Goal: Task Accomplishment & Management: Manage account settings

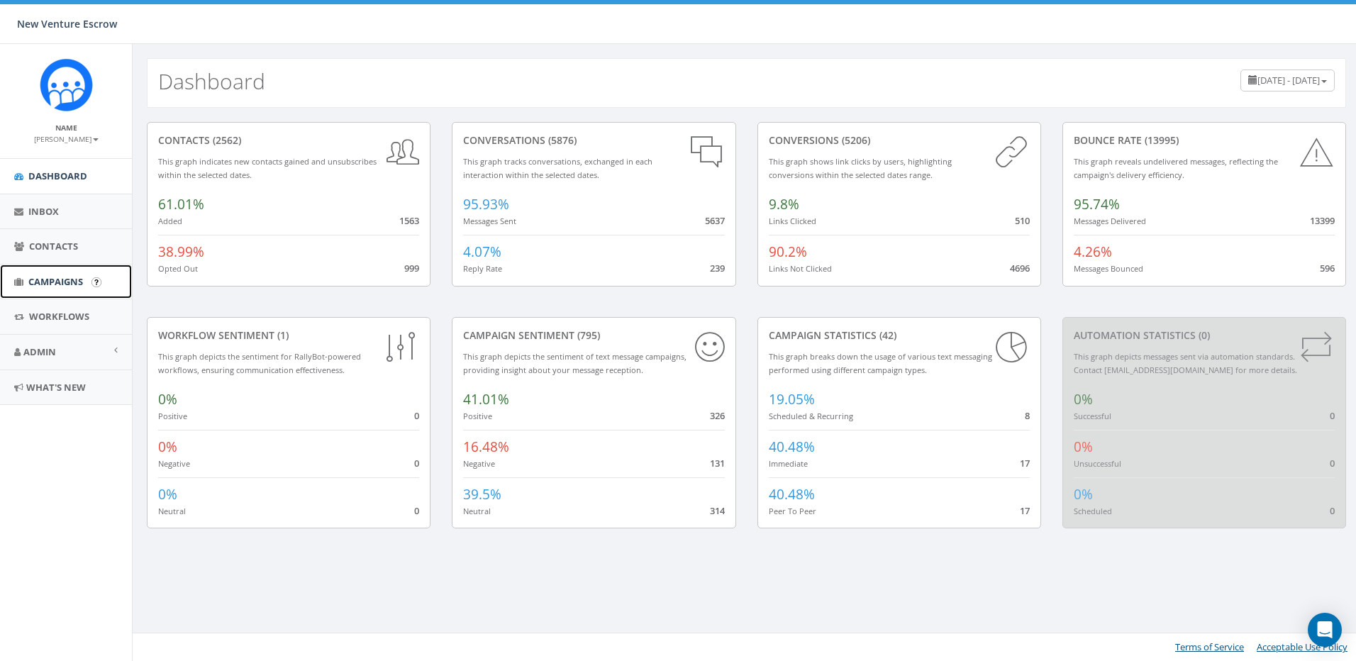
click at [61, 282] on span "Campaigns" at bounding box center [55, 281] width 55 height 13
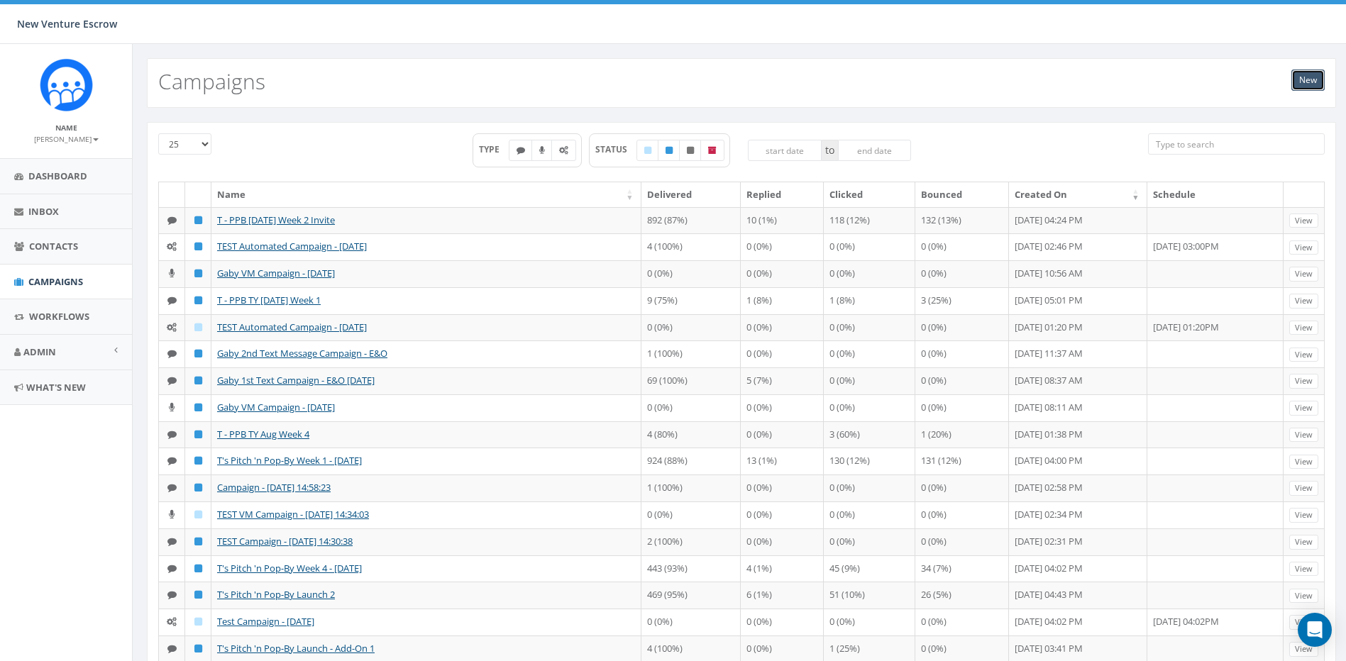
click at [1302, 79] on link "New" at bounding box center [1307, 80] width 33 height 21
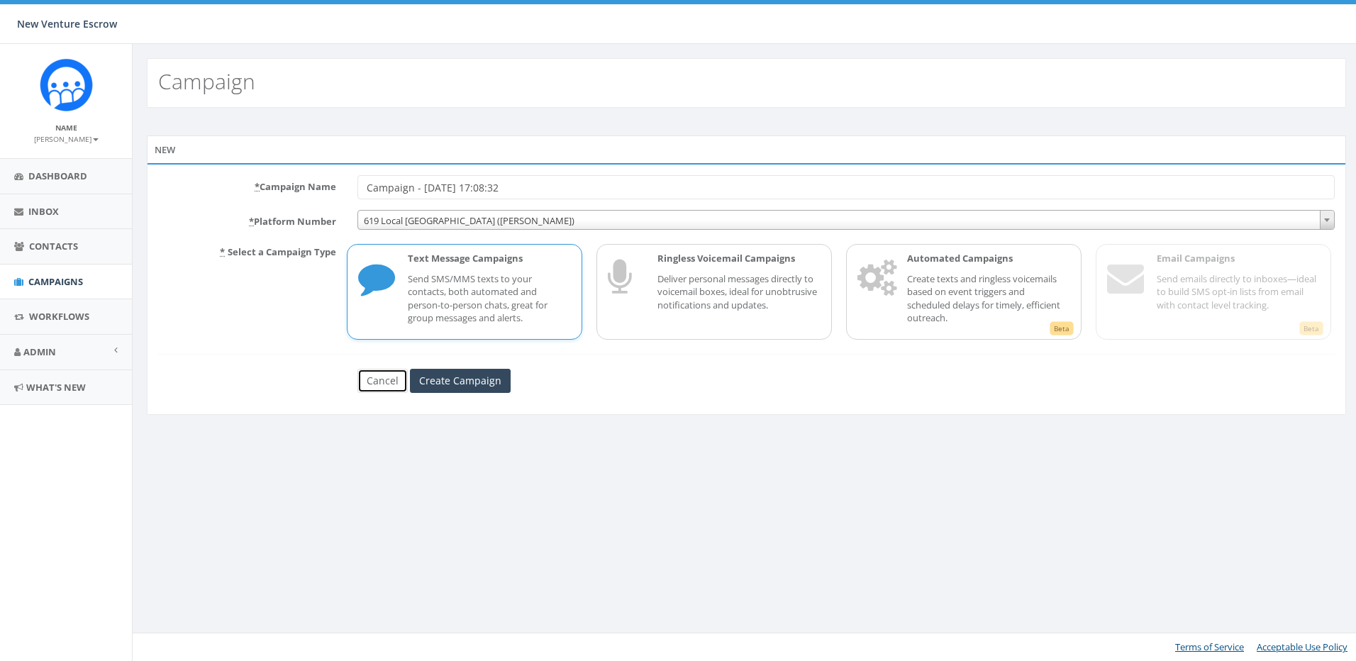
click at [377, 384] on link "Cancel" at bounding box center [383, 381] width 50 height 24
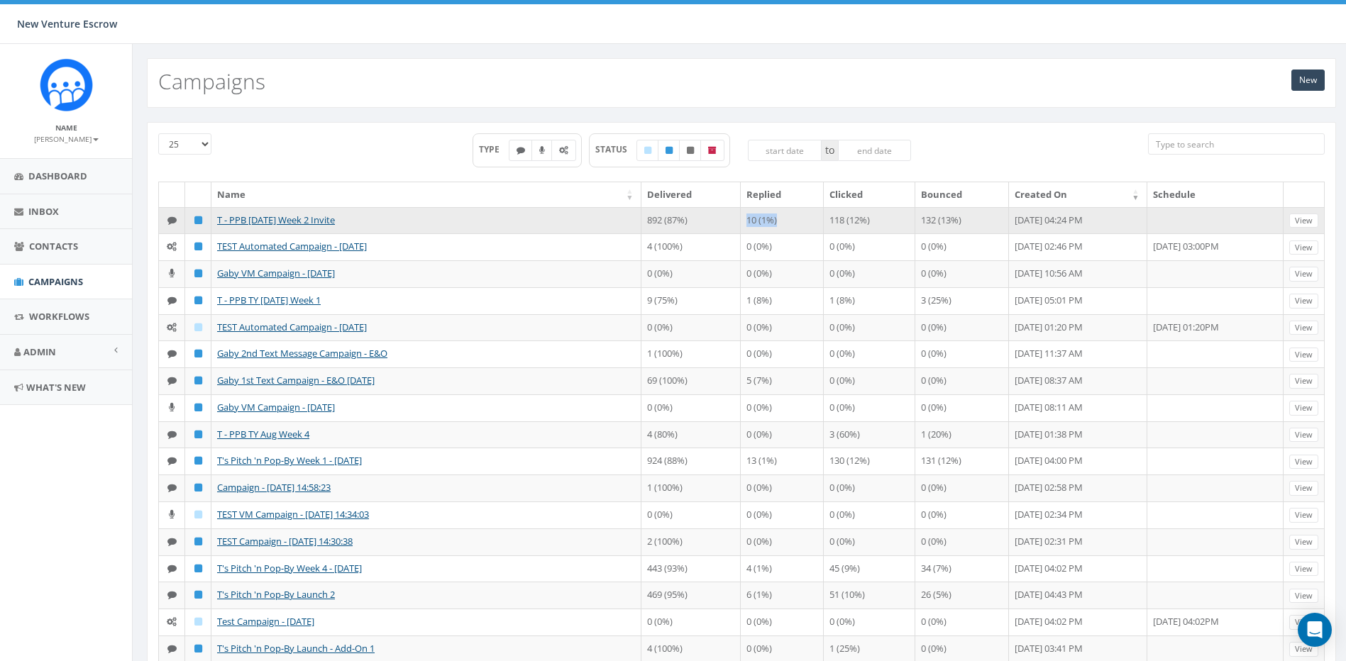
drag, startPoint x: 731, startPoint y: 223, endPoint x: 787, endPoint y: 223, distance: 55.3
click at [787, 223] on td "10 (1%)" at bounding box center [782, 220] width 83 height 27
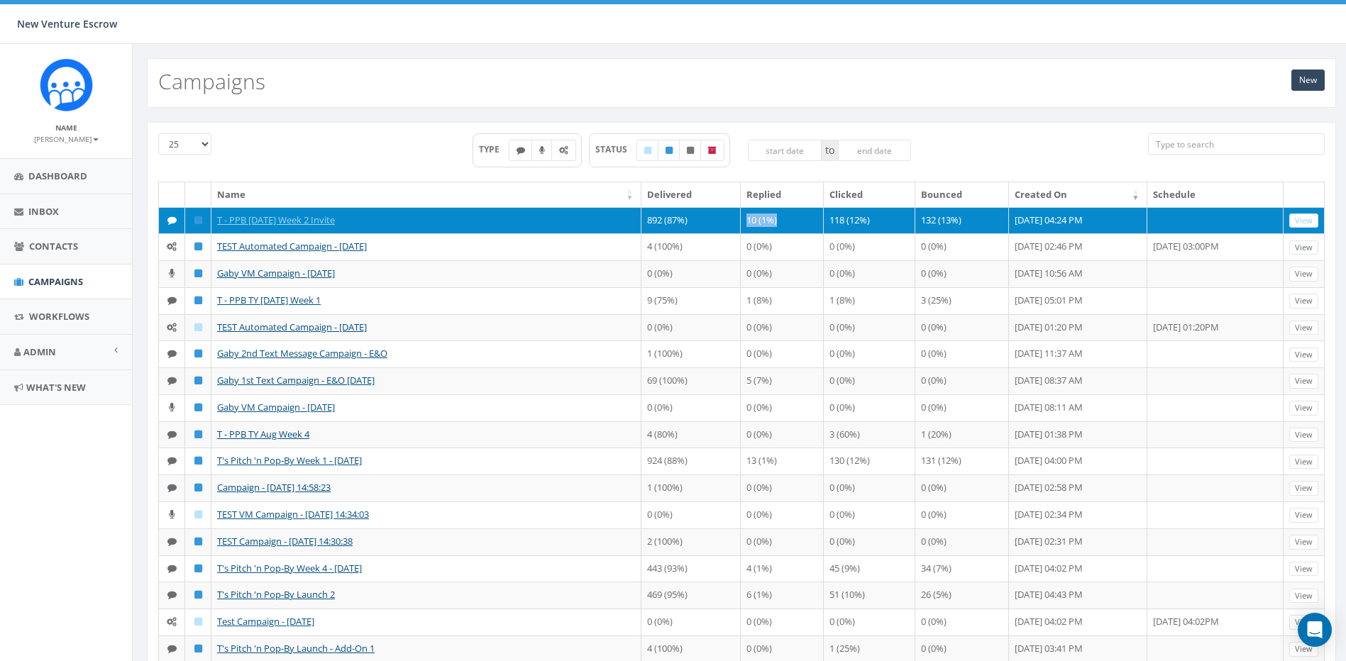
click at [787, 222] on td "10 (1%)" at bounding box center [782, 220] width 83 height 27
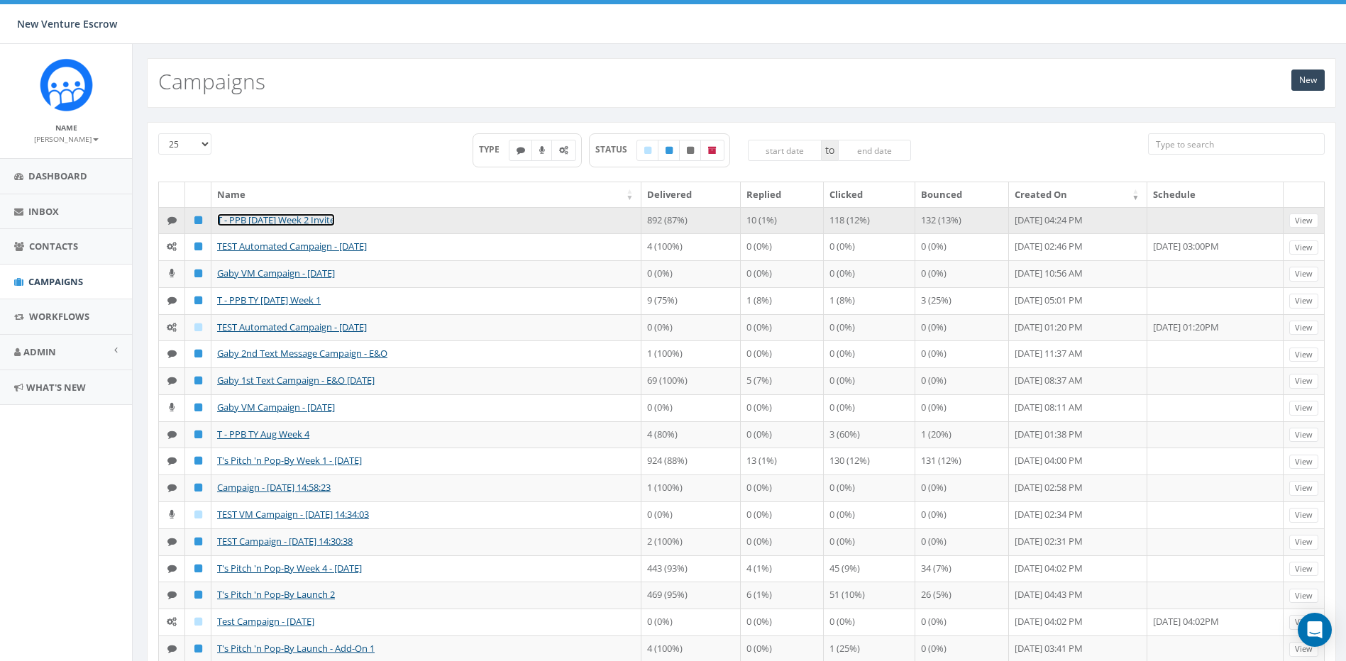
click at [262, 225] on link "T - PPB 2025 Sept Week 2 Invite" at bounding box center [276, 220] width 118 height 13
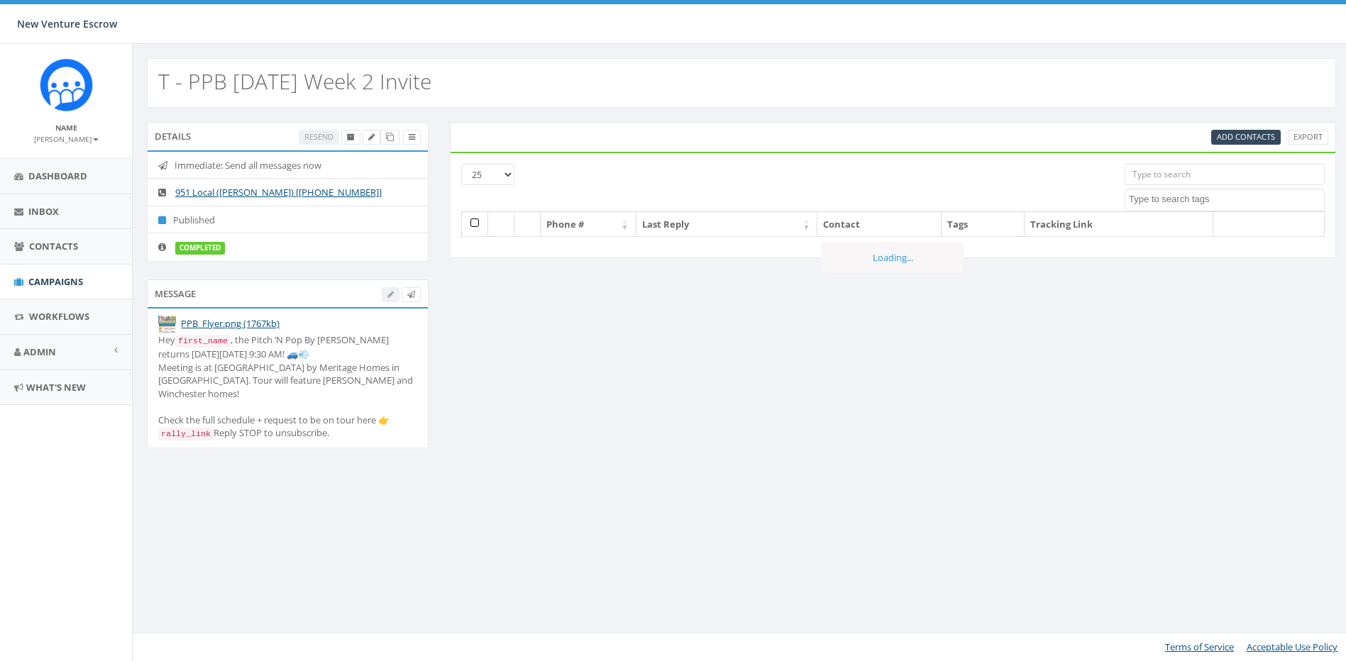
select select
click at [391, 138] on icon at bounding box center [392, 137] width 8 height 8
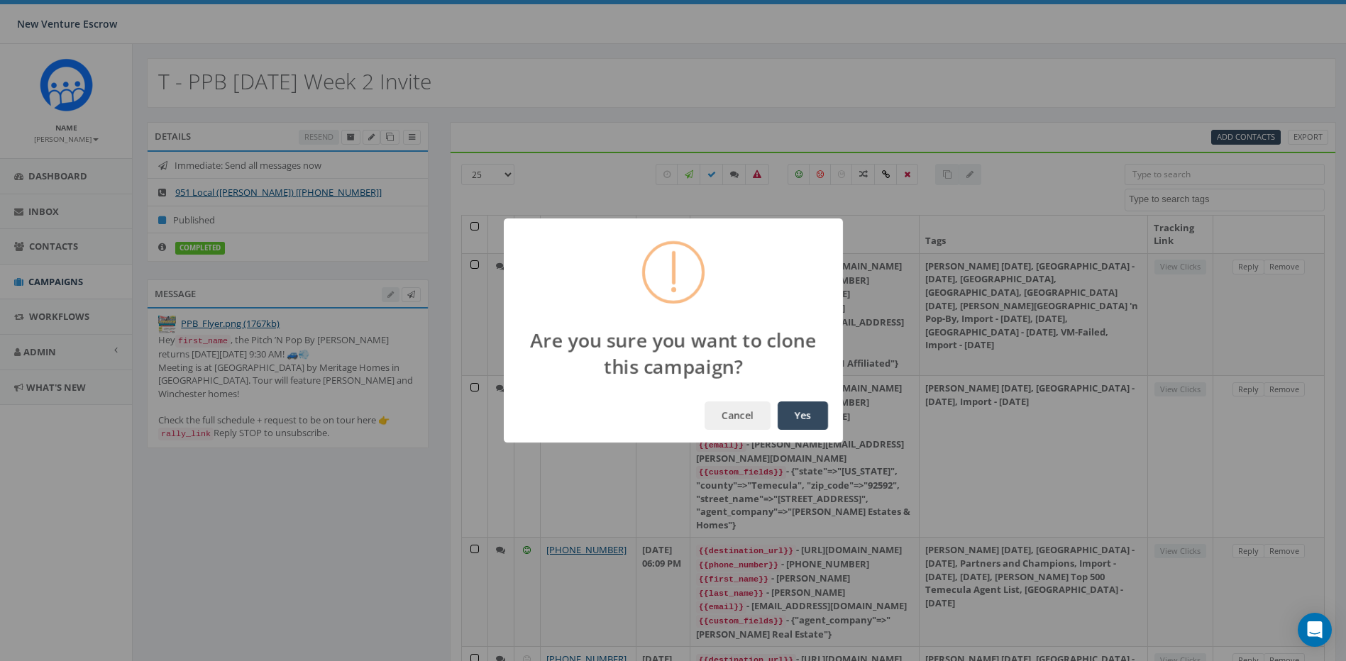
click at [801, 411] on button "Yes" at bounding box center [802, 416] width 50 height 28
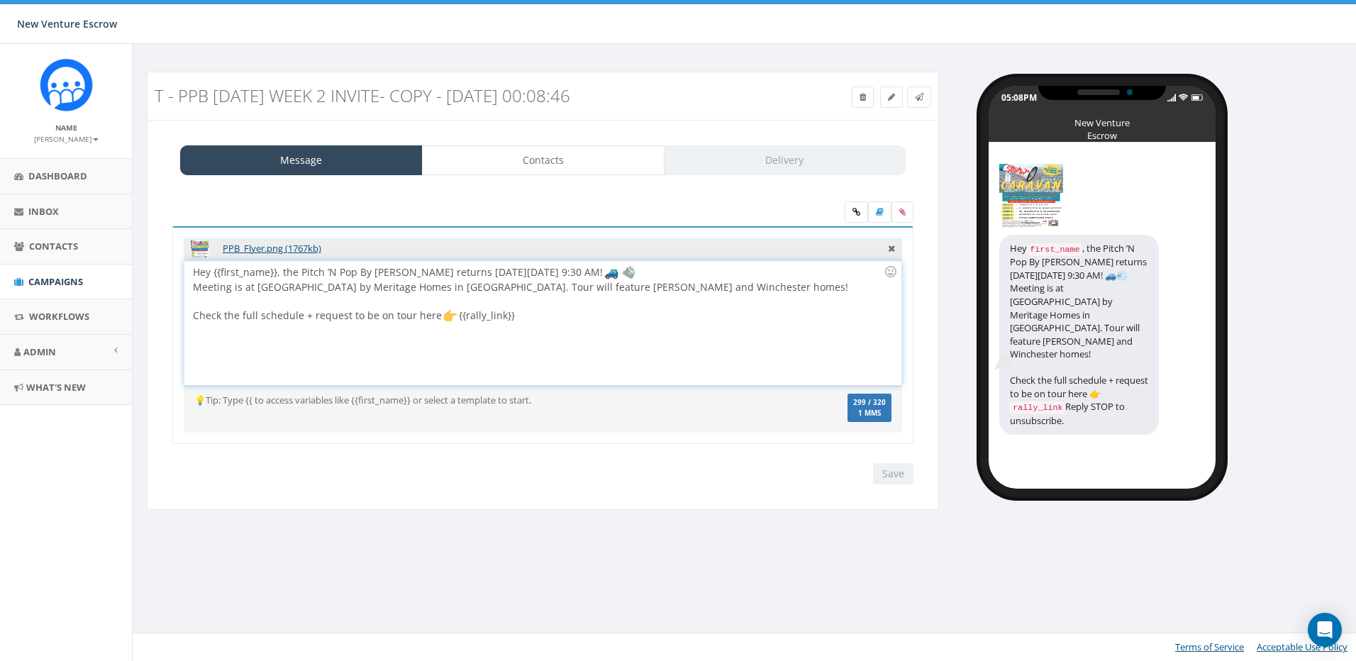
click at [553, 323] on div "Hey {{first_name}}, the Pitch ’N Pop By Caravan returns next Thursday, Septembe…" at bounding box center [542, 323] width 716 height 124
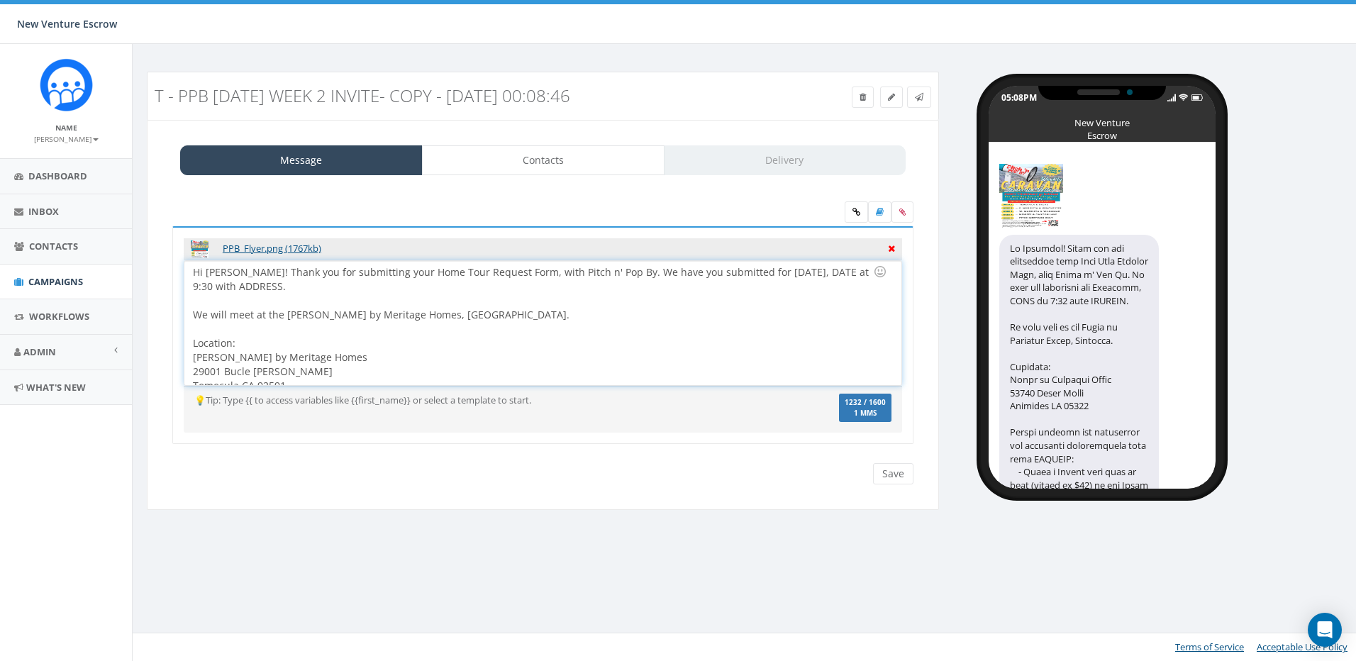
click at [892, 250] on icon at bounding box center [891, 246] width 7 height 13
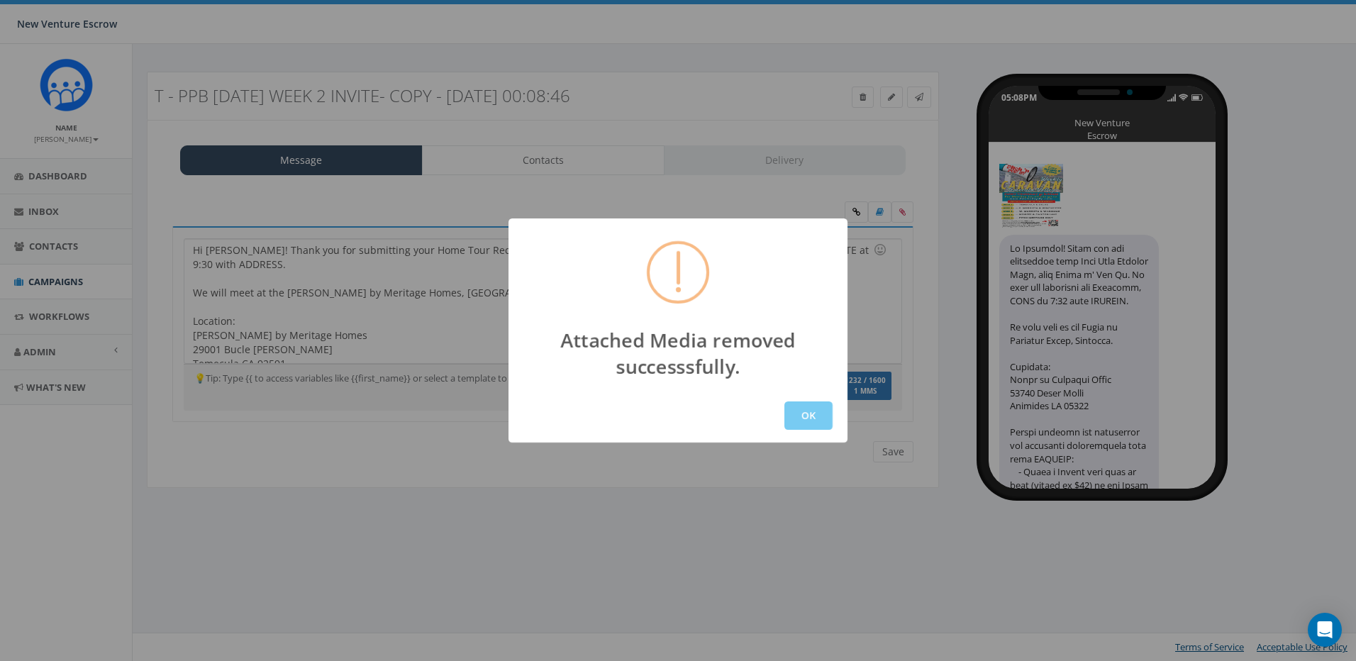
click at [799, 417] on button "OK" at bounding box center [809, 416] width 48 height 28
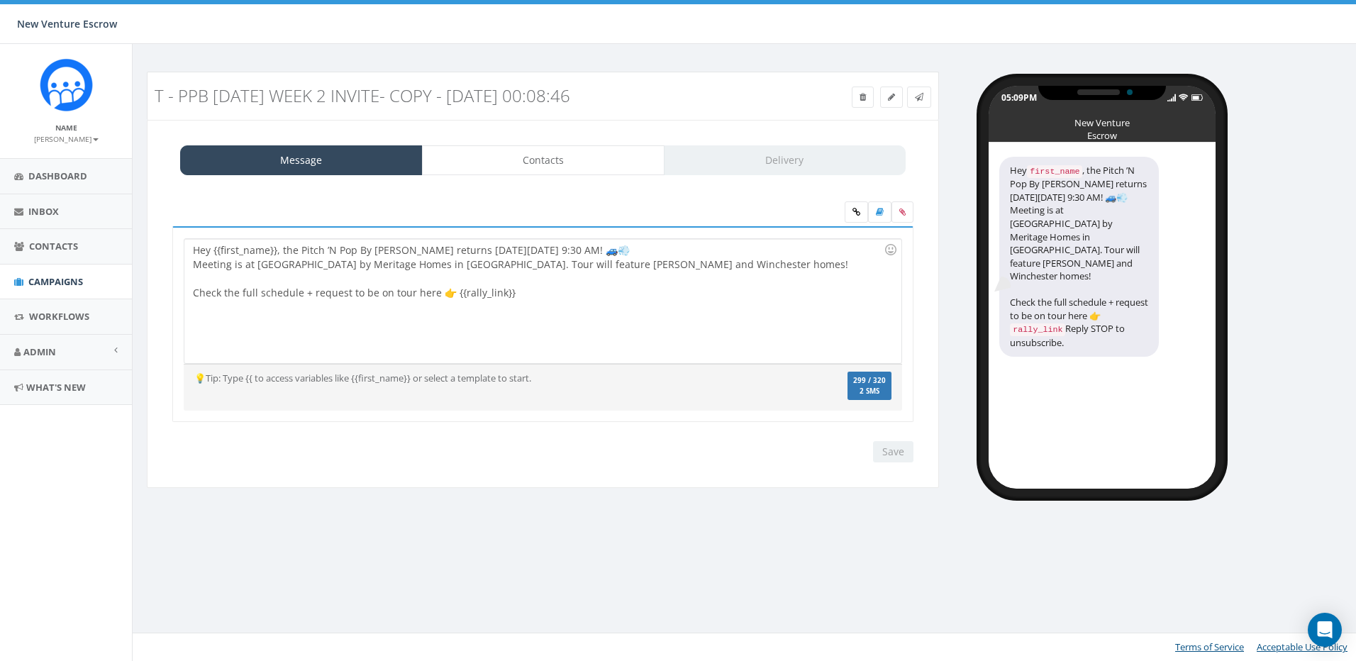
click at [608, 301] on div "Hey {{first_name}}, the Pitch ’N Pop By Caravan returns next Thursday, Septembe…" at bounding box center [542, 301] width 716 height 124
drag, startPoint x: 605, startPoint y: 299, endPoint x: 165, endPoint y: 222, distance: 447.1
click at [165, 222] on div "Hey {{first_name}}, the Pitch ’N Pop By Caravan returns next Thursday, Septembe…" at bounding box center [543, 320] width 763 height 239
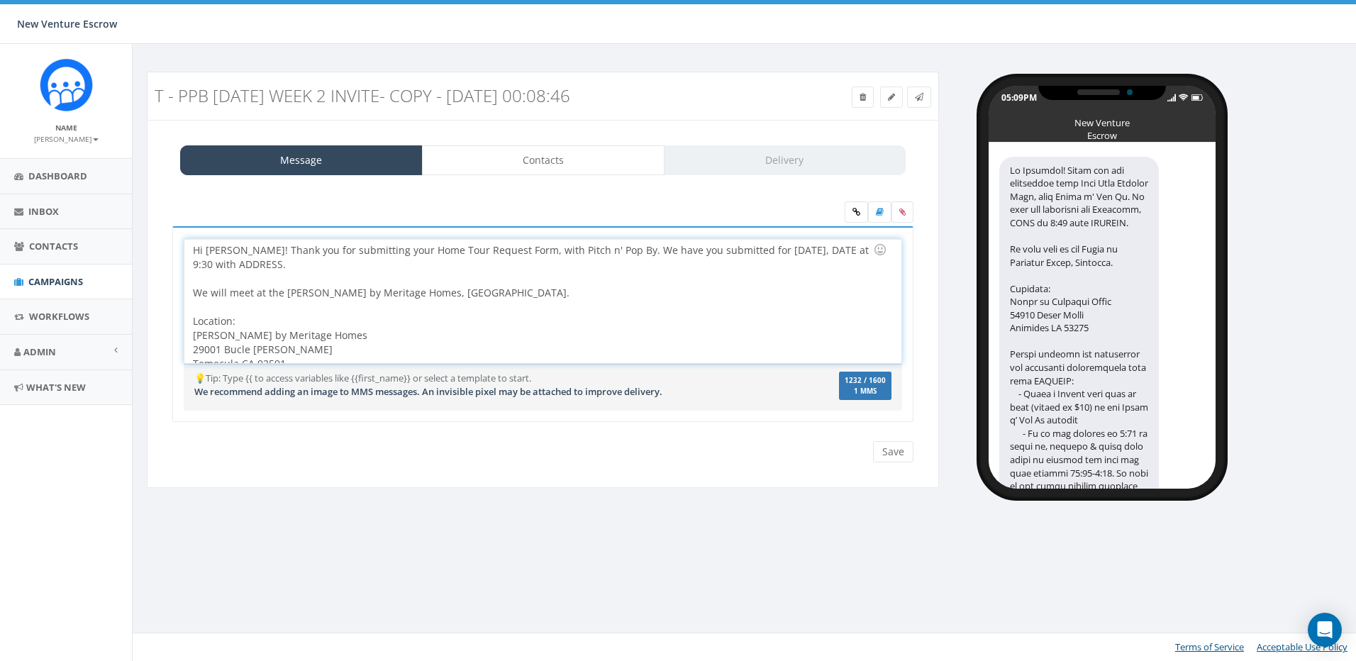
click at [589, 306] on div at bounding box center [538, 307] width 691 height 14
click at [402, 281] on div at bounding box center [538, 279] width 691 height 14
click at [414, 297] on div "Hi Brittany! Thank you for submitting your Home Tour Request Form, with Pitch n…" at bounding box center [542, 301] width 716 height 124
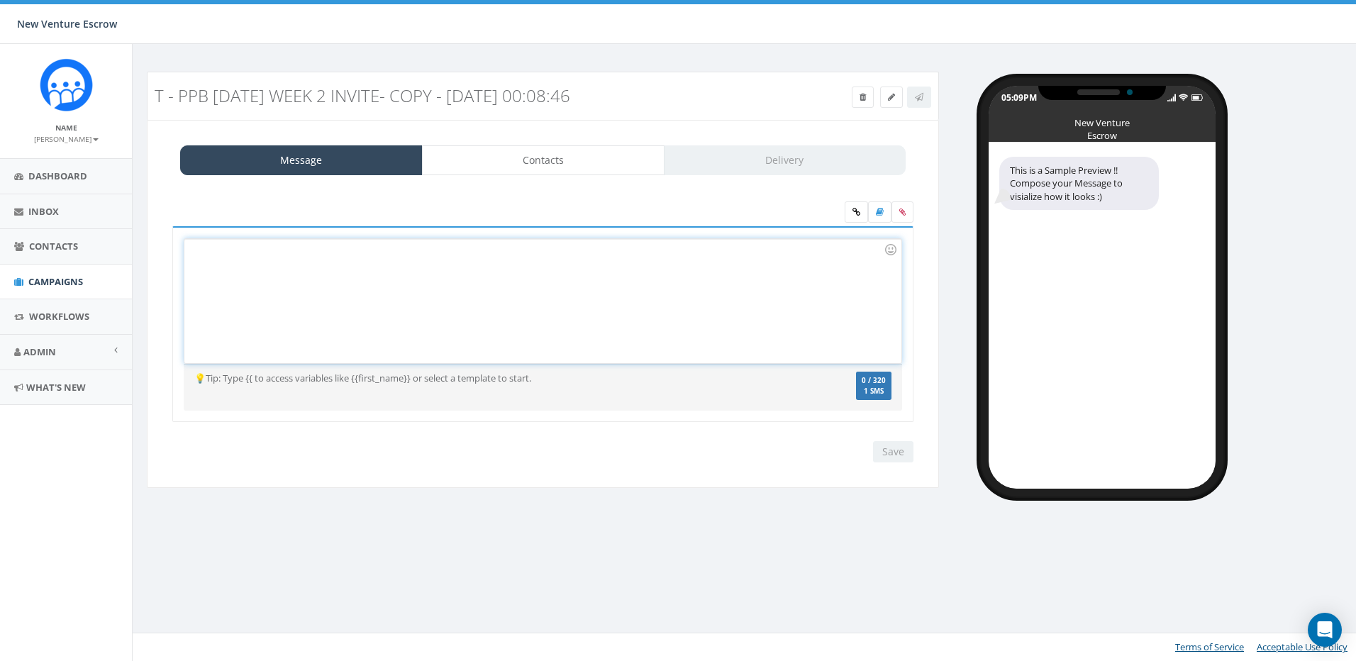
click at [636, 479] on div "Message Contacts Delivery Hey {{first_name}}, the Pitch ’N Pop By Caravan retur…" at bounding box center [543, 304] width 792 height 369
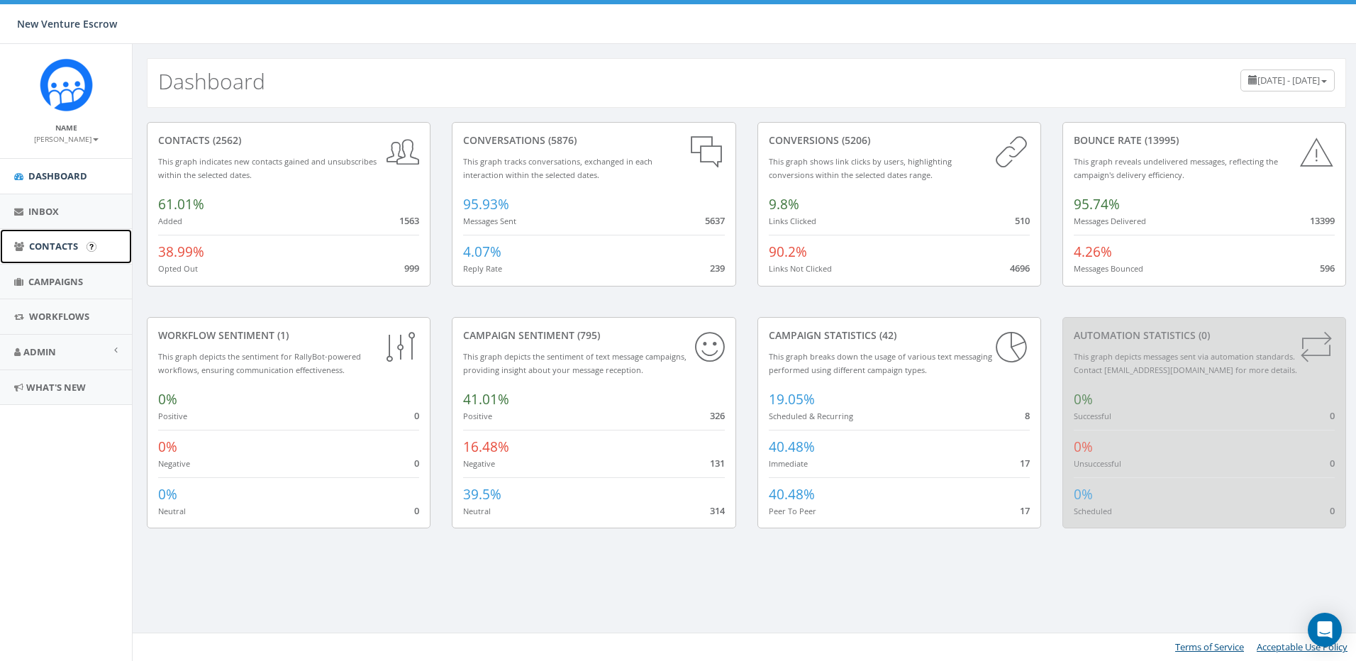
click at [62, 250] on span "Contacts" at bounding box center [53, 246] width 49 height 13
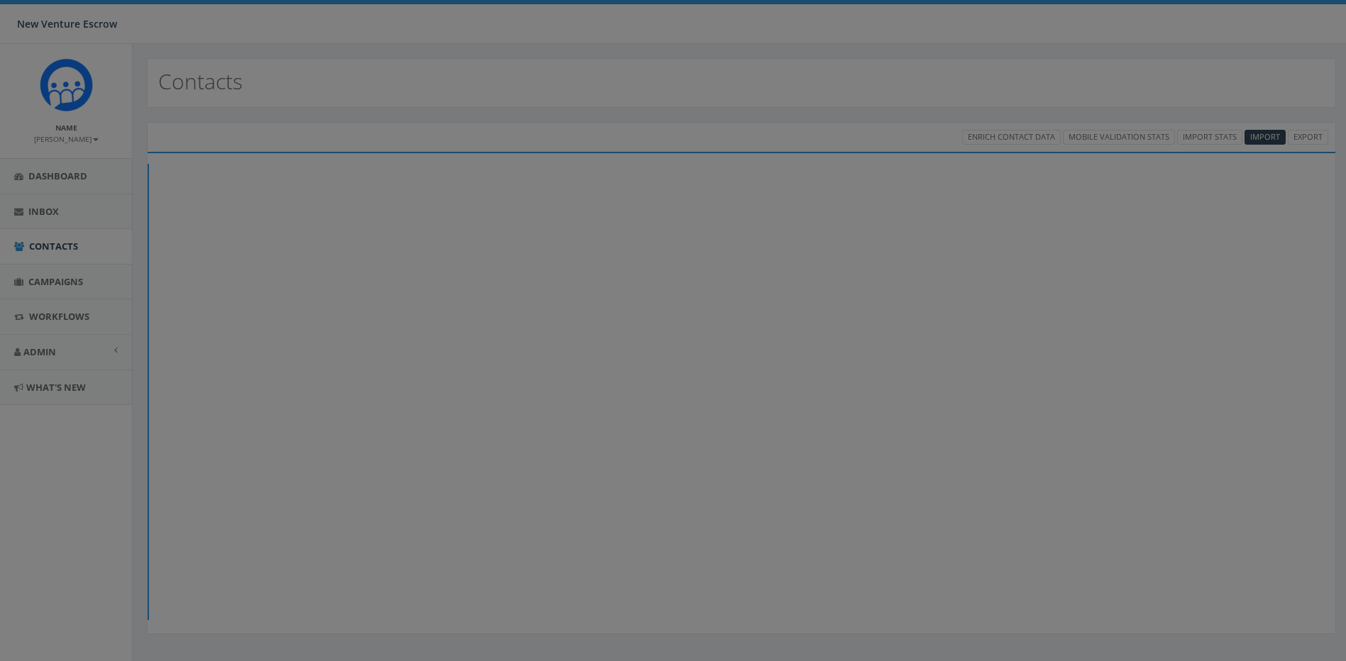
select select
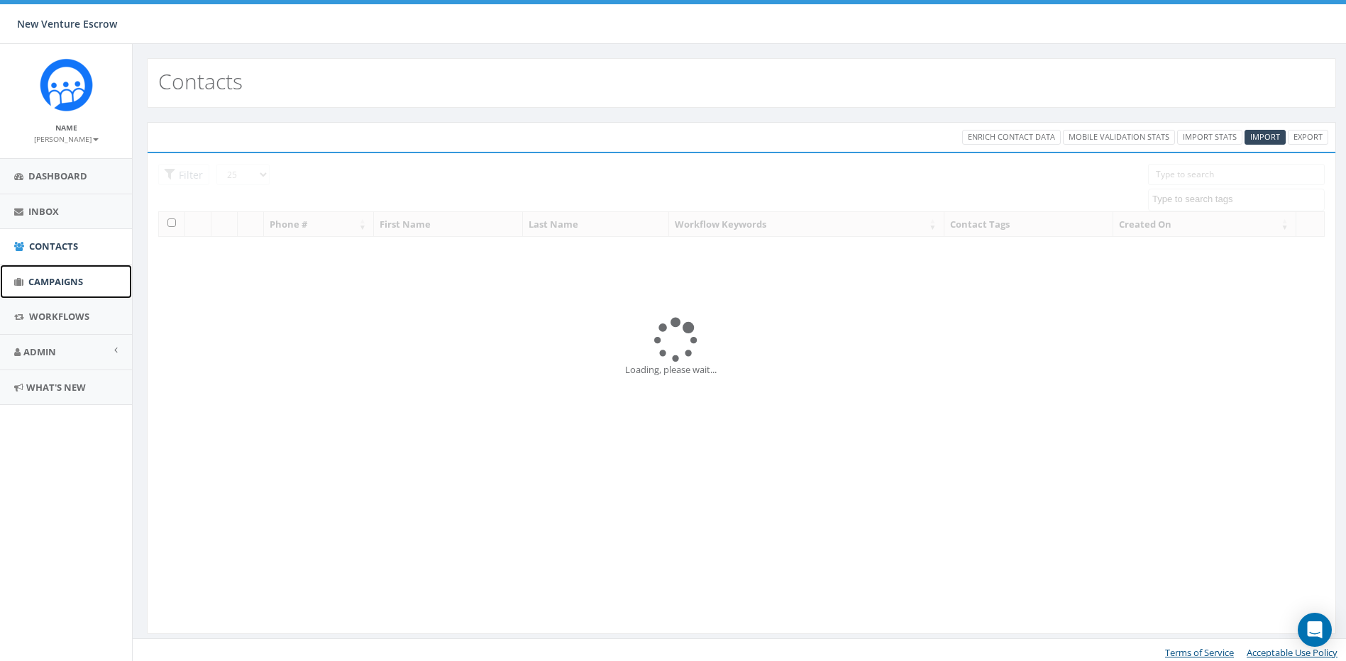
click at [65, 284] on span "Campaigns" at bounding box center [55, 281] width 55 height 13
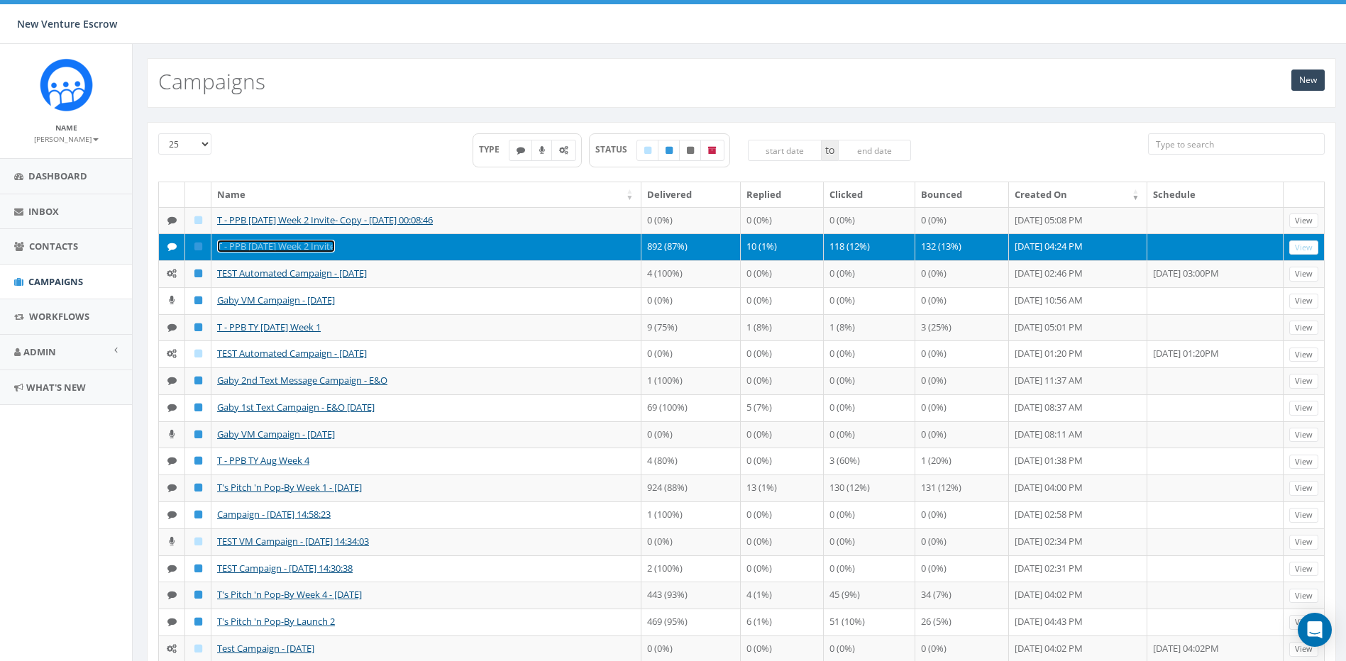
click at [313, 253] on link "T - PPB 2025 Sept Week 2 Invite" at bounding box center [276, 246] width 118 height 13
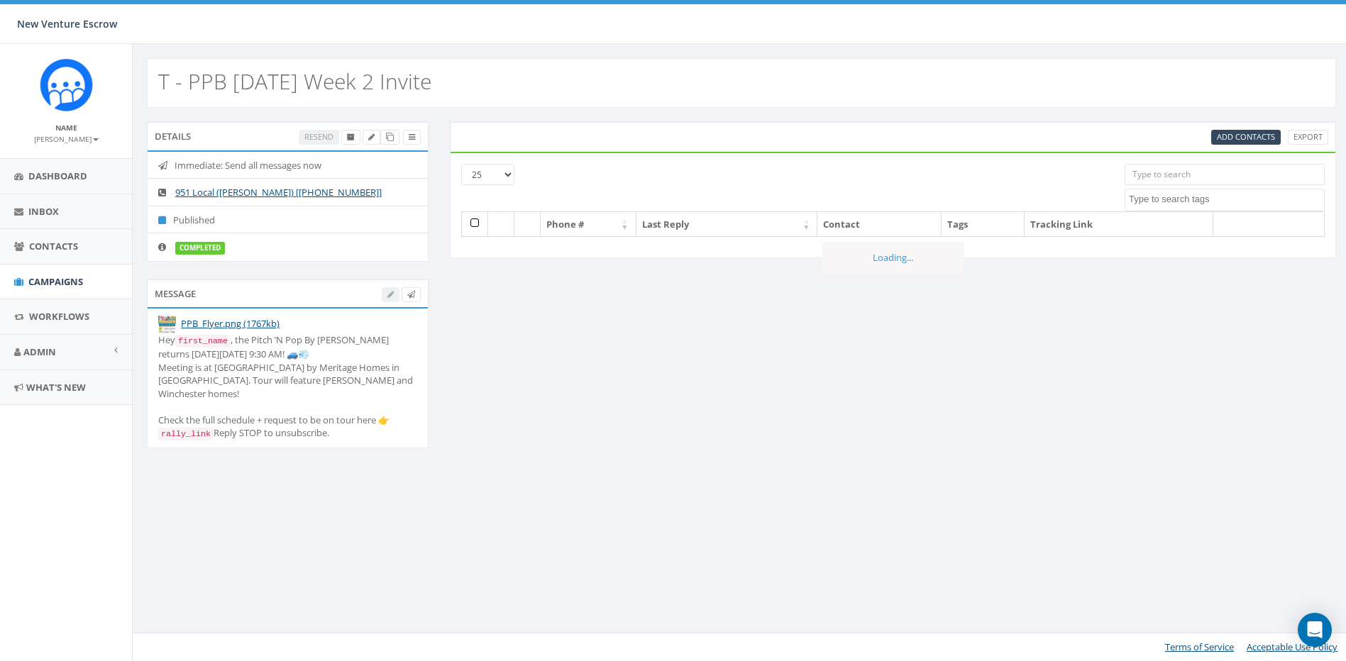
select select
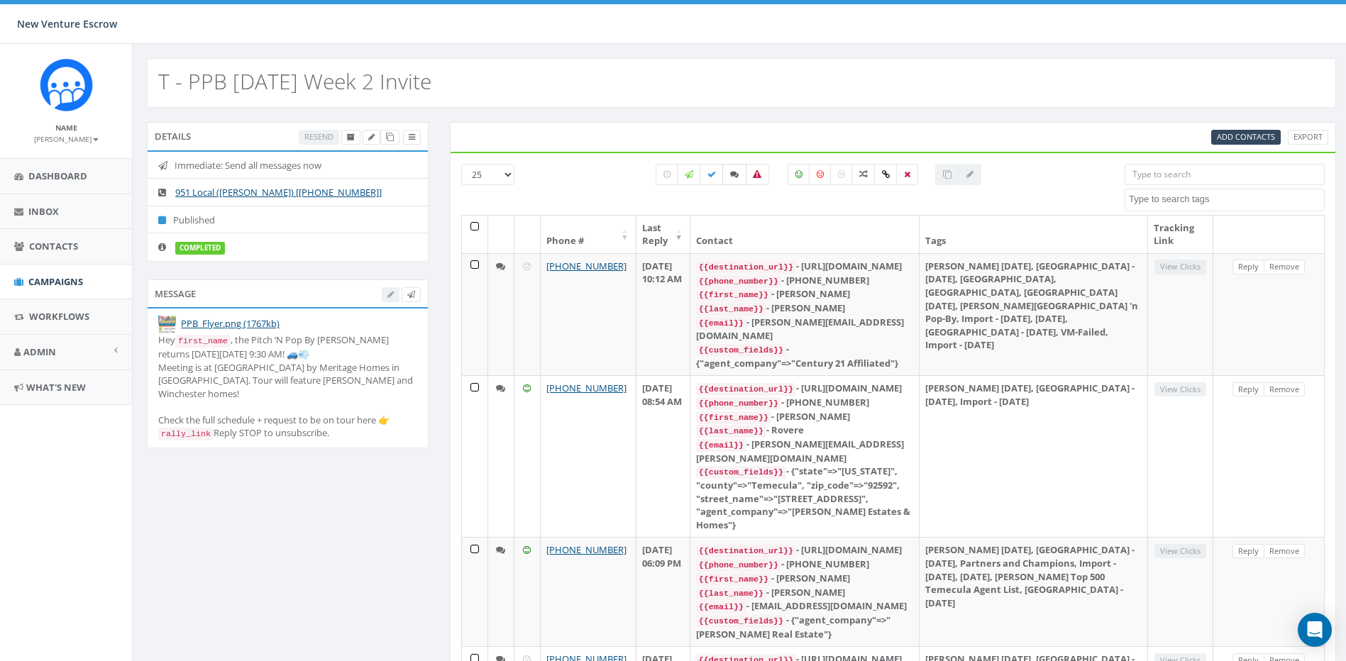
click at [730, 175] on icon at bounding box center [734, 174] width 9 height 9
checkbox input "true"
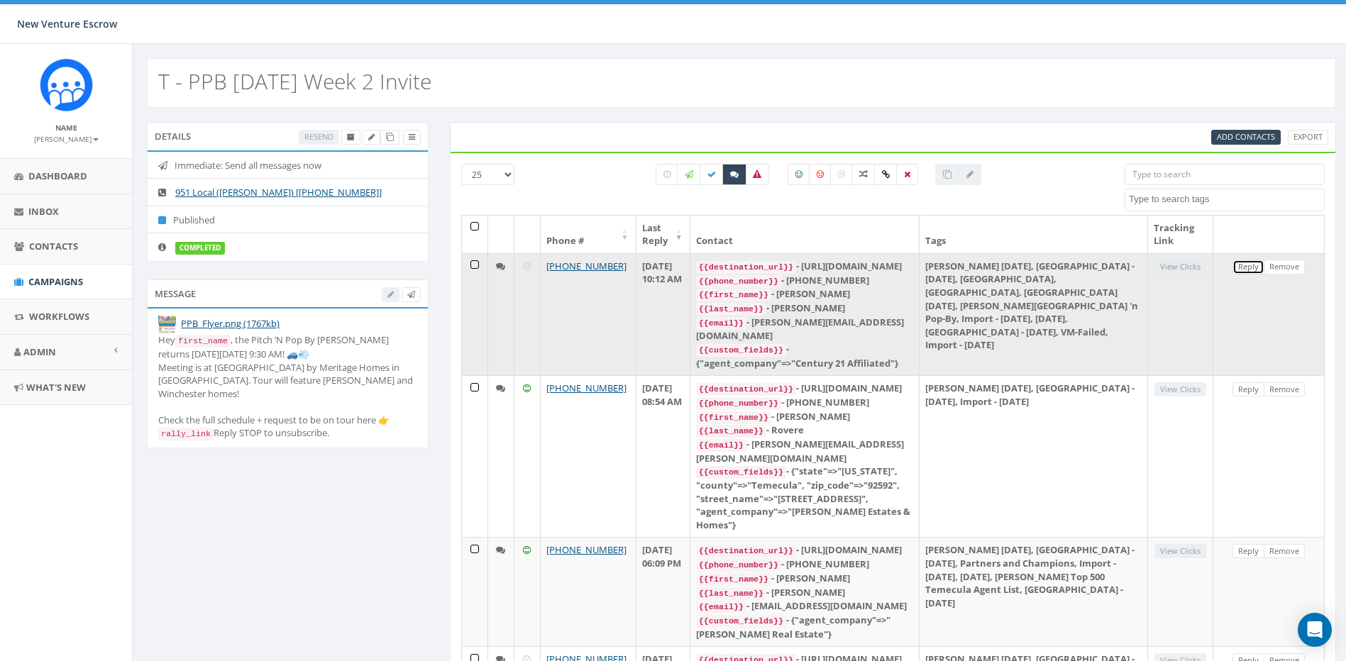
click at [1253, 271] on link "Reply" at bounding box center [1248, 267] width 32 height 15
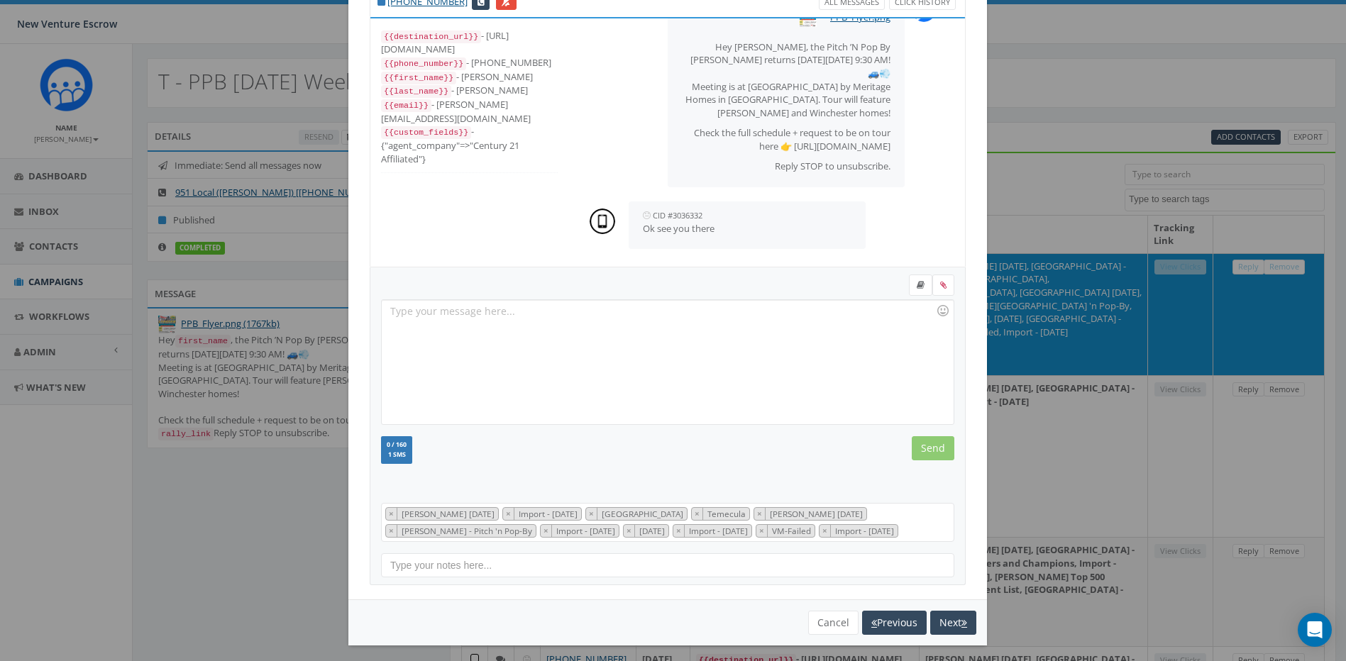
scroll to position [65, 0]
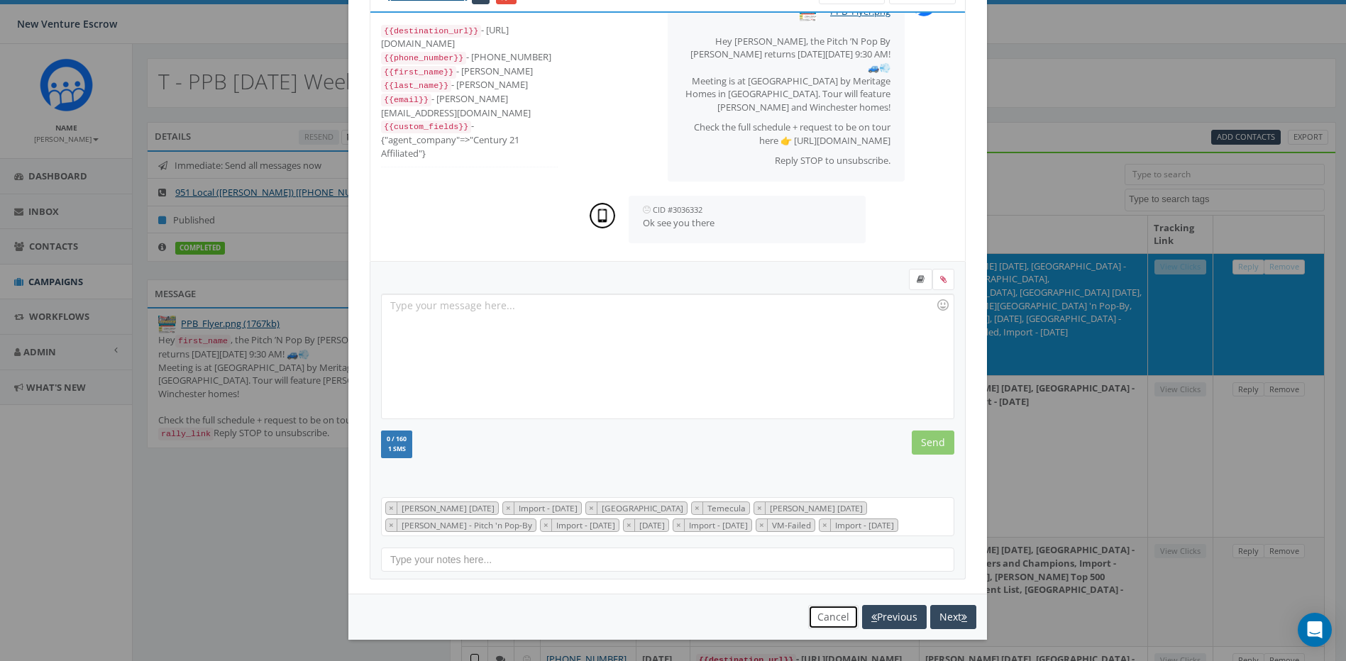
drag, startPoint x: 824, startPoint y: 616, endPoint x: 829, endPoint y: 605, distance: 12.4
click at [824, 616] on button "Cancel" at bounding box center [833, 617] width 50 height 24
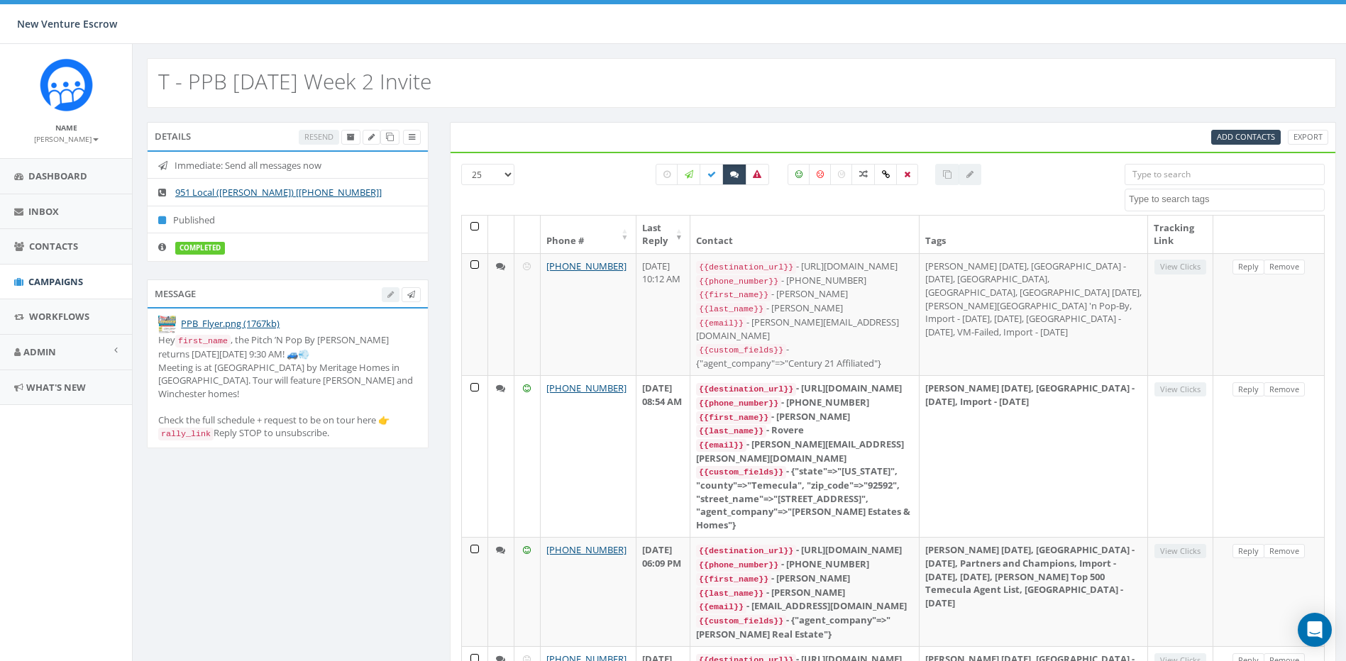
click at [1256, 382] on link "Reply" at bounding box center [1248, 389] width 32 height 15
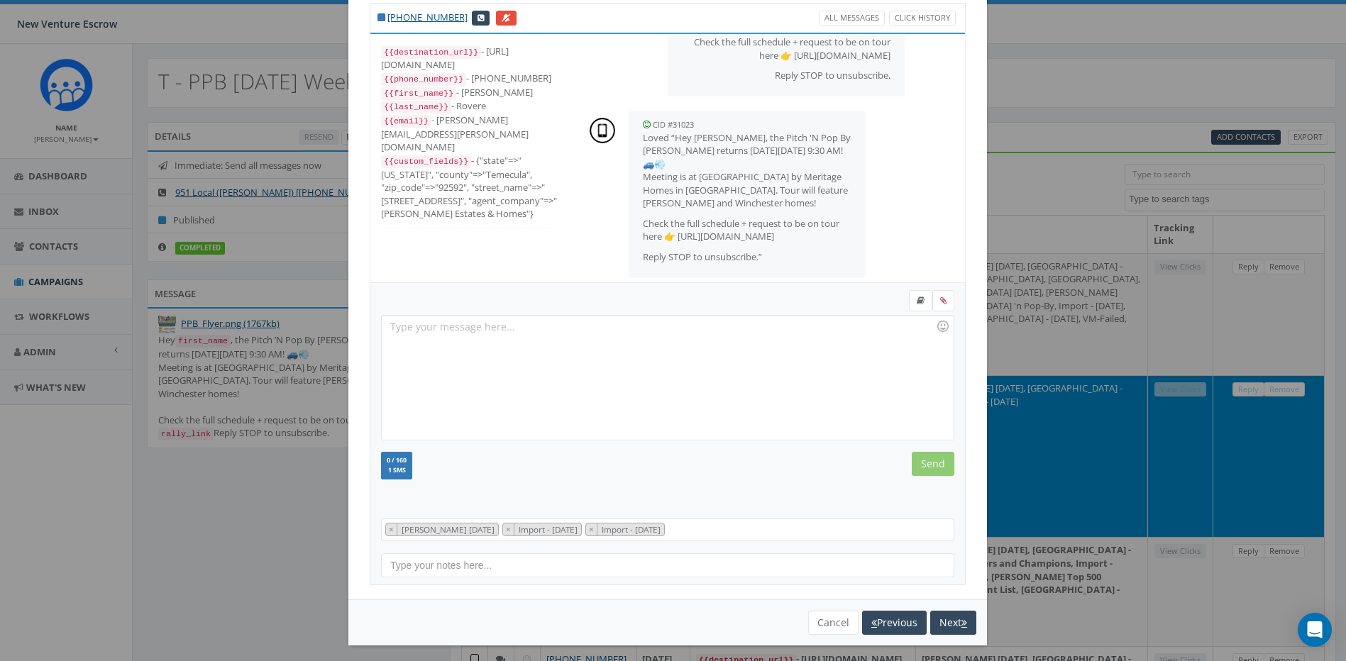
scroll to position [50, 0]
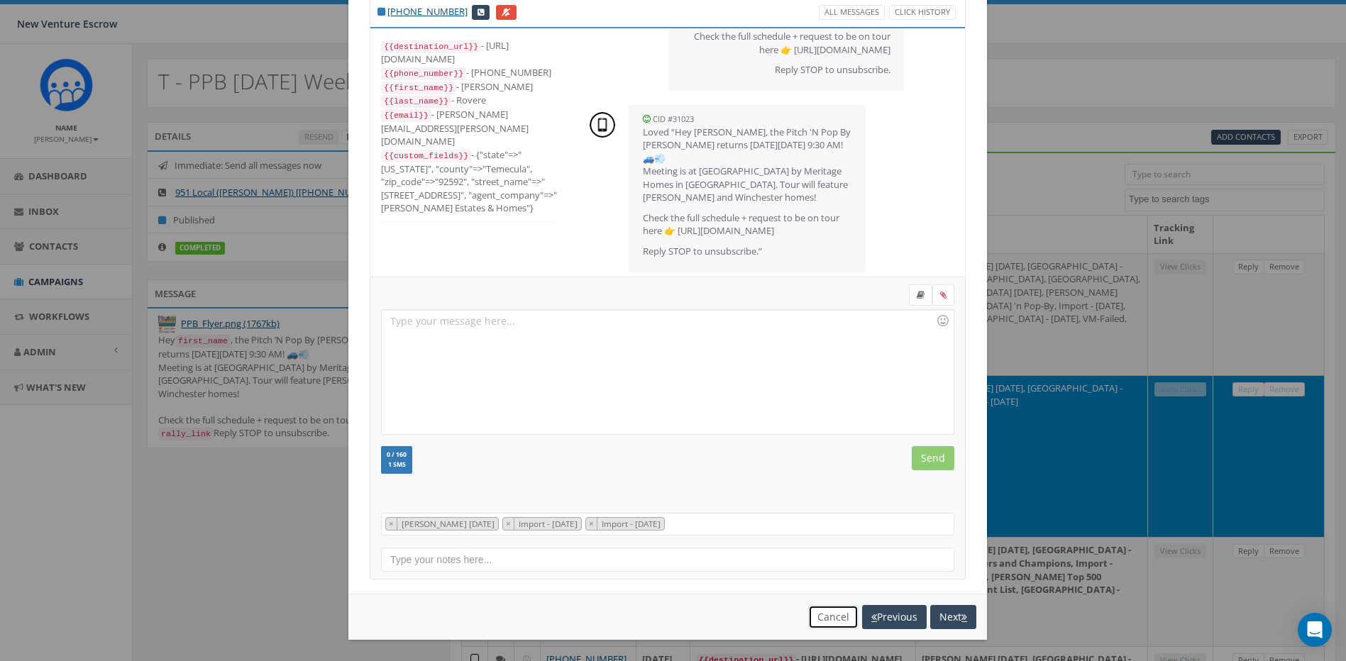
click at [833, 615] on button "Cancel" at bounding box center [833, 617] width 50 height 24
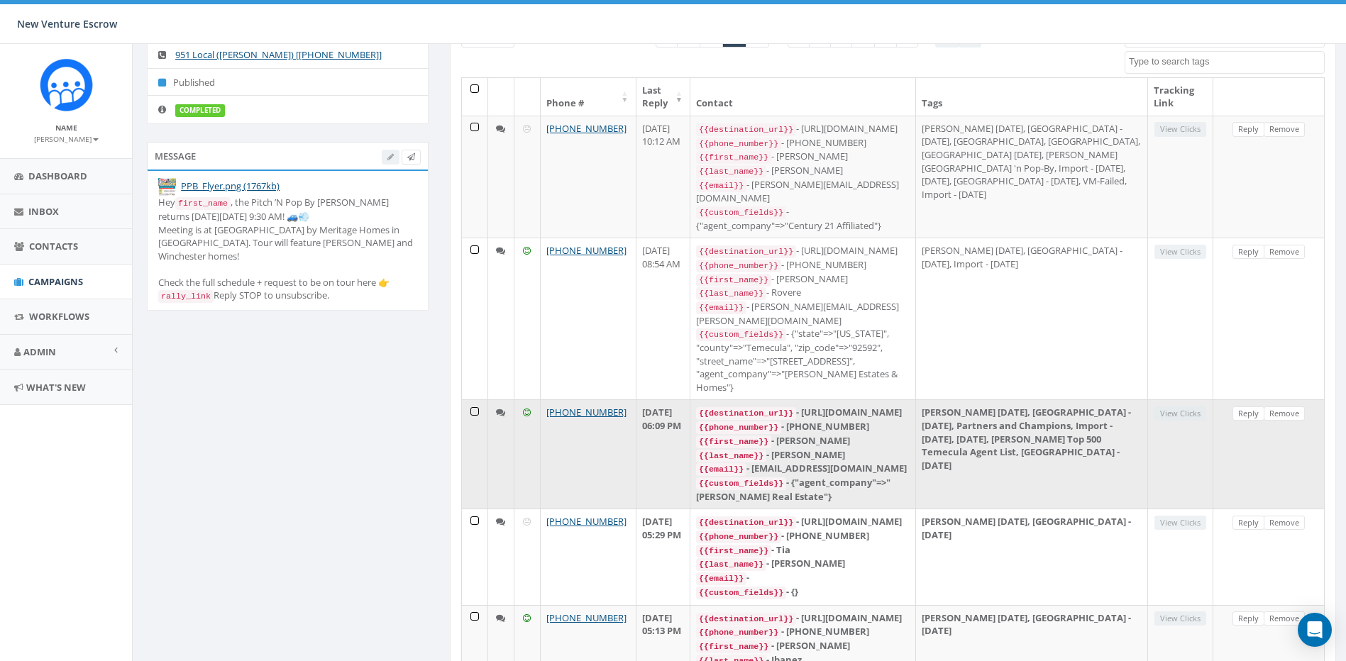
scroll to position [142, 0]
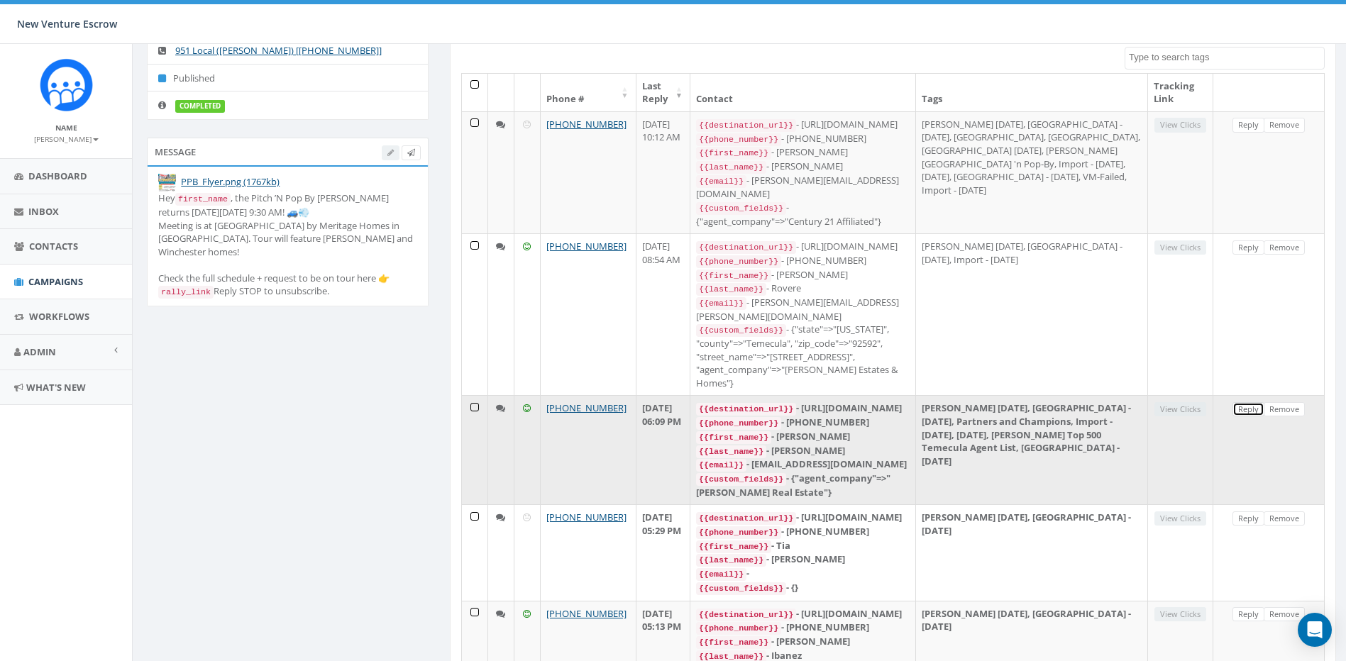
click at [1239, 402] on link "Reply" at bounding box center [1248, 409] width 32 height 15
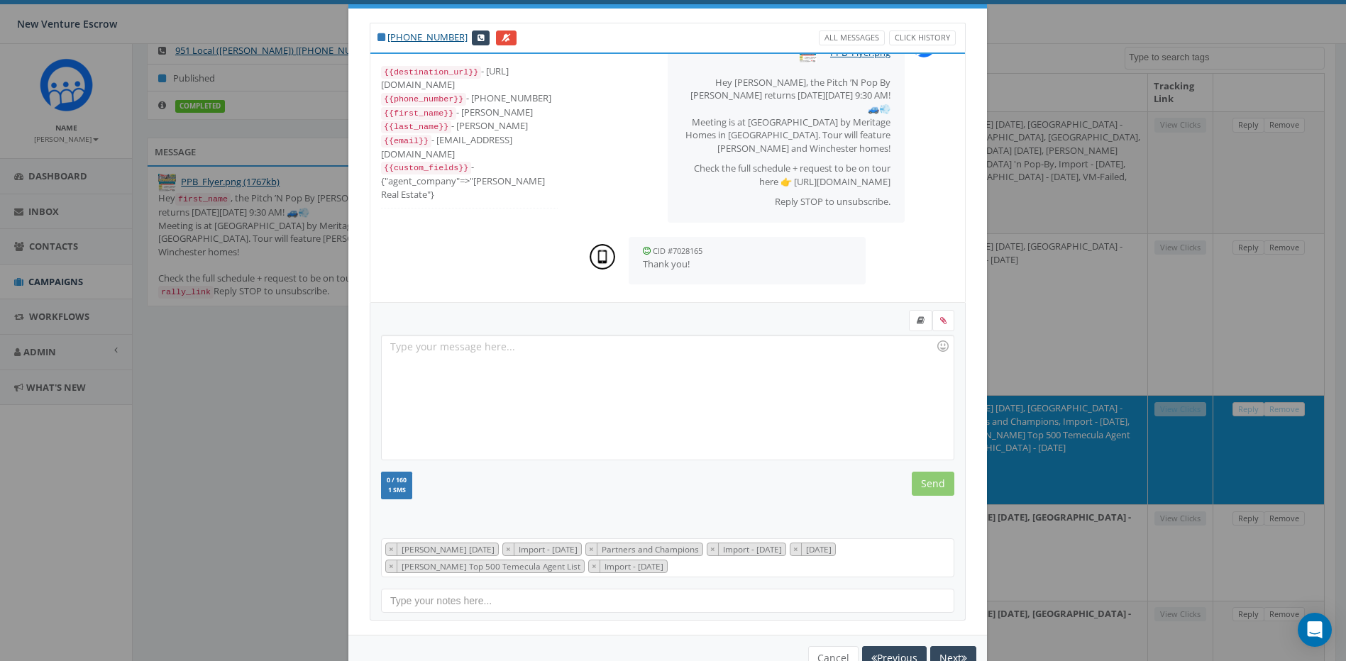
scroll to position [65, 0]
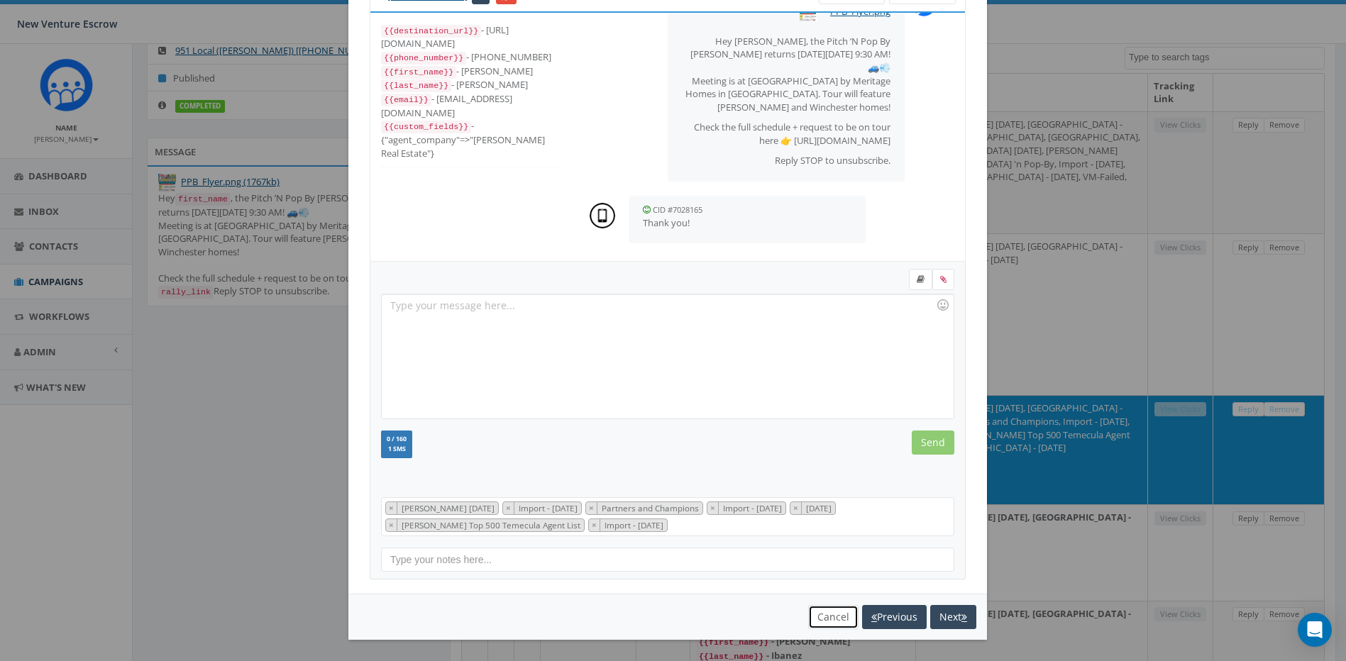
click at [826, 624] on button "Cancel" at bounding box center [833, 617] width 50 height 24
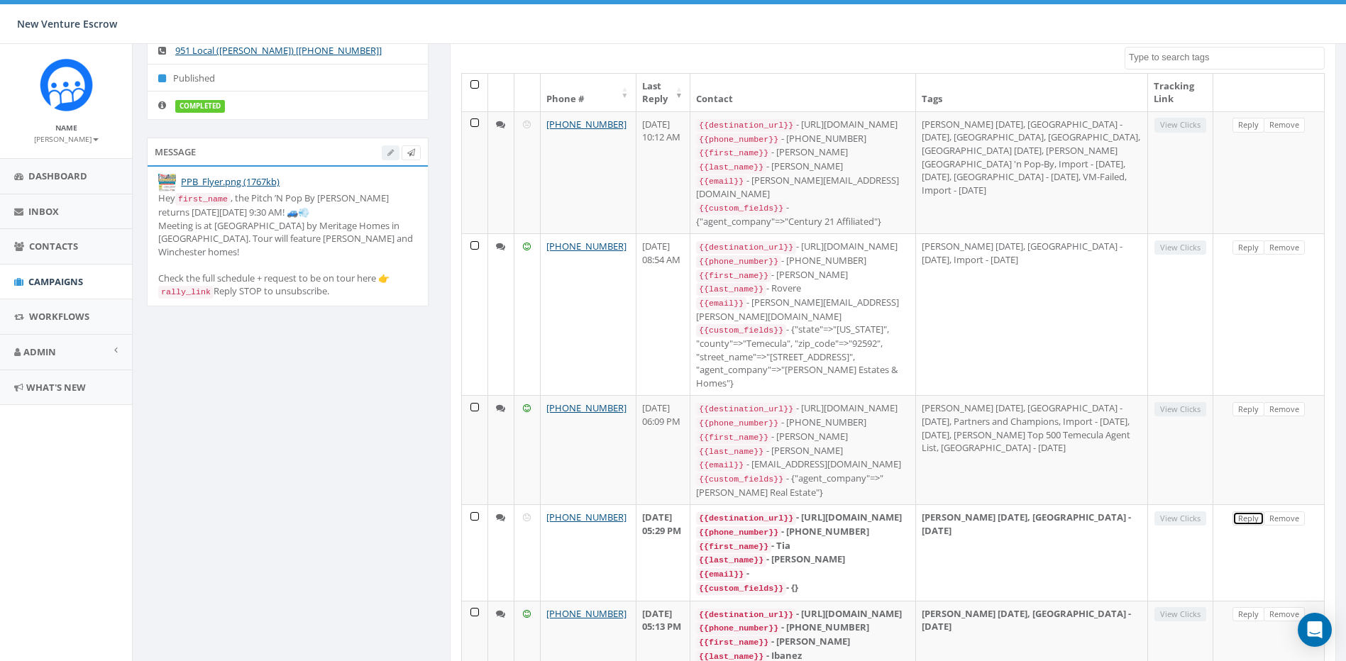
click at [1244, 511] on link "Reply" at bounding box center [1248, 518] width 32 height 15
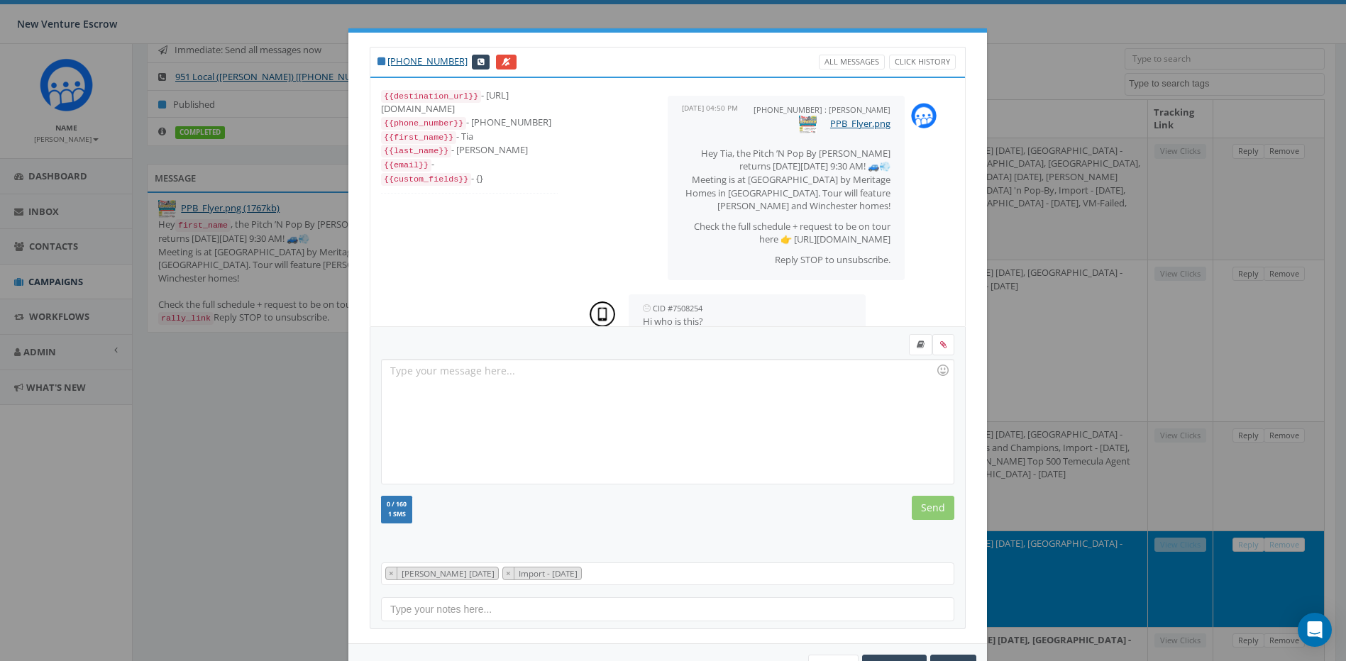
scroll to position [0, 0]
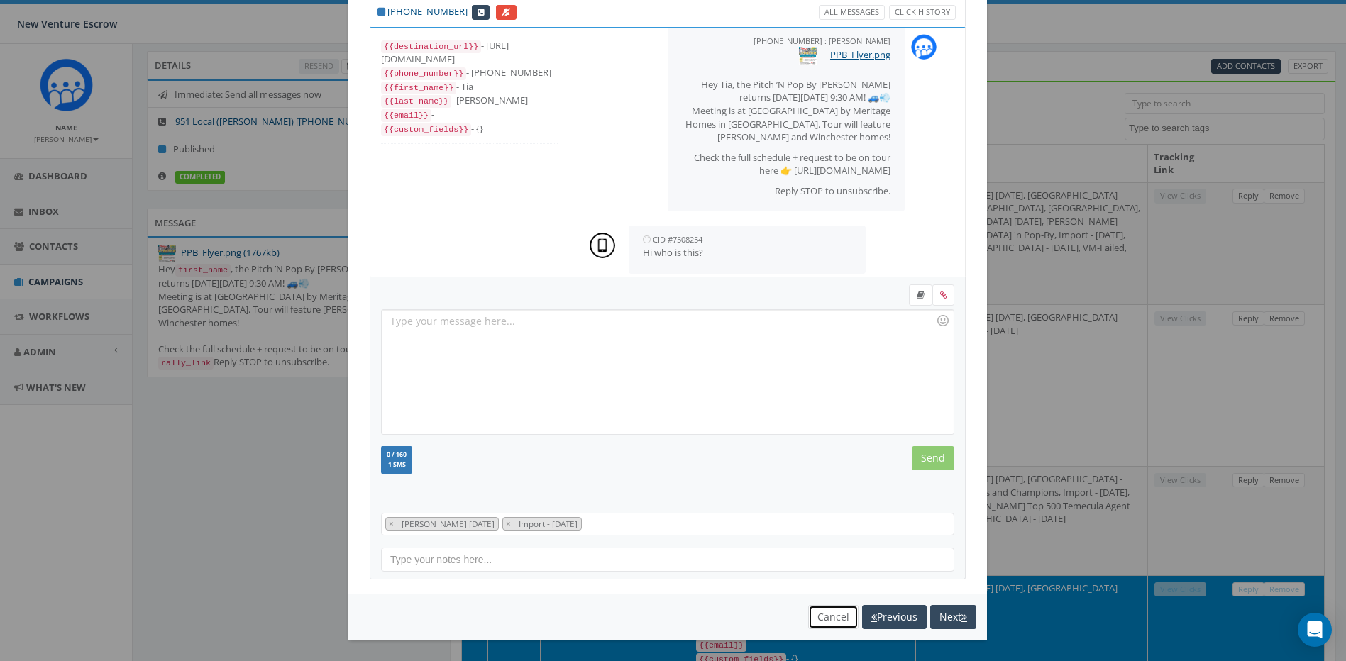
click at [816, 616] on button "Cancel" at bounding box center [833, 617] width 50 height 24
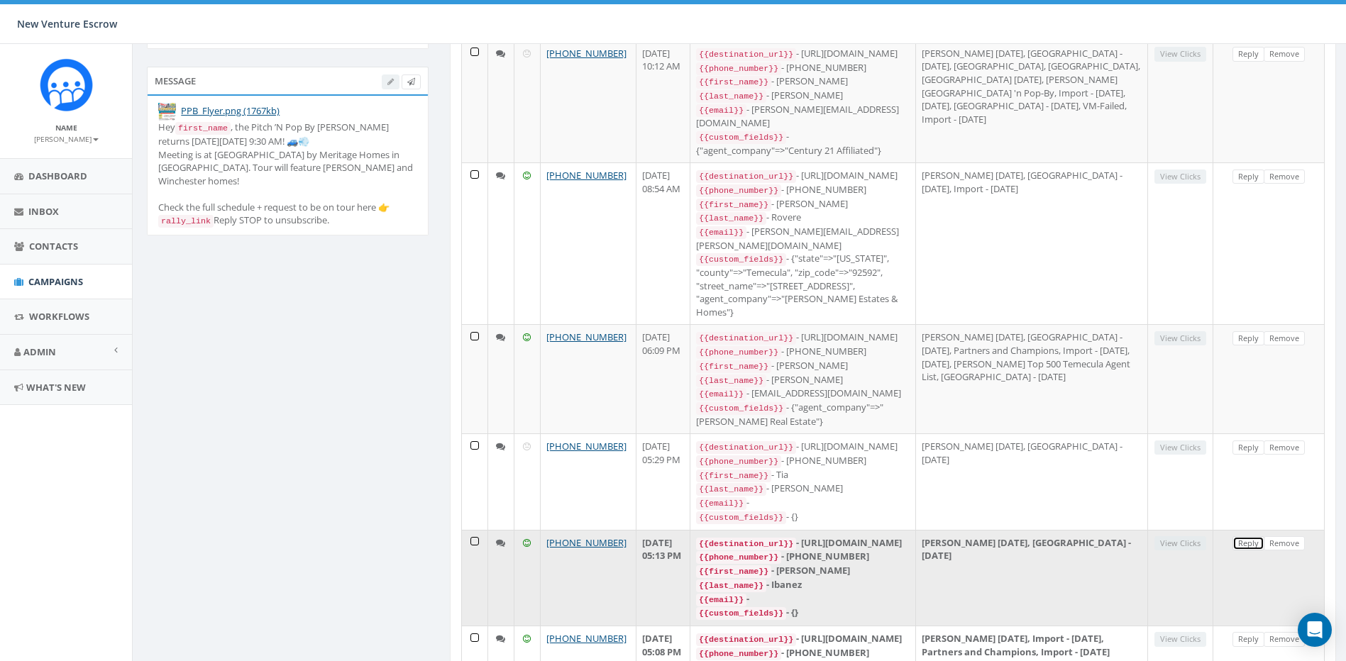
click at [1240, 536] on link "Reply" at bounding box center [1248, 543] width 32 height 15
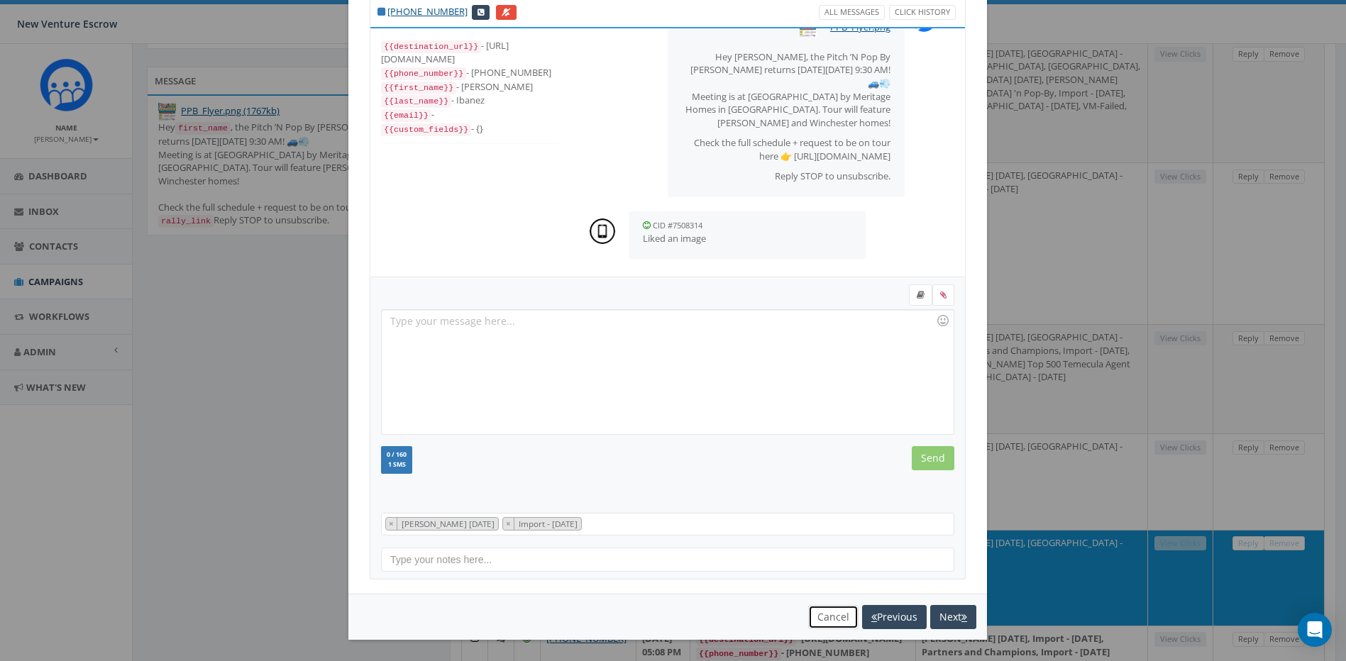
click at [821, 619] on button "Cancel" at bounding box center [833, 617] width 50 height 24
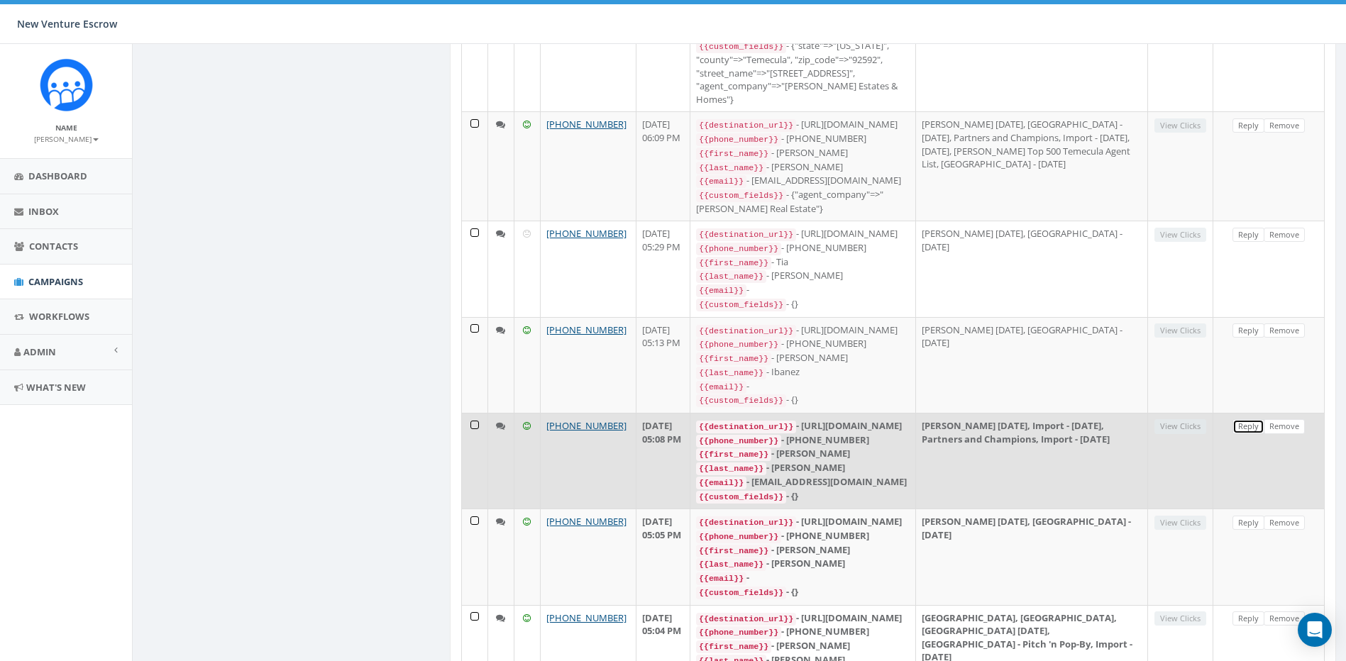
click at [1246, 419] on link "Reply" at bounding box center [1248, 426] width 32 height 15
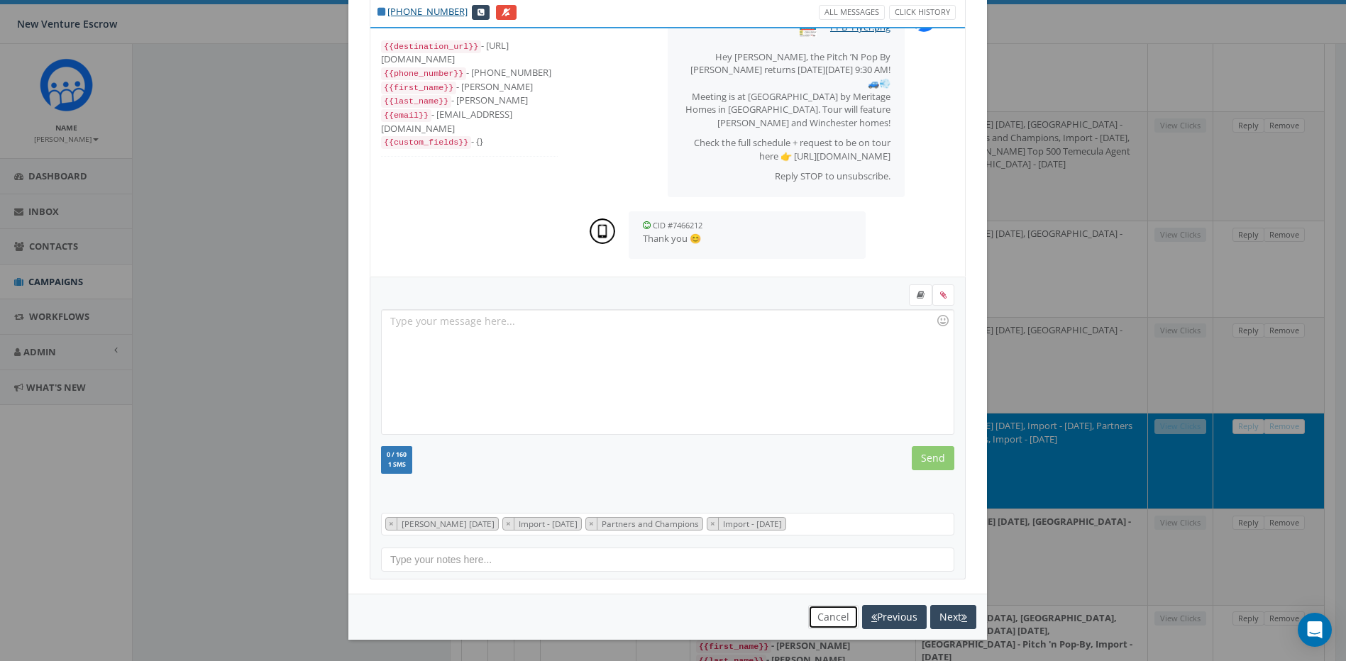
click at [816, 609] on button "Cancel" at bounding box center [833, 617] width 50 height 24
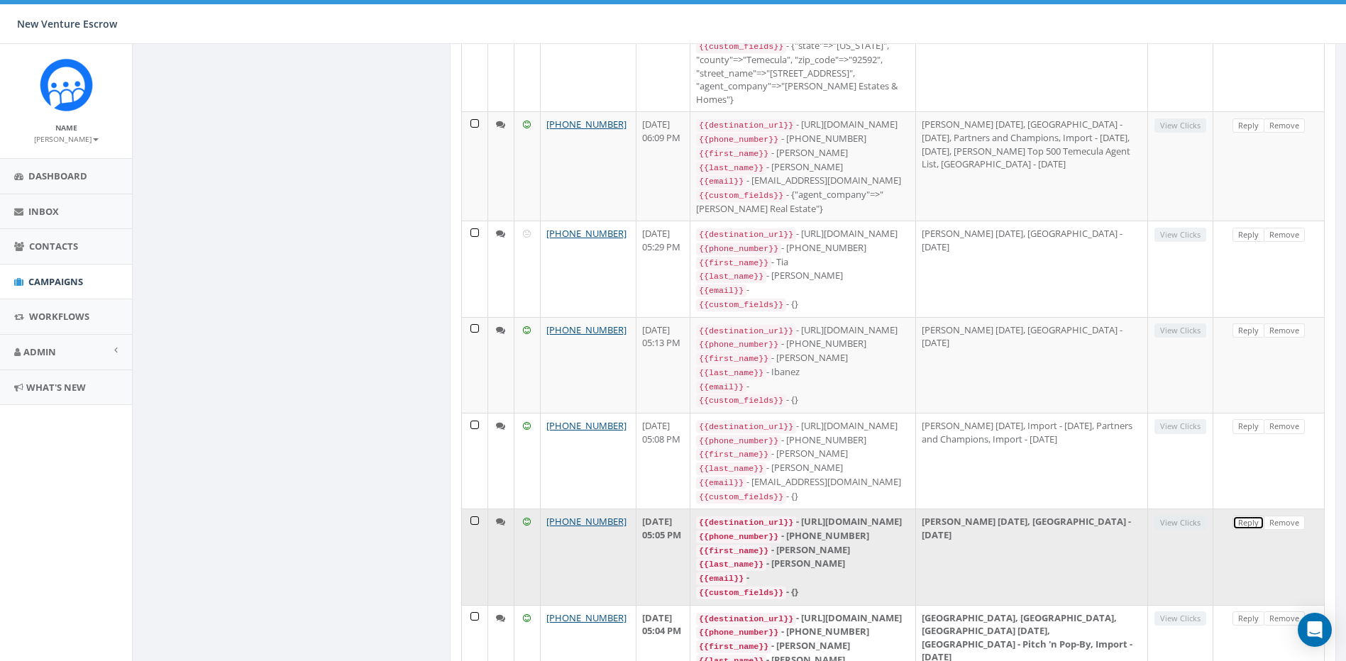
click at [1252, 516] on link "Reply" at bounding box center [1248, 523] width 32 height 15
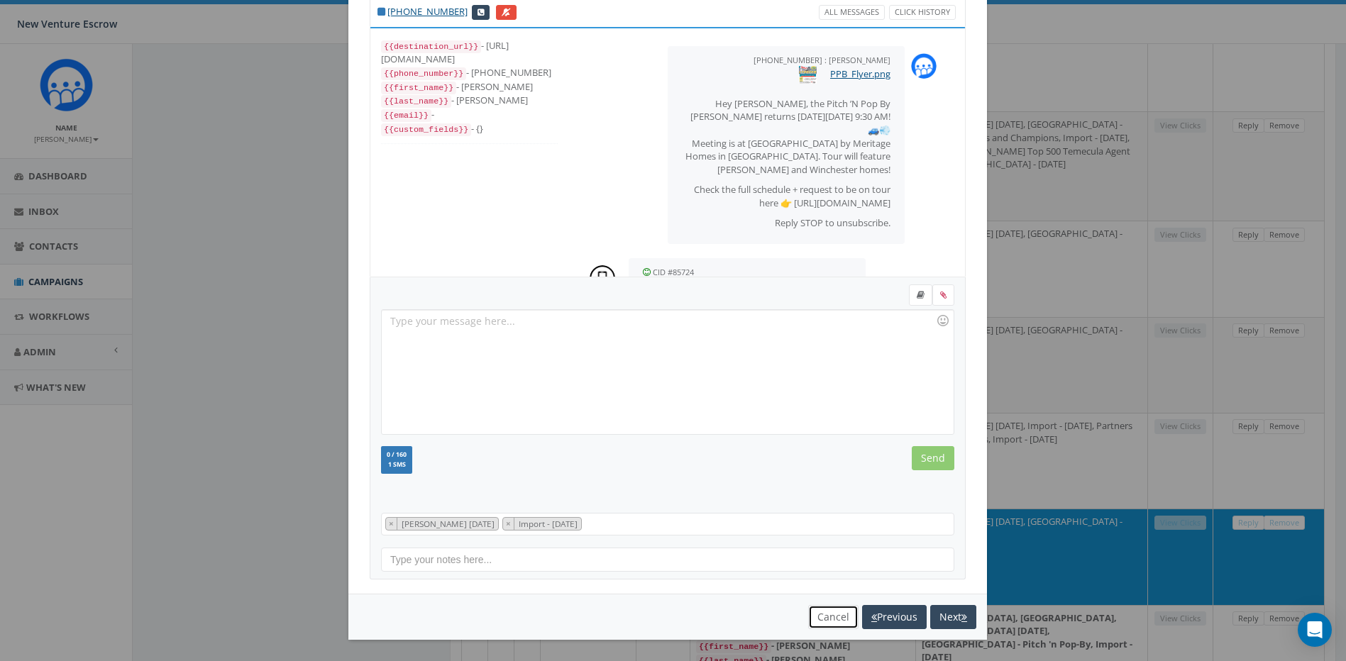
click at [831, 624] on button "Cancel" at bounding box center [833, 617] width 50 height 24
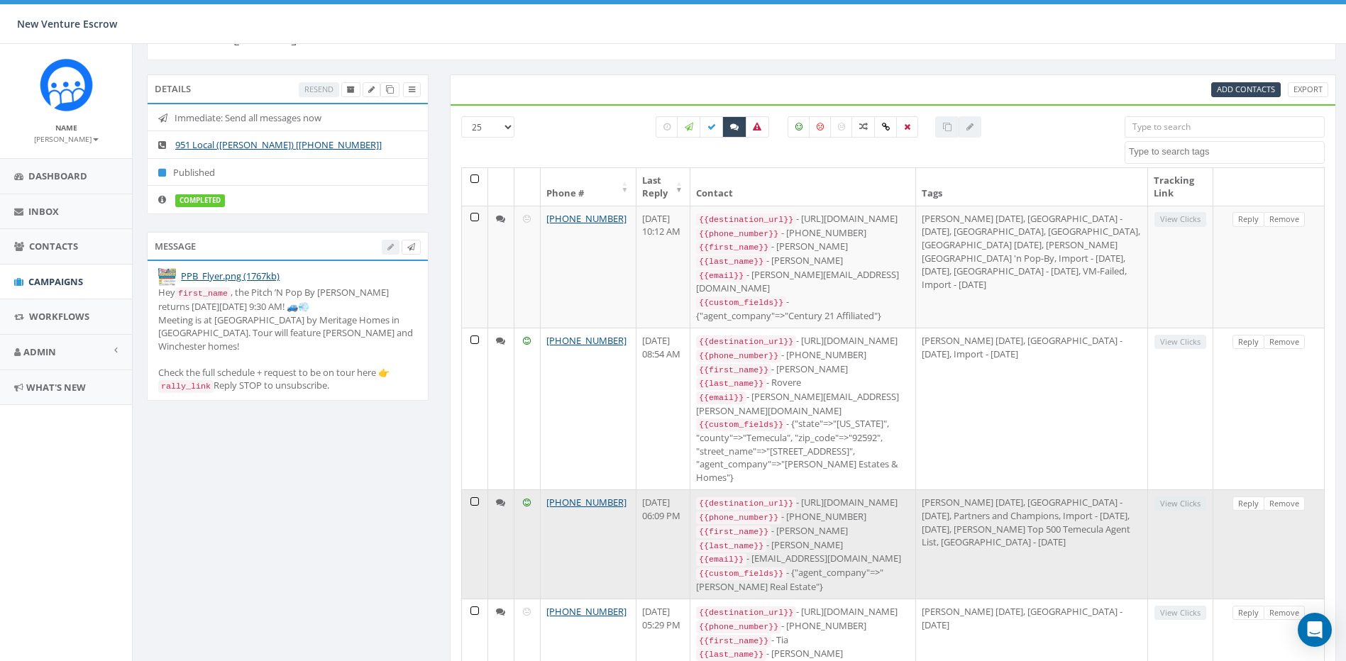
scroll to position [82, 0]
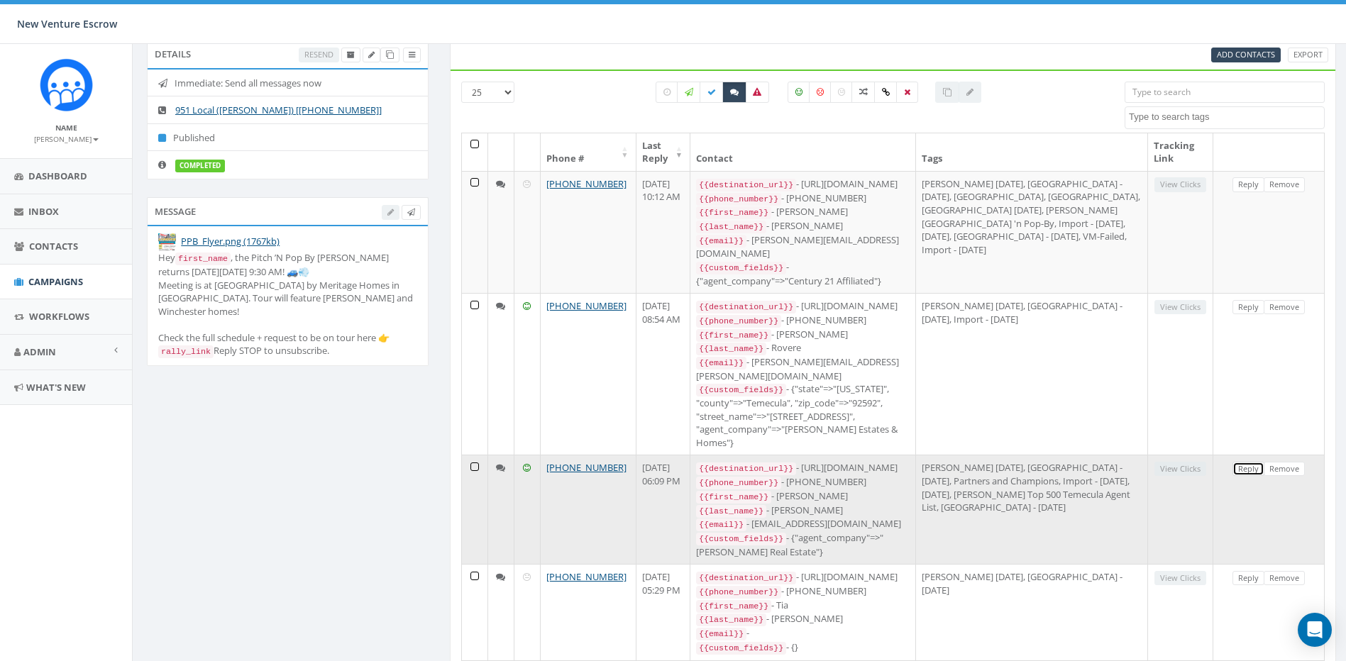
click at [1237, 462] on link "Reply" at bounding box center [1248, 469] width 32 height 15
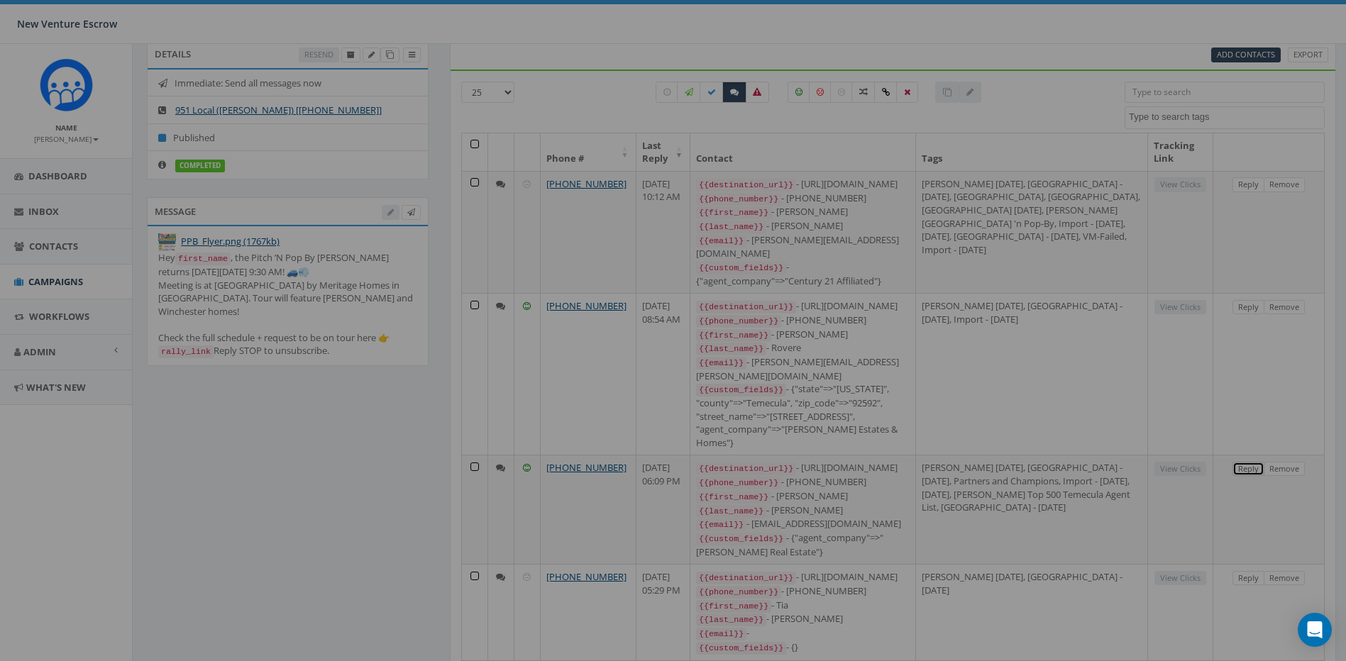
scroll to position [0, 0]
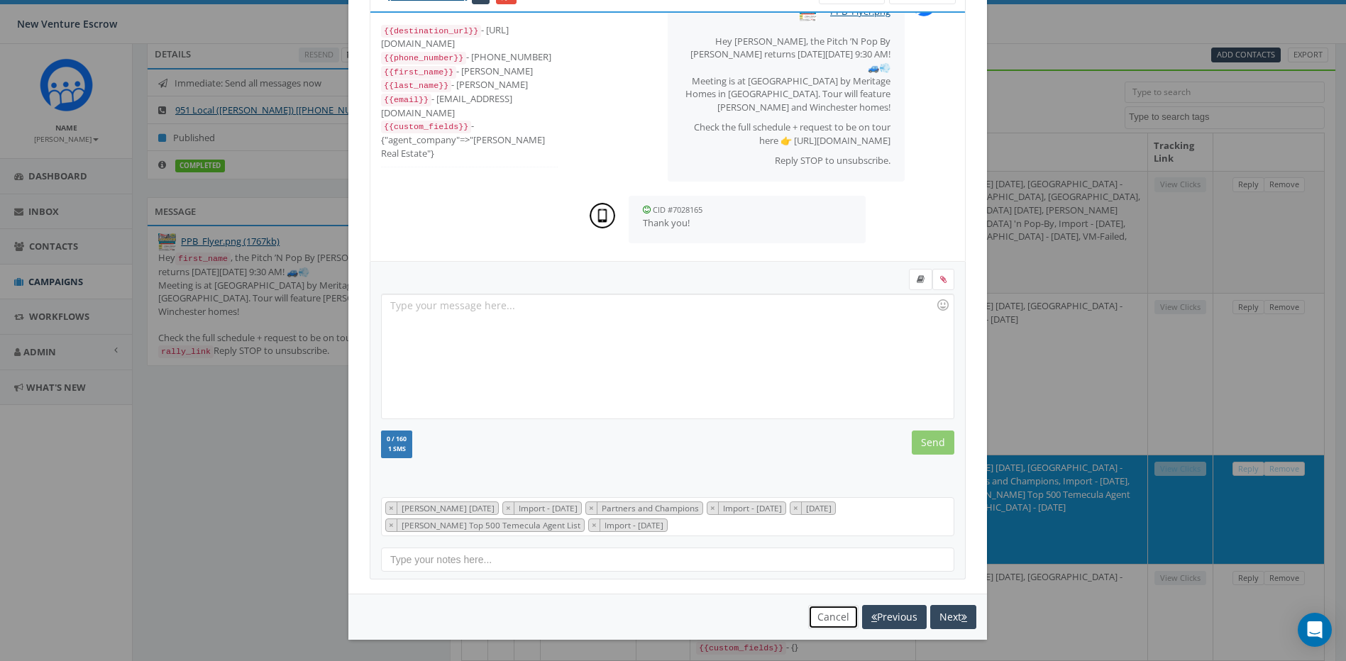
click at [814, 614] on button "Cancel" at bounding box center [833, 617] width 50 height 24
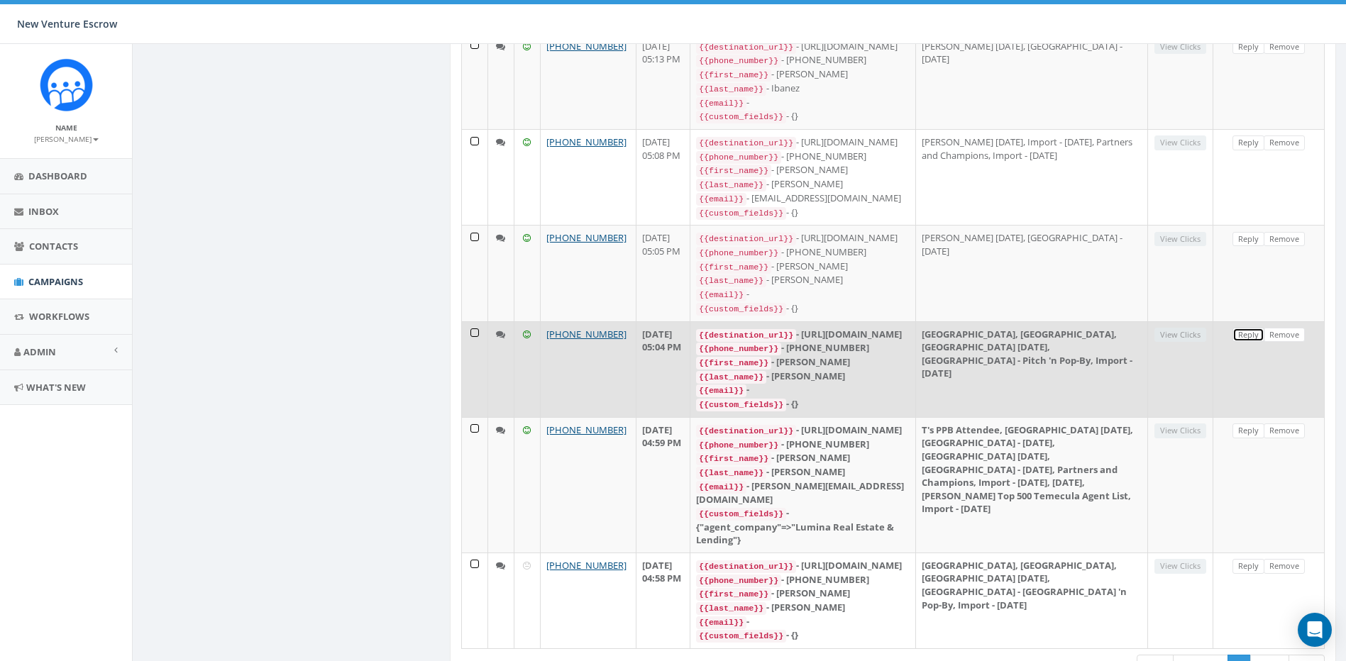
click at [1246, 328] on link "Reply" at bounding box center [1248, 335] width 32 height 15
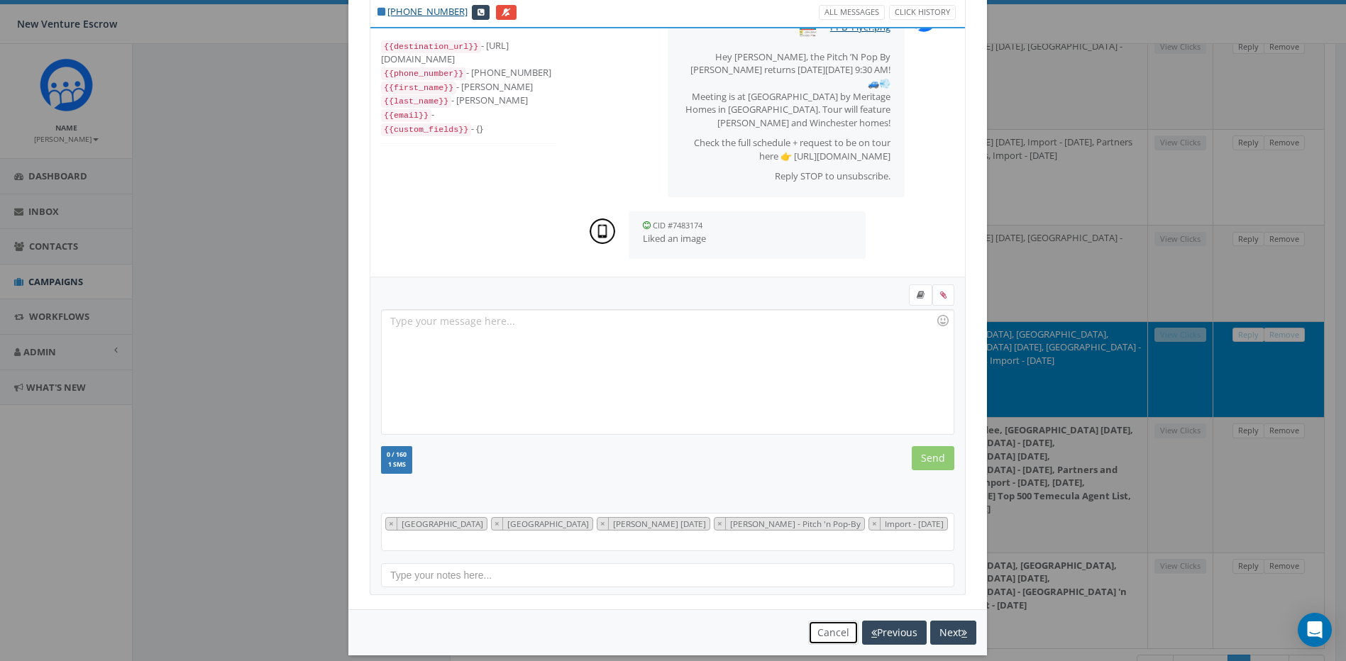
click at [814, 621] on button "Cancel" at bounding box center [833, 633] width 50 height 24
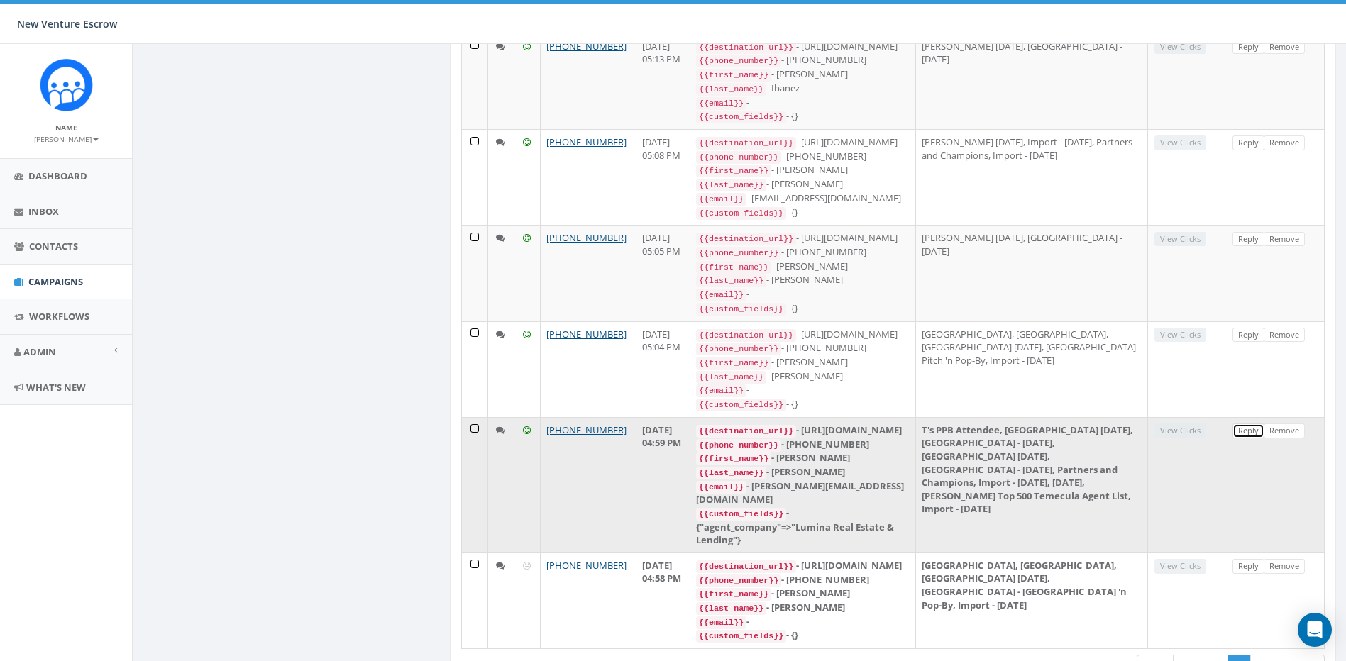
click at [1239, 423] on link "Reply" at bounding box center [1248, 430] width 32 height 15
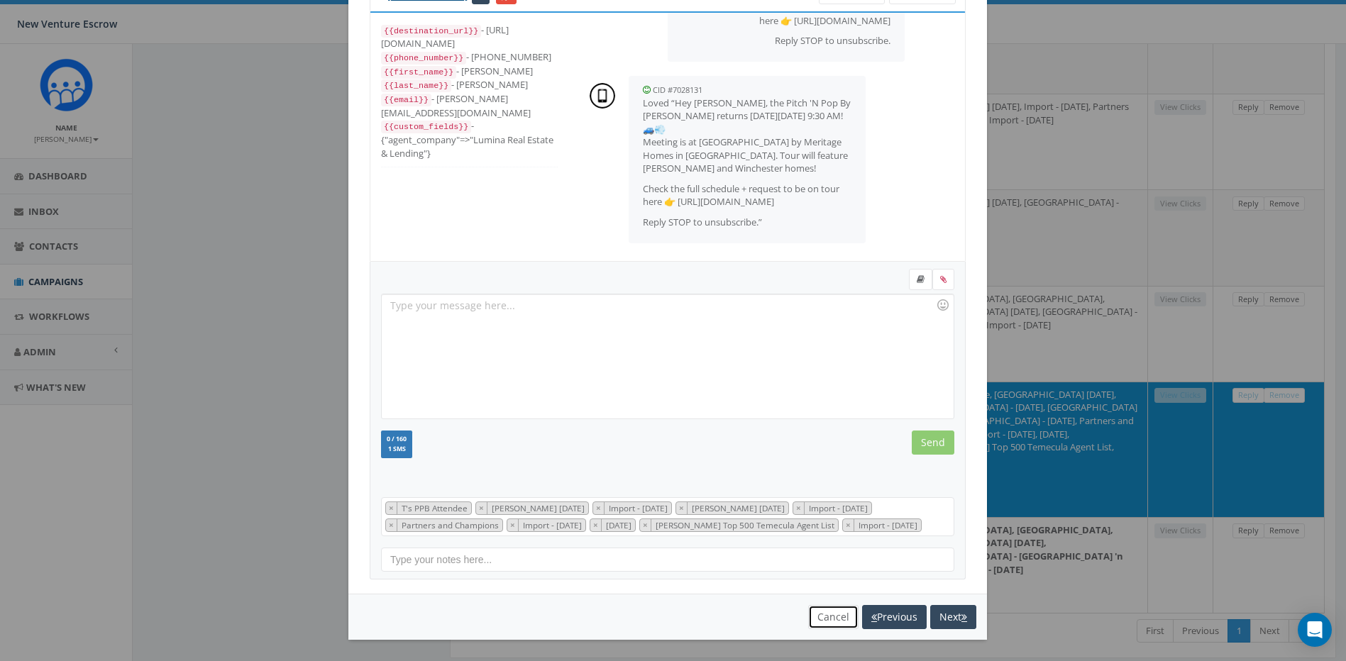
click at [824, 629] on button "Cancel" at bounding box center [833, 617] width 50 height 24
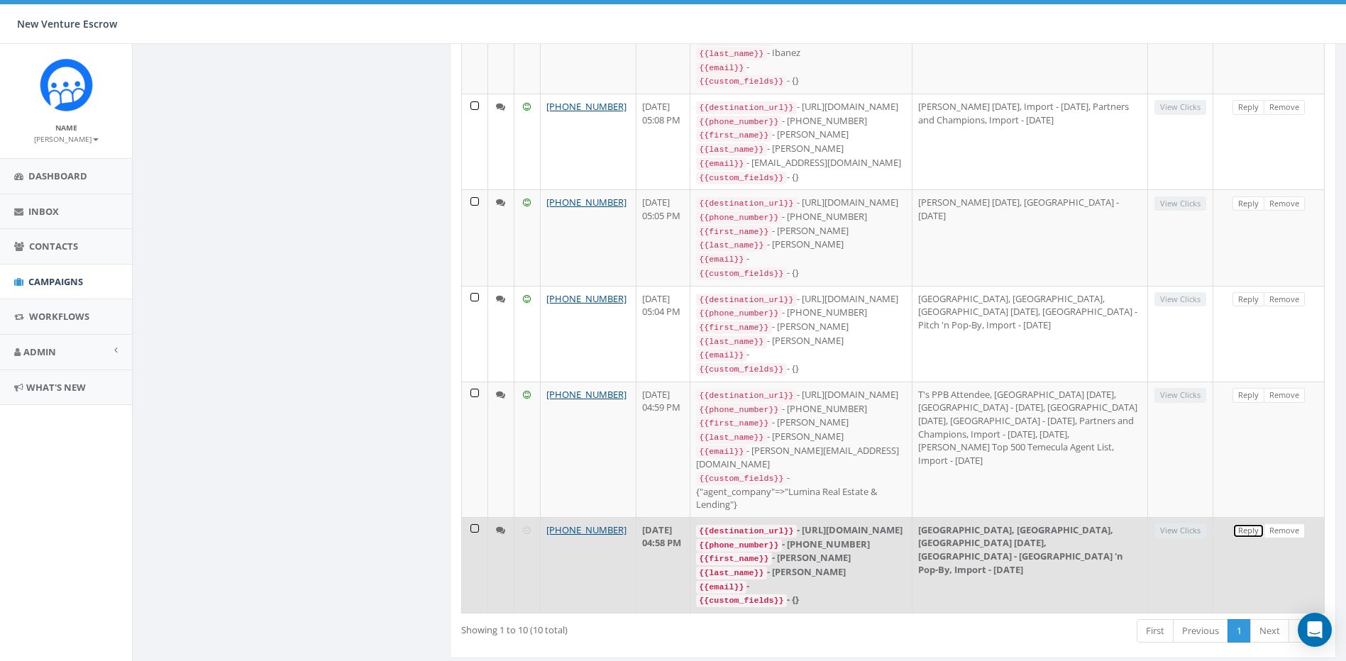
click at [1245, 524] on link "Reply" at bounding box center [1248, 531] width 32 height 15
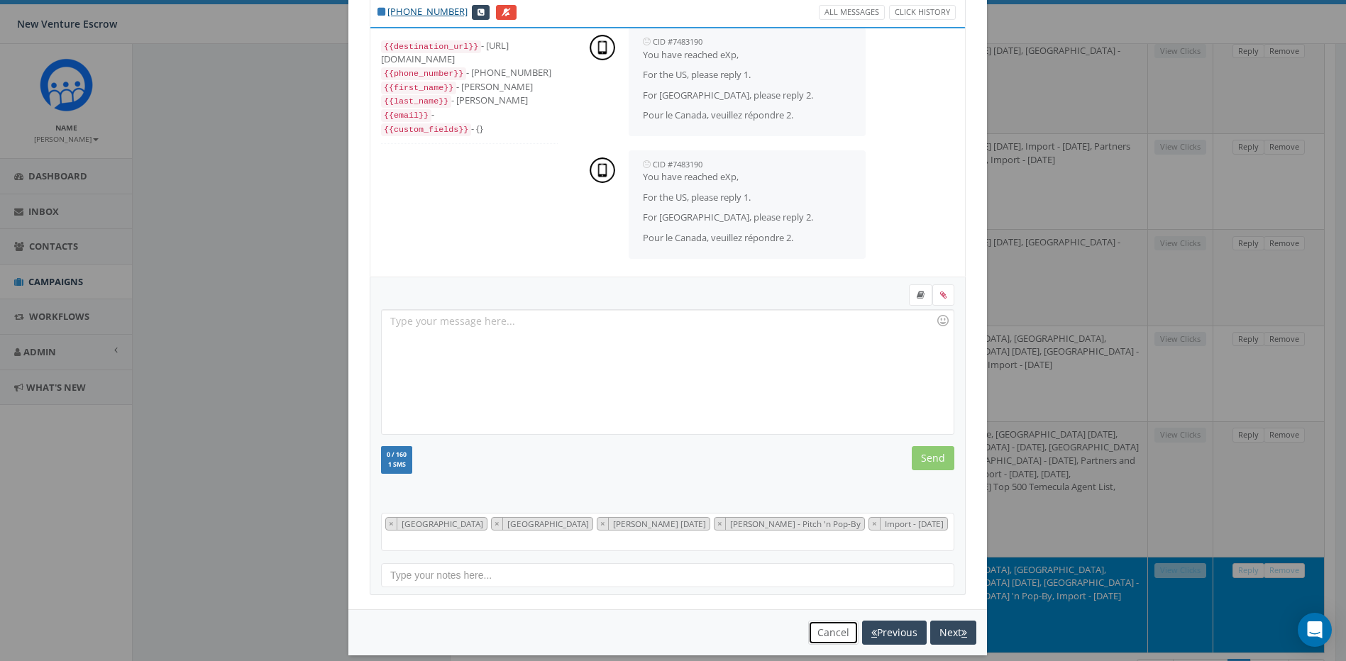
click at [826, 621] on button "Cancel" at bounding box center [833, 633] width 50 height 24
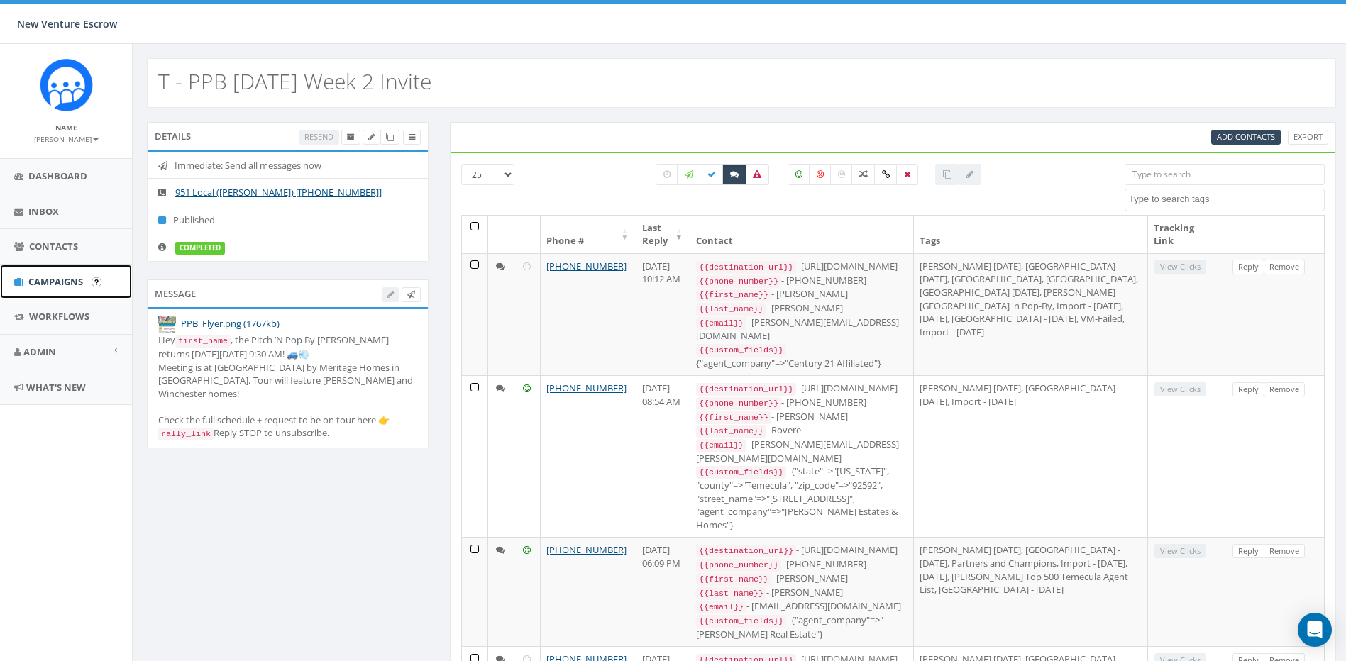
click at [53, 282] on span "Campaigns" at bounding box center [55, 281] width 55 height 13
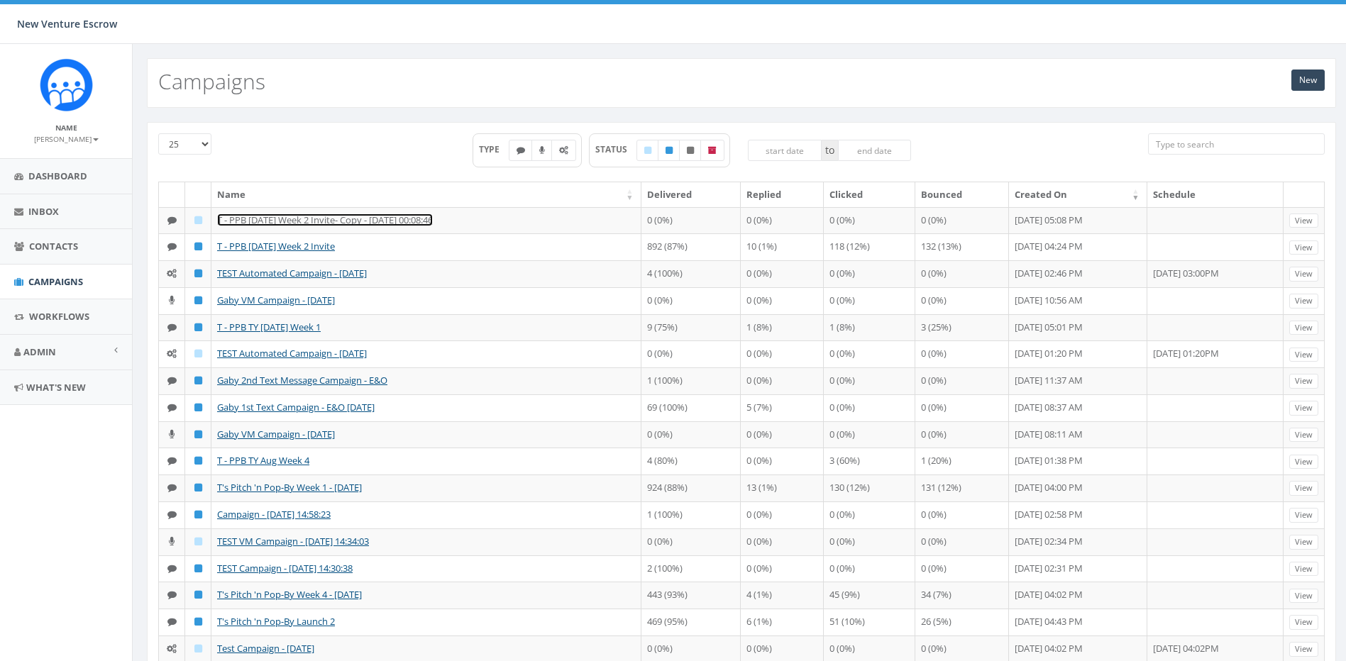
click at [279, 219] on link "T - PPB [DATE] Week 2 Invite- Copy - [DATE] 00:08:46" at bounding box center [325, 220] width 216 height 13
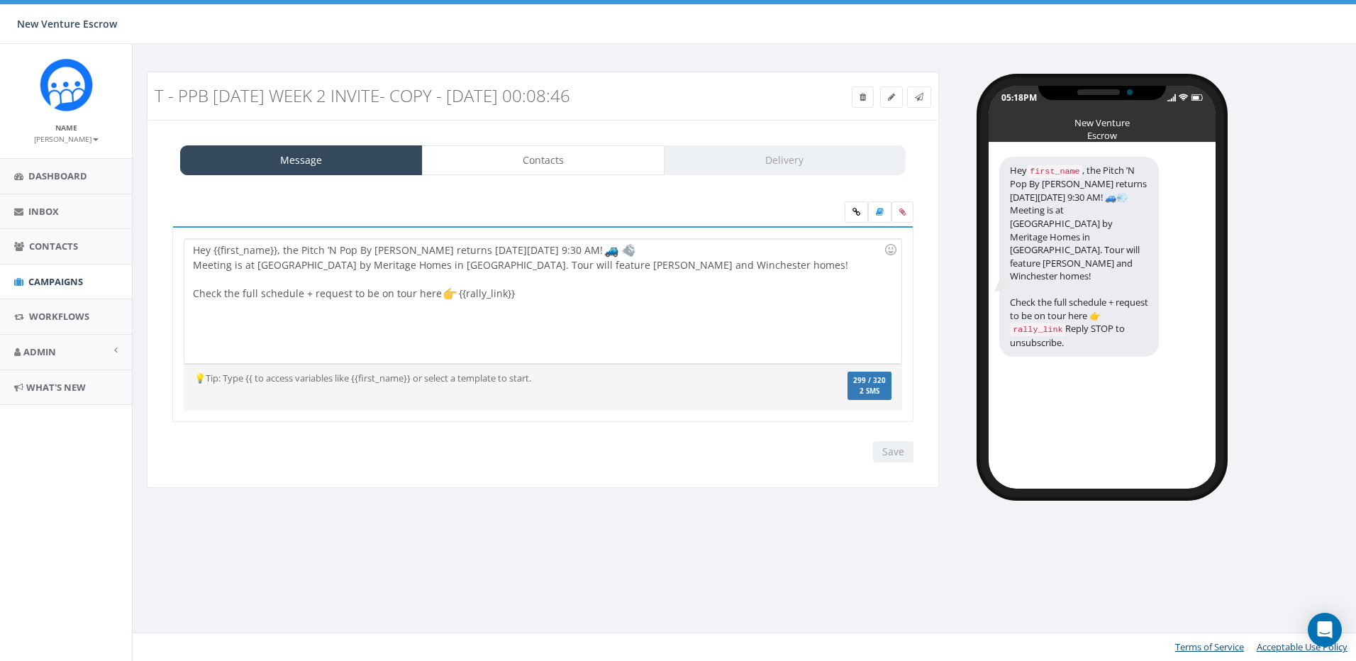
click at [667, 106] on div "T - PPB [DATE] Week 2 Invite- Copy - [DATE] 00:08:46" at bounding box center [443, 95] width 599 height 33
click at [896, 99] on link at bounding box center [891, 97] width 23 height 21
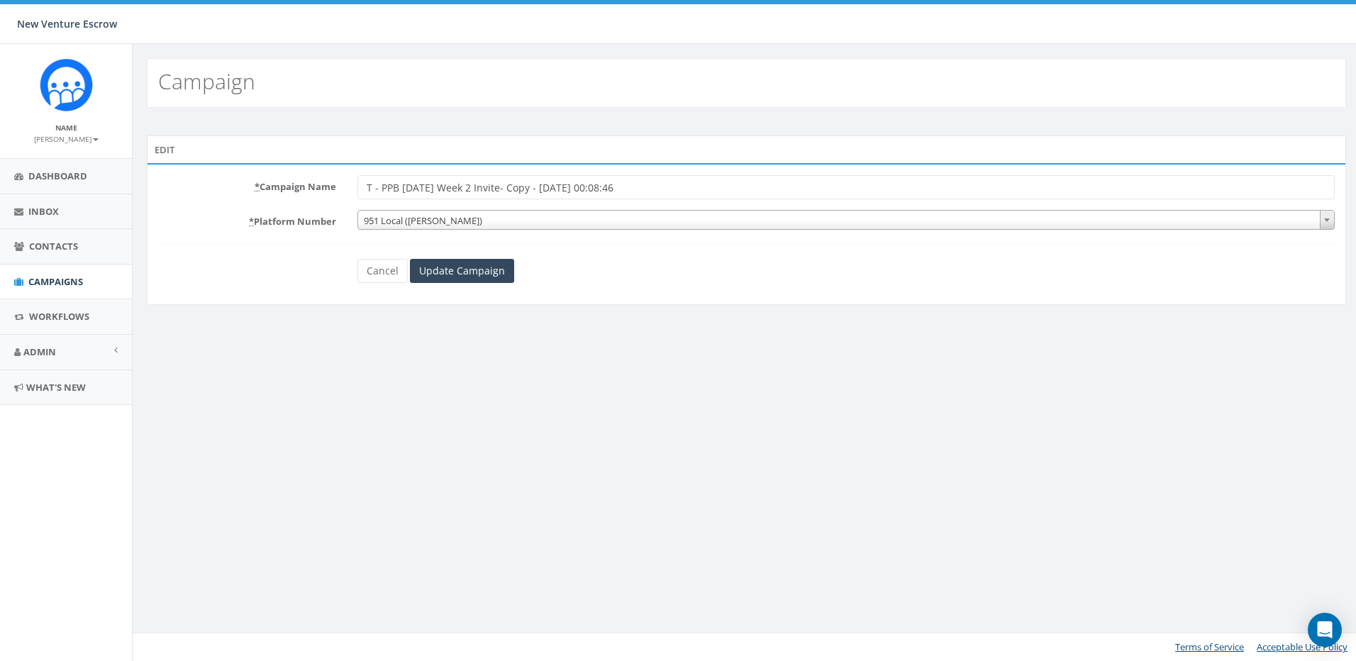
drag, startPoint x: 719, startPoint y: 182, endPoint x: 487, endPoint y: 194, distance: 232.2
click at [487, 194] on input "T - PPB [DATE] Week 2 Invite- Copy - [DATE] 00:08:46" at bounding box center [847, 187] width 978 height 24
type input "T - PPB [DATE] Week 2 Confirmation"
click at [479, 272] on input "Update Campaign" at bounding box center [462, 271] width 104 height 24
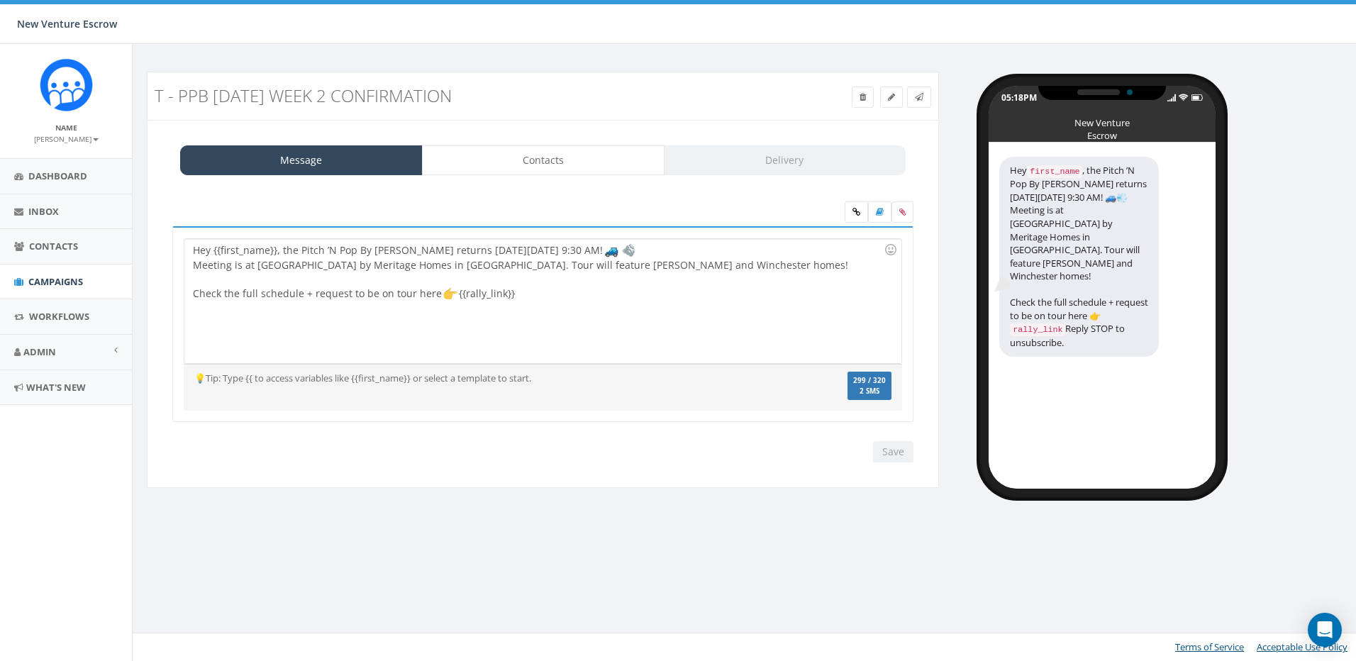
drag, startPoint x: 831, startPoint y: 554, endPoint x: 807, endPoint y: 457, distance: 100.1
click at [831, 554] on div "T - PPB 2025 Sept Week 2 Confirmation Test Message Status: Message Contacts Del…" at bounding box center [746, 352] width 1229 height 617
click at [50, 241] on span "Contacts" at bounding box center [53, 246] width 49 height 13
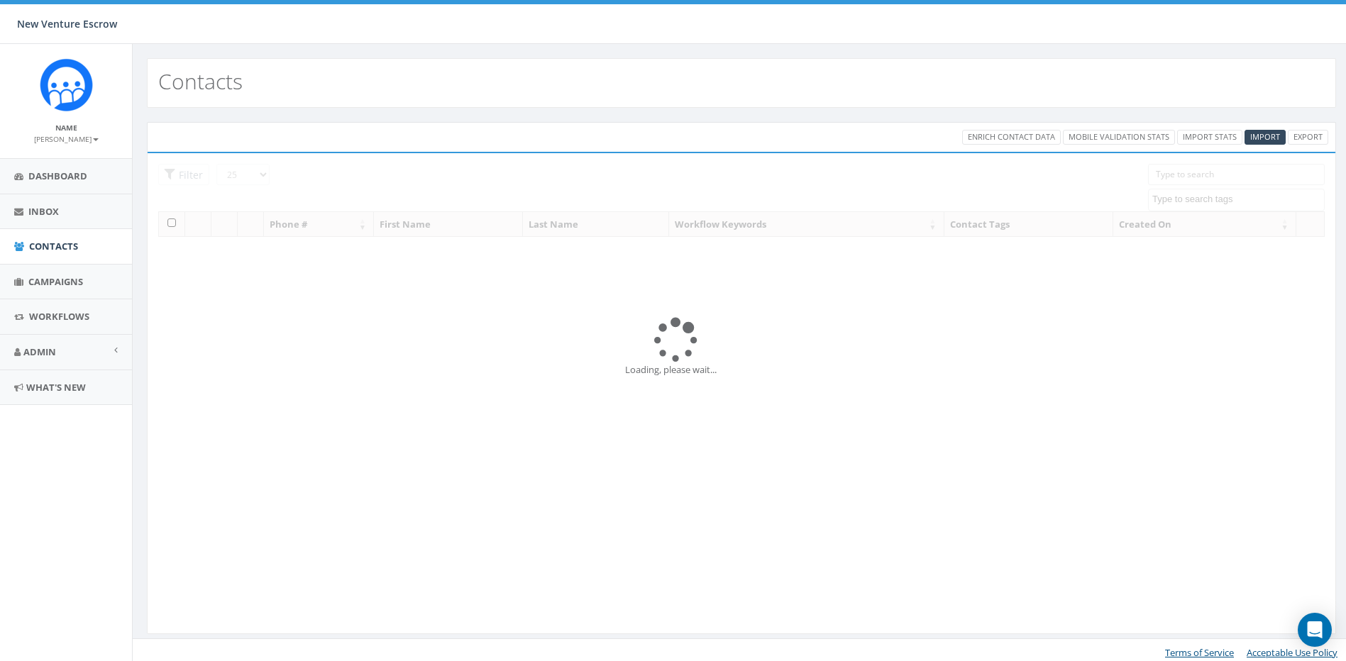
select select
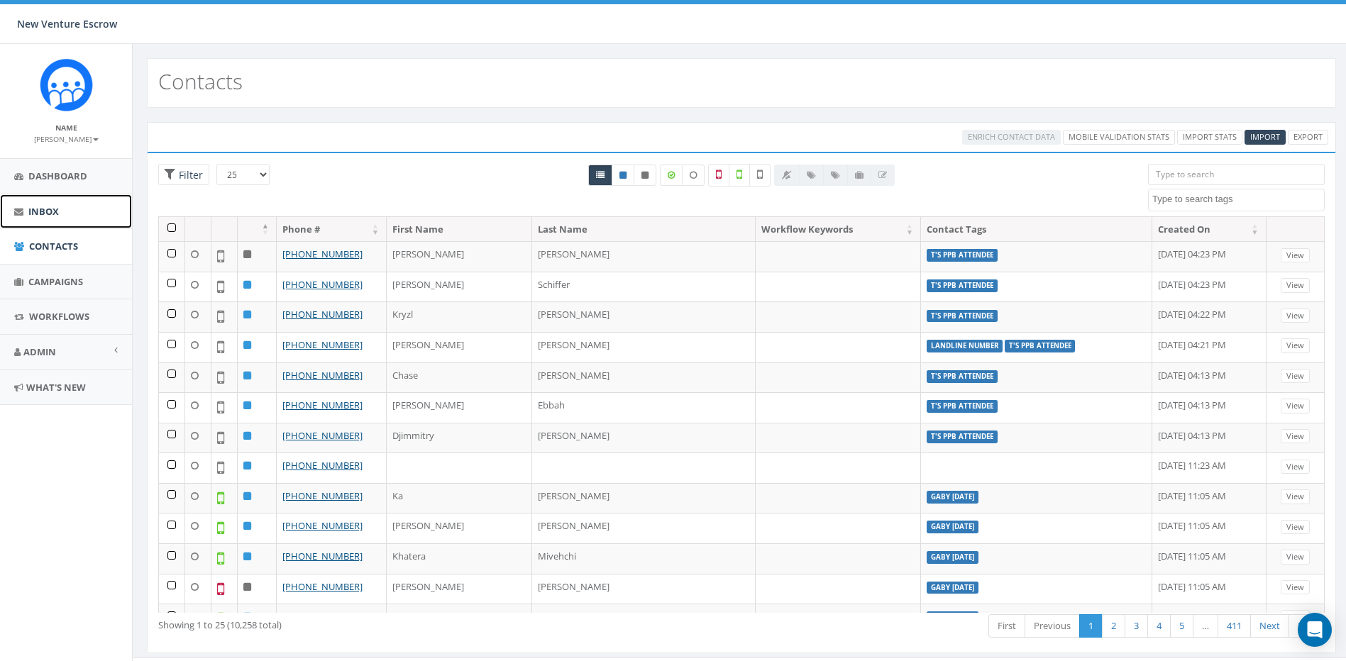
click at [55, 214] on span "Inbox" at bounding box center [43, 211] width 31 height 13
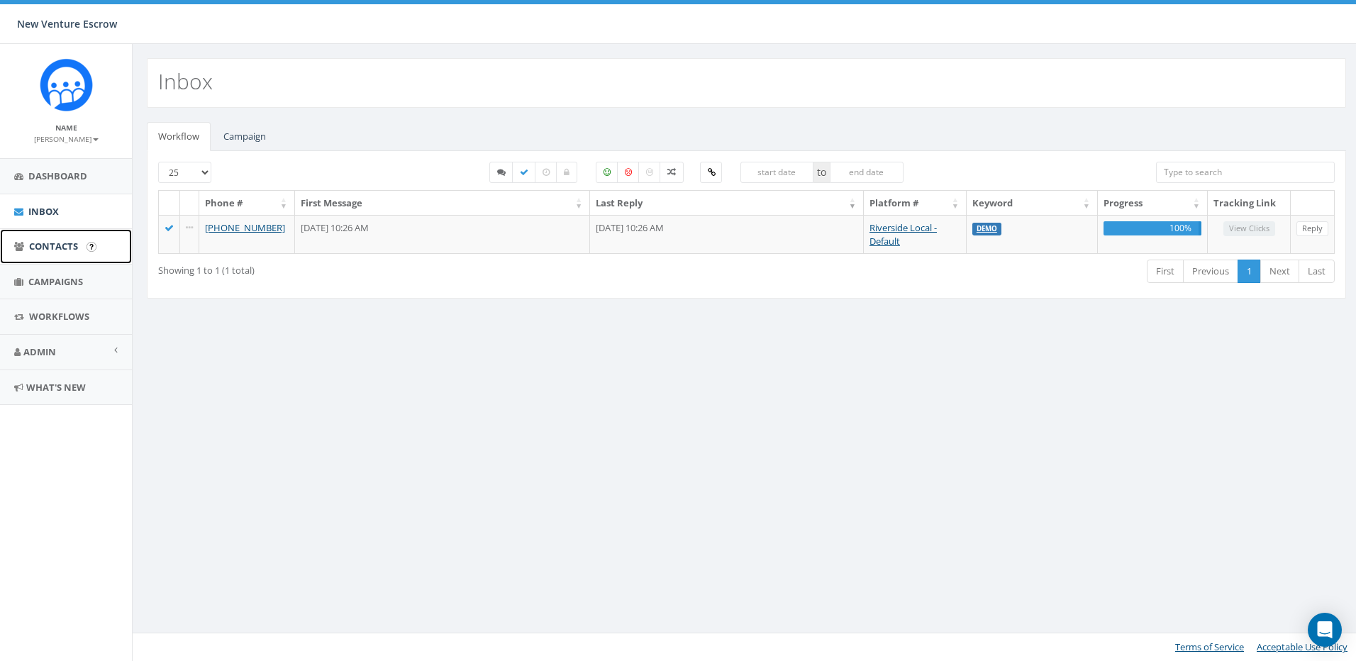
click at [56, 244] on span "Contacts" at bounding box center [53, 246] width 49 height 13
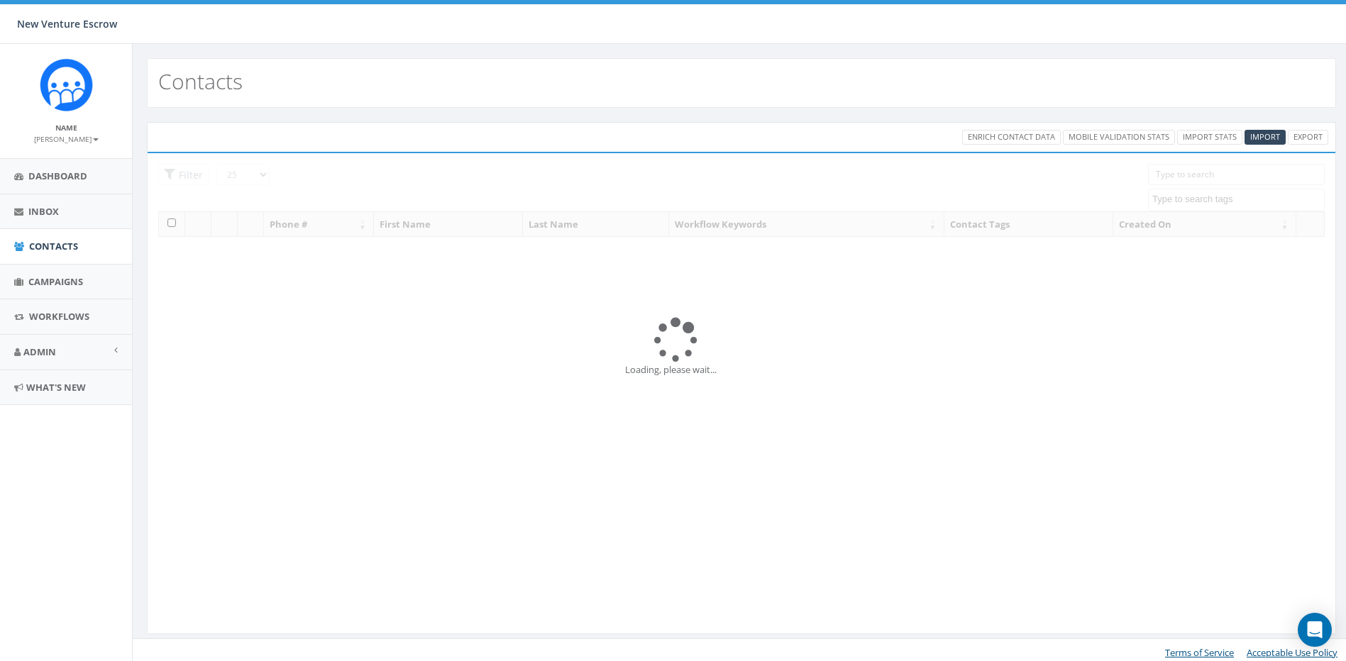
select select
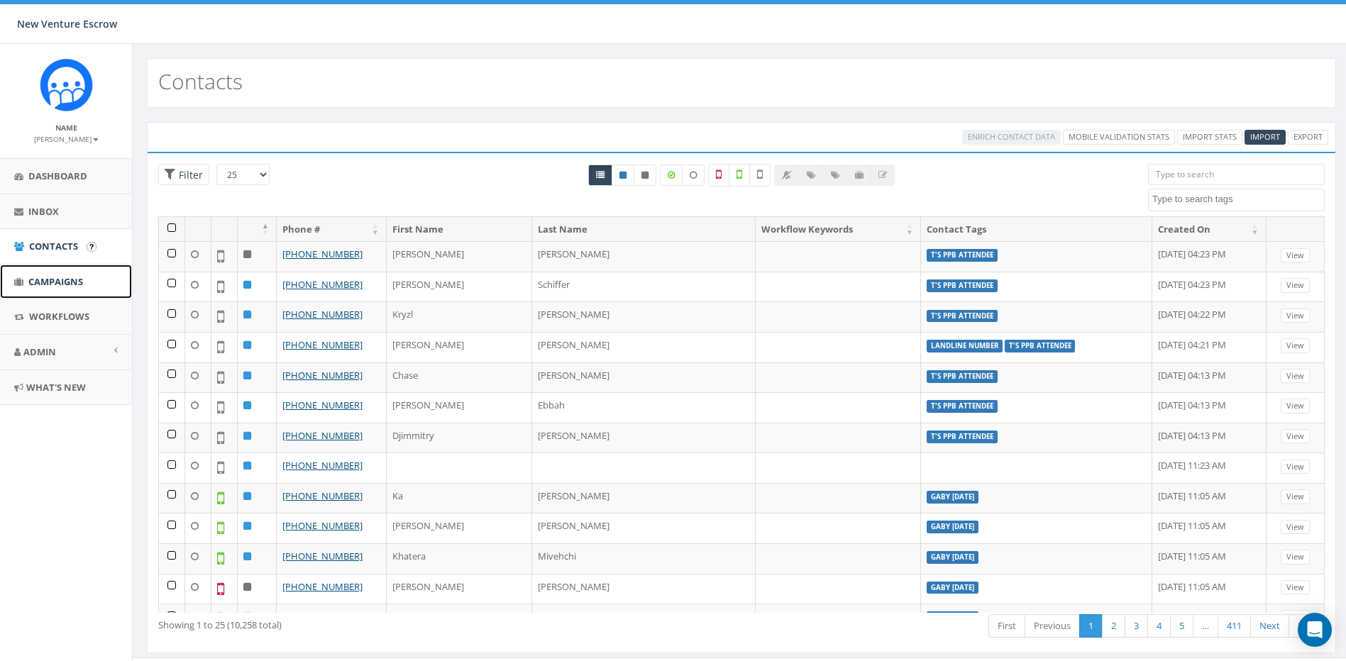
click at [61, 272] on link "Campaigns" at bounding box center [66, 282] width 132 height 35
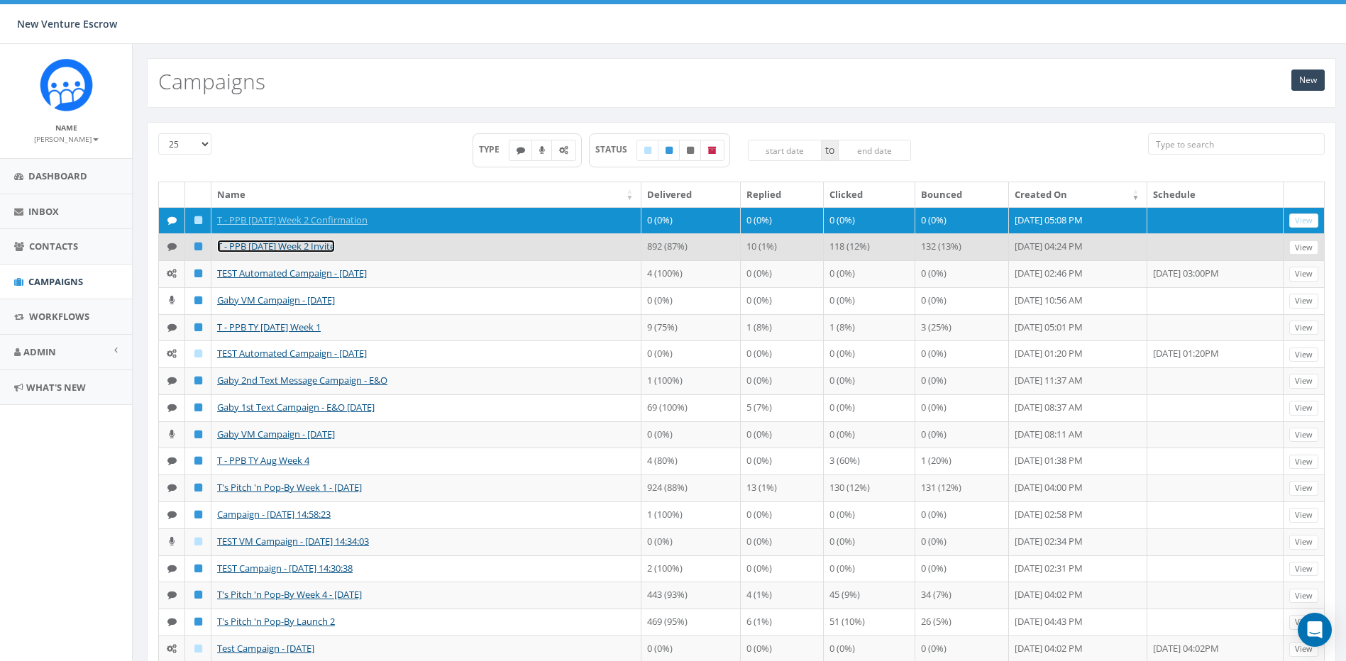
click at [275, 253] on link "T - PPB [DATE] Week 2 Invite" at bounding box center [276, 246] width 118 height 13
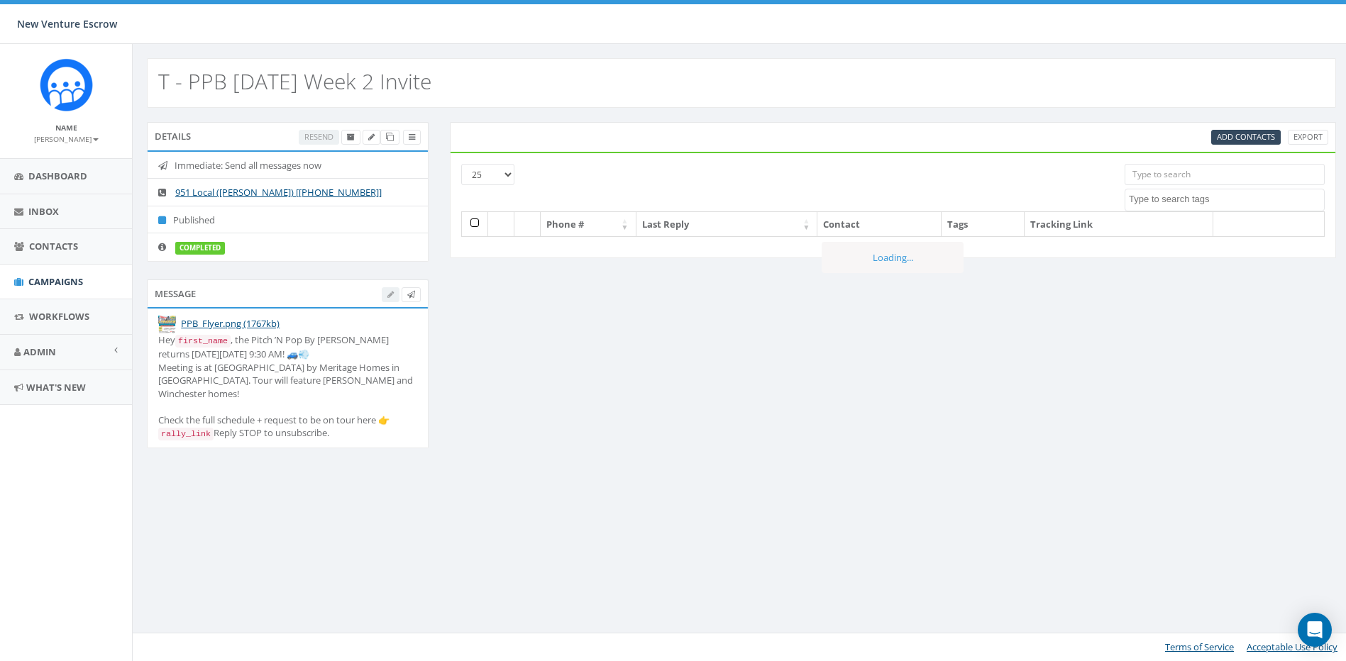
select select
click at [1183, 172] on input "search" at bounding box center [1234, 174] width 202 height 21
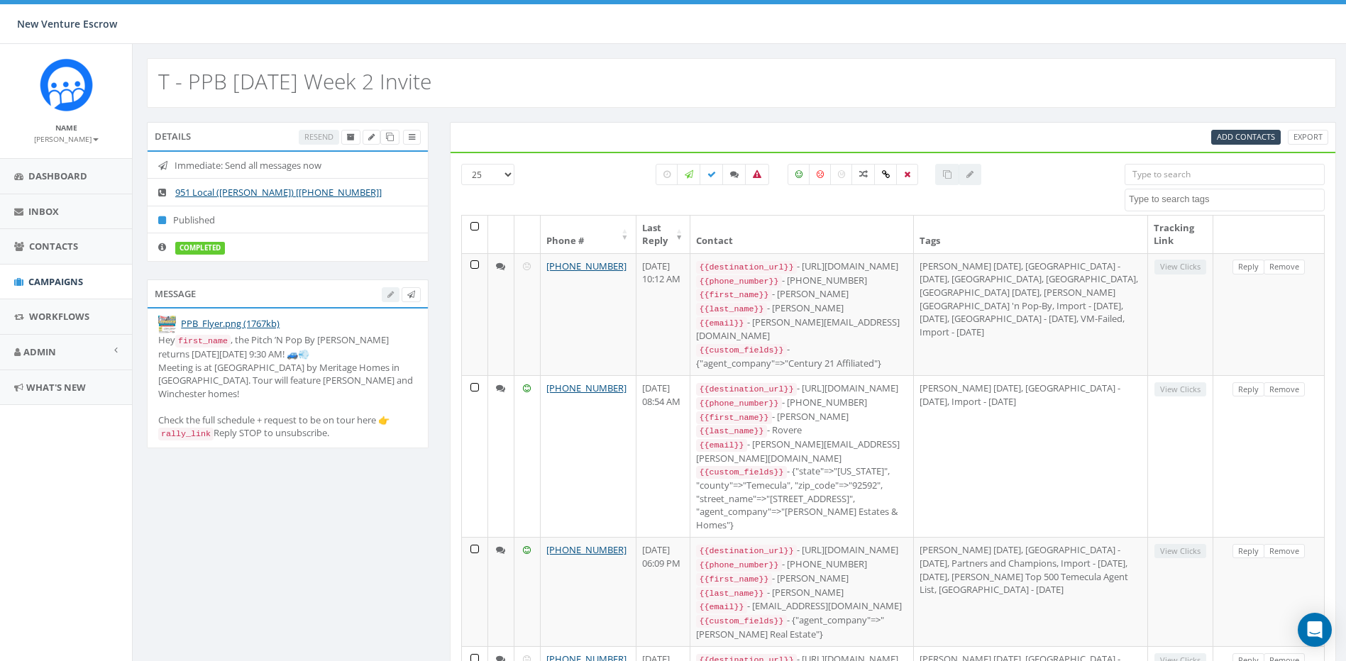
click at [1158, 179] on input "search" at bounding box center [1224, 174] width 200 height 21
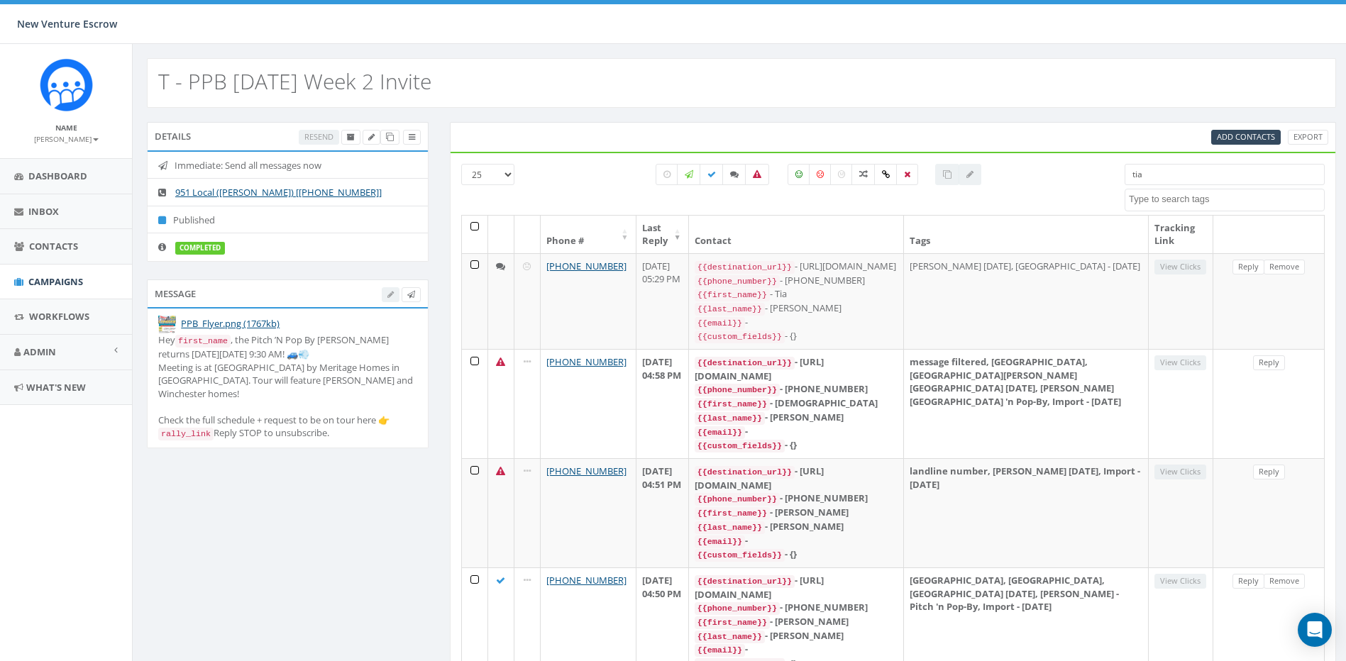
type input "tia"
drag, startPoint x: 906, startPoint y: 79, endPoint x: 900, endPoint y: 86, distance: 8.5
click at [906, 79] on div "T - PPB 2025 Sept Week 2 Invite" at bounding box center [741, 83] width 1189 height 50
click at [733, 175] on icon at bounding box center [734, 174] width 9 height 9
checkbox input "true"
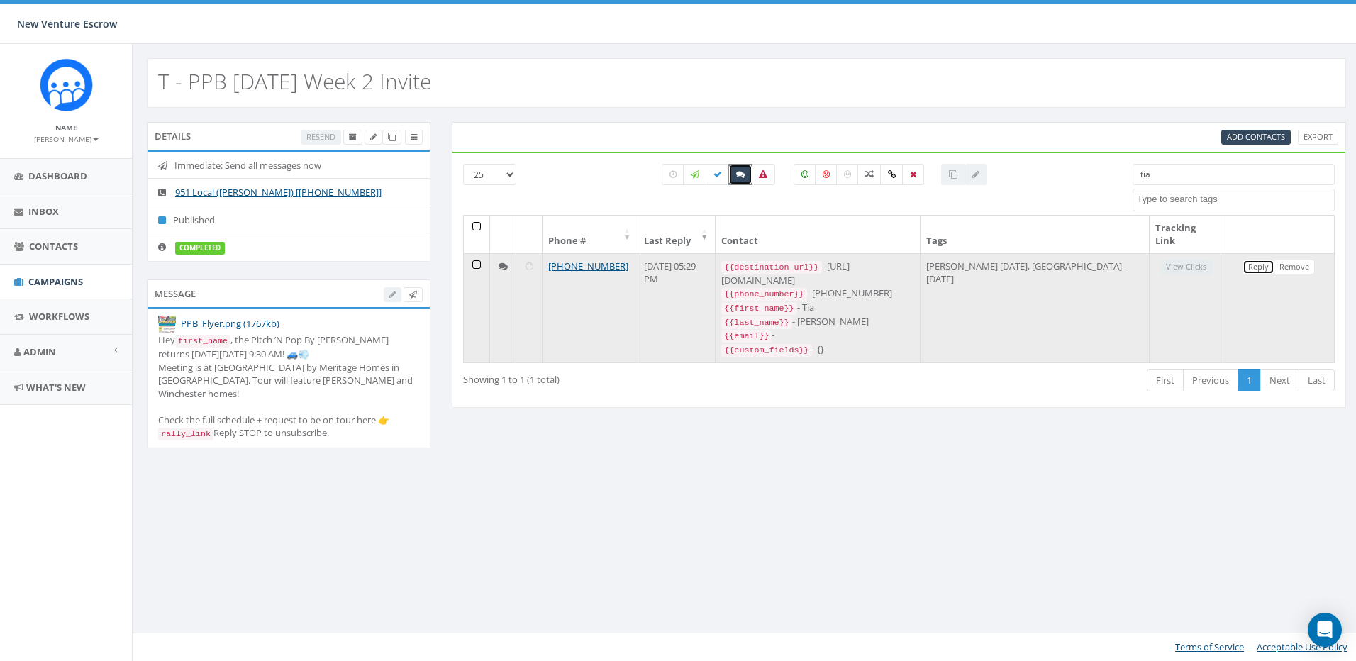
click at [1259, 266] on link "Reply" at bounding box center [1259, 267] width 32 height 15
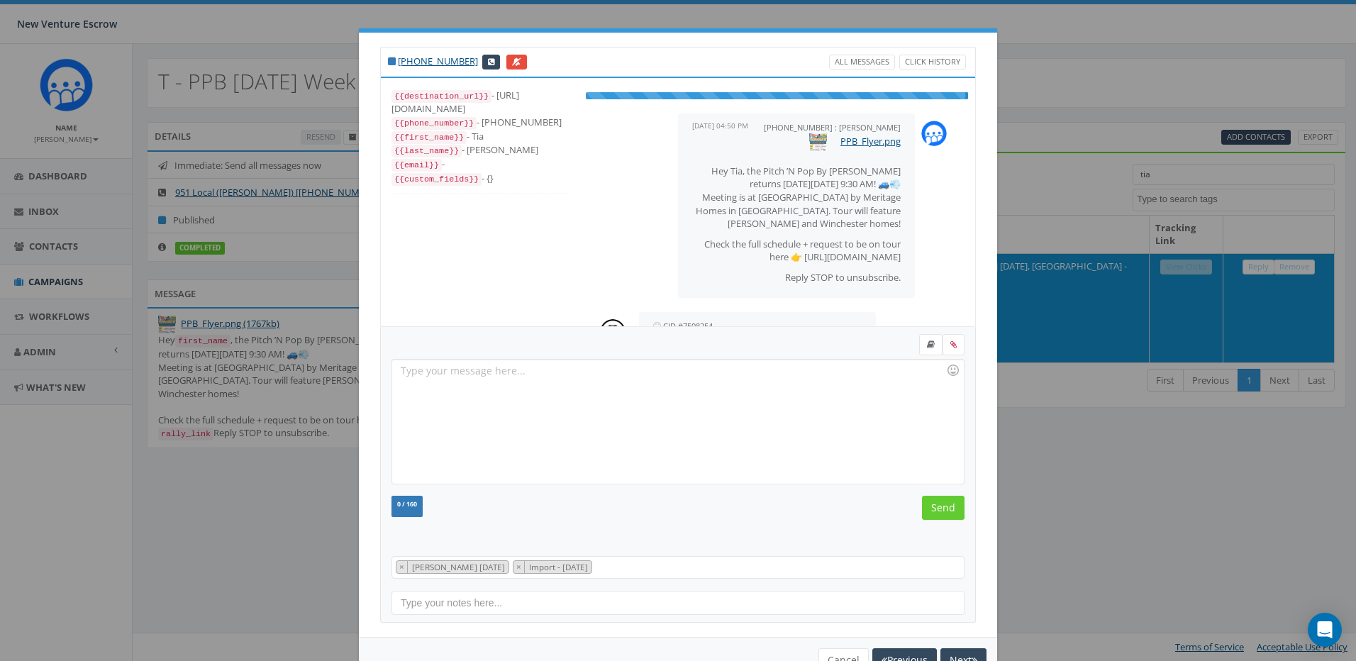
scroll to position [34, 0]
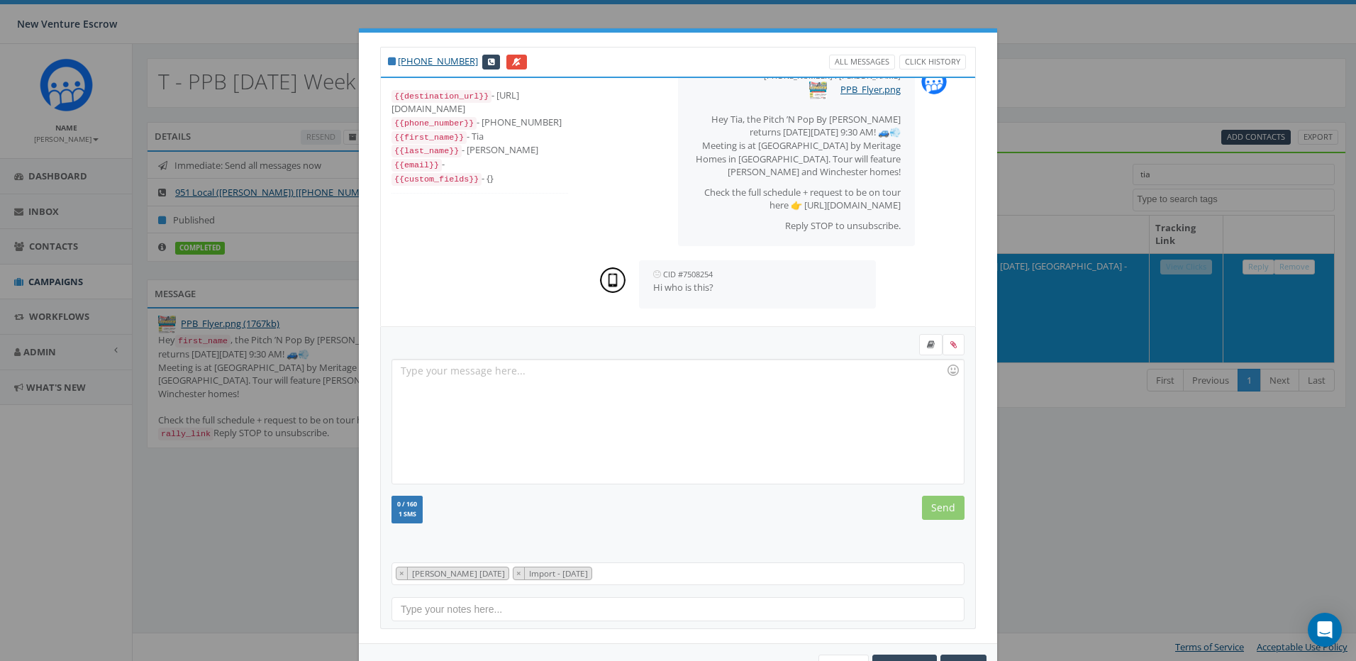
click at [627, 400] on div at bounding box center [677, 422] width 571 height 124
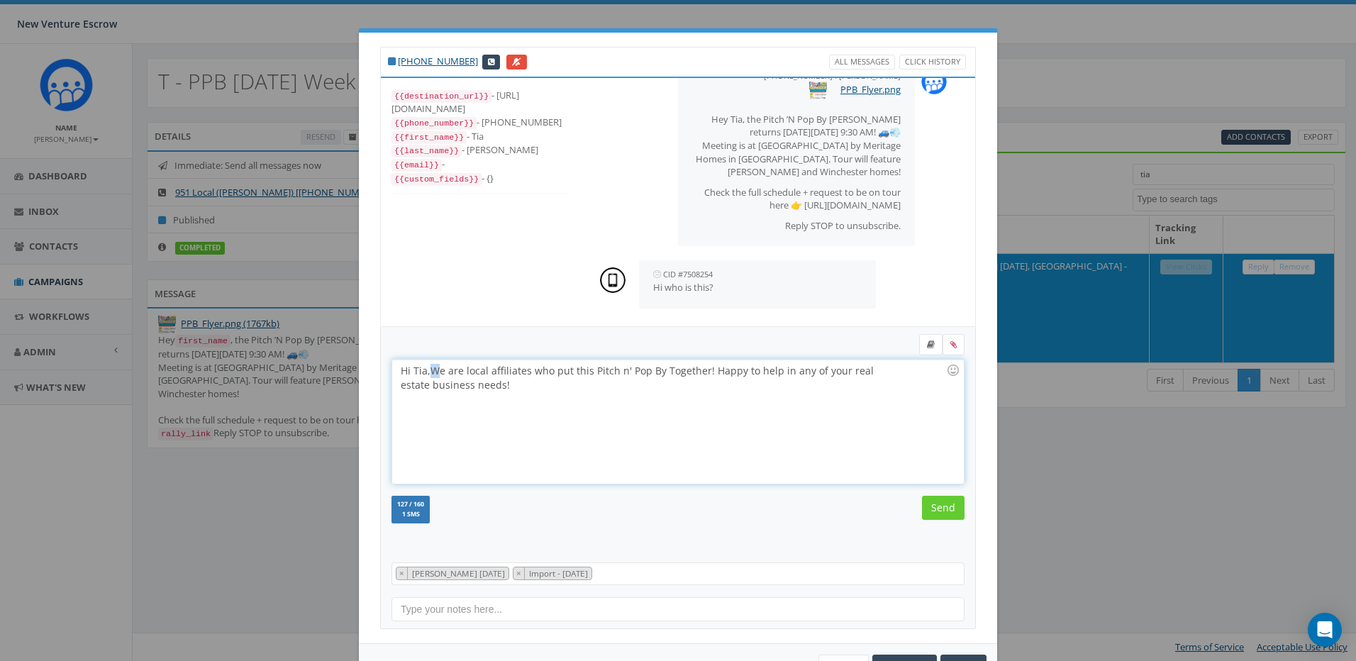
click at [429, 375] on div "Hi Tia, We are local affiliates who put this Pitch n' Pop By Together! Happy to…" at bounding box center [677, 422] width 571 height 124
click at [557, 383] on div "Hi Tia, we are local affiliates who put this Pitch n' Pop By Together! Happy to…" at bounding box center [677, 422] width 571 height 124
click at [655, 371] on div "Hi Tia, we are local affiliates who put this Pitch n' Pop By Together! Happy to…" at bounding box center [677, 422] width 571 height 124
click at [697, 371] on div "Hi Tia, we are local affiliates who put this Pitch n' Pop By Caravan Together! …" at bounding box center [677, 422] width 571 height 124
click at [711, 387] on div "Hi Tia, we are local affiliates who put this Pitch n' Pop By Caravan together! …" at bounding box center [677, 422] width 571 height 124
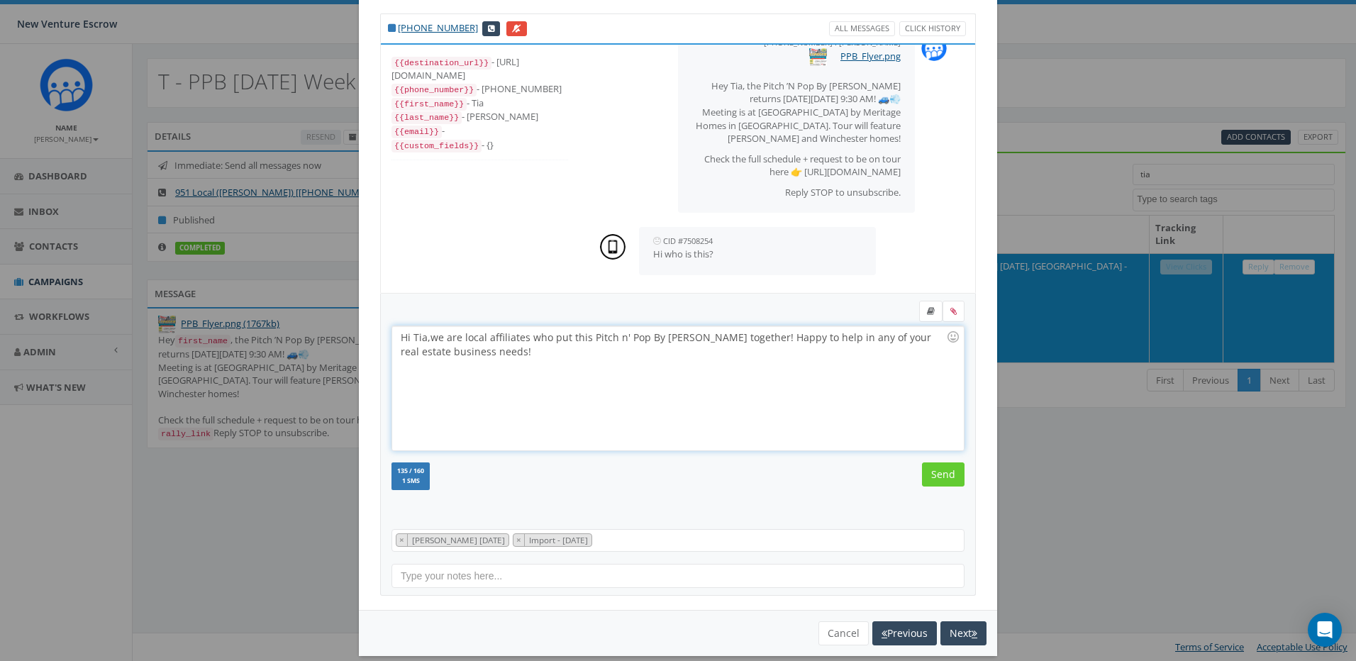
scroll to position [0, 0]
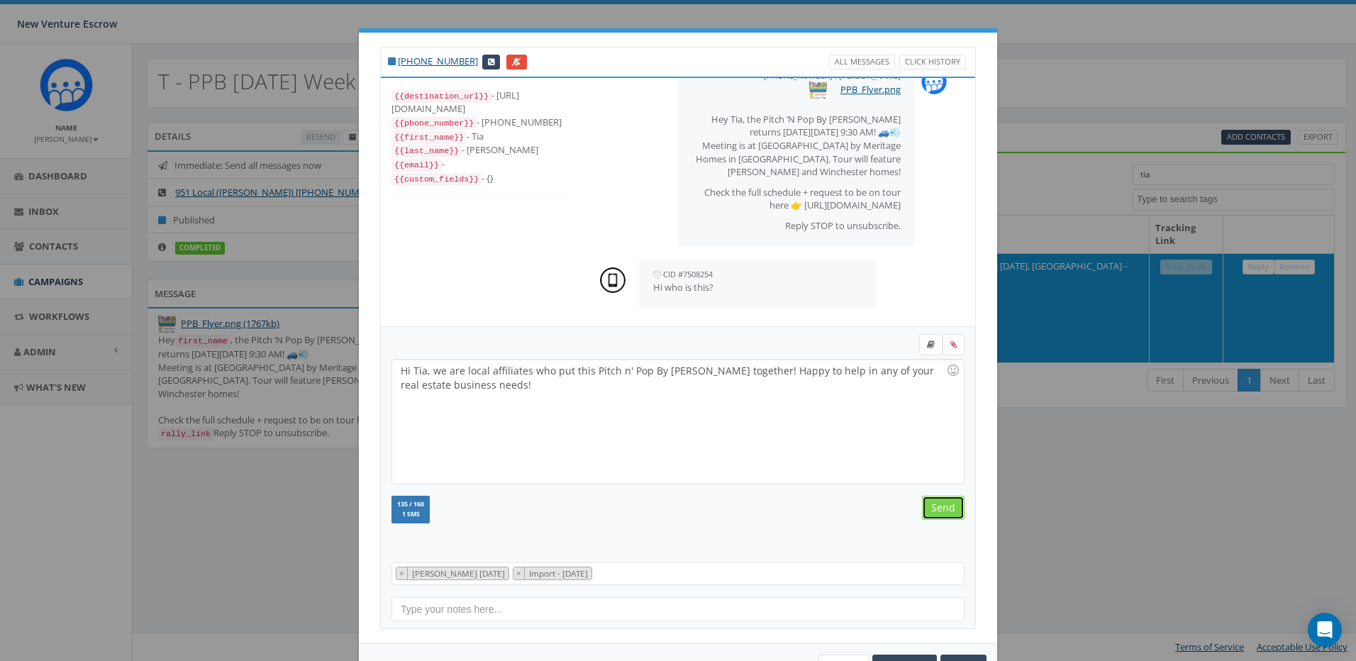
click at [936, 509] on input "Send" at bounding box center [943, 508] width 43 height 24
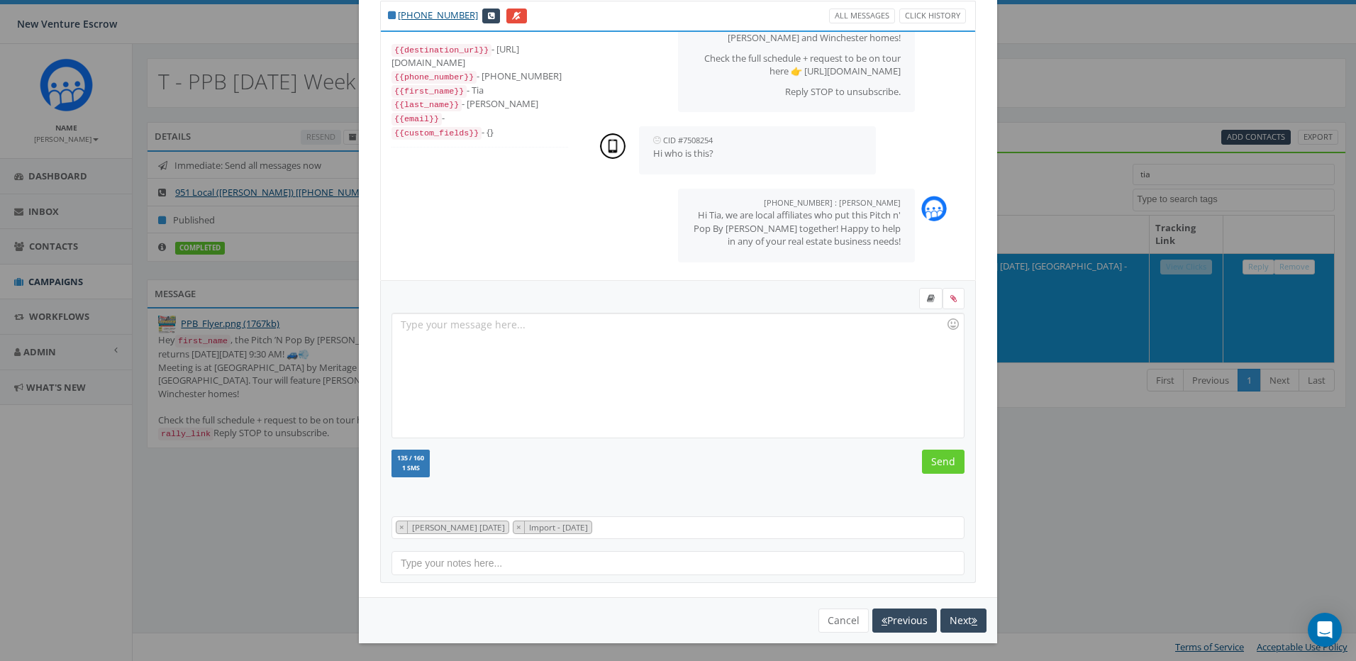
scroll to position [50, 0]
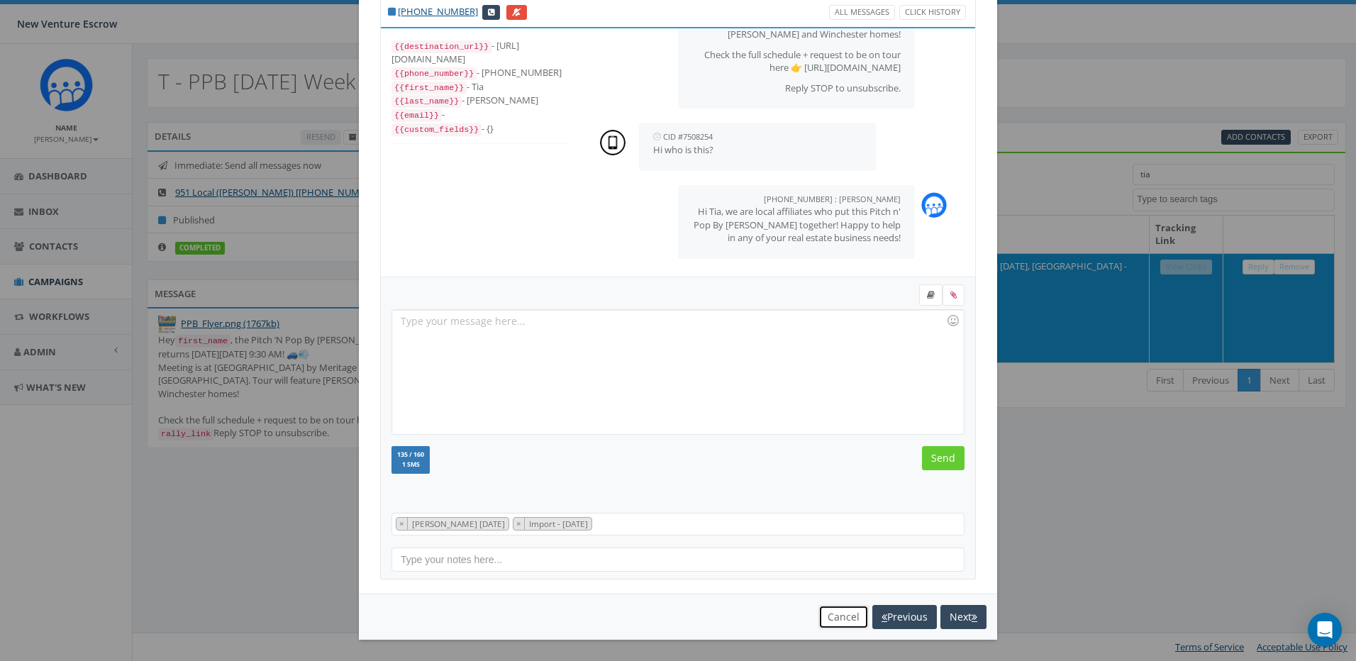
click at [845, 623] on button "Cancel" at bounding box center [844, 617] width 50 height 24
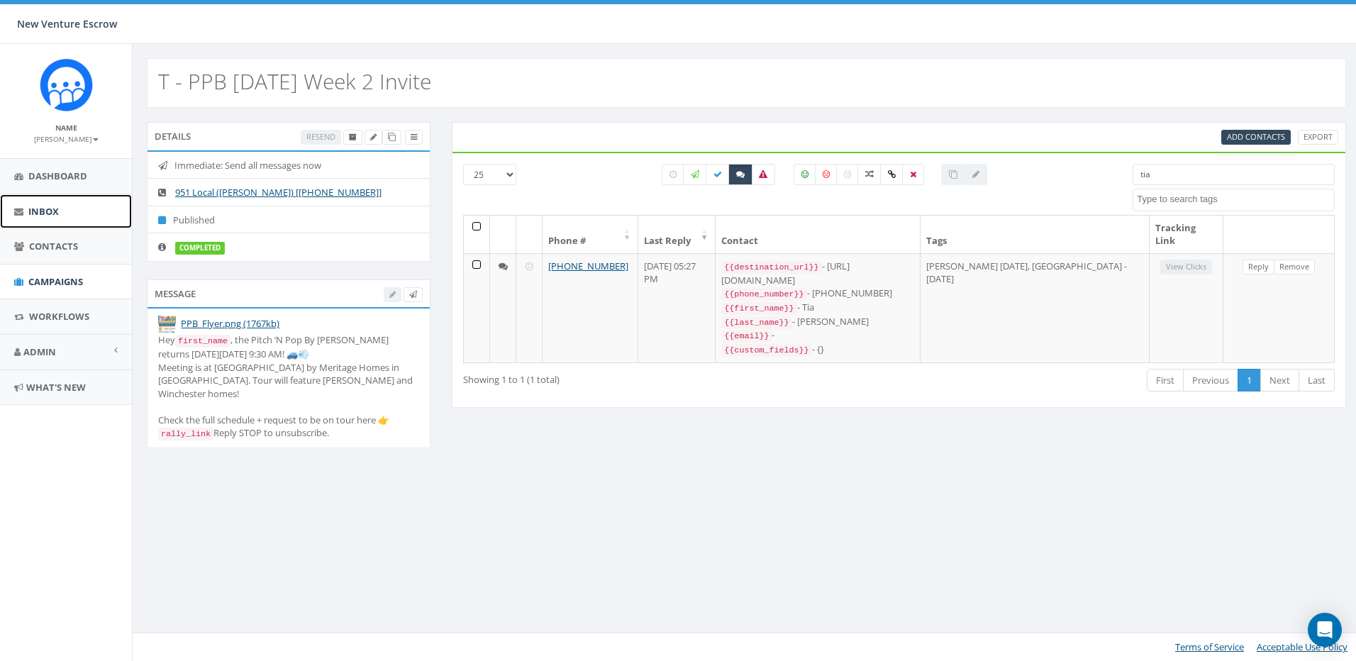
click at [67, 212] on link "Inbox" at bounding box center [66, 211] width 132 height 35
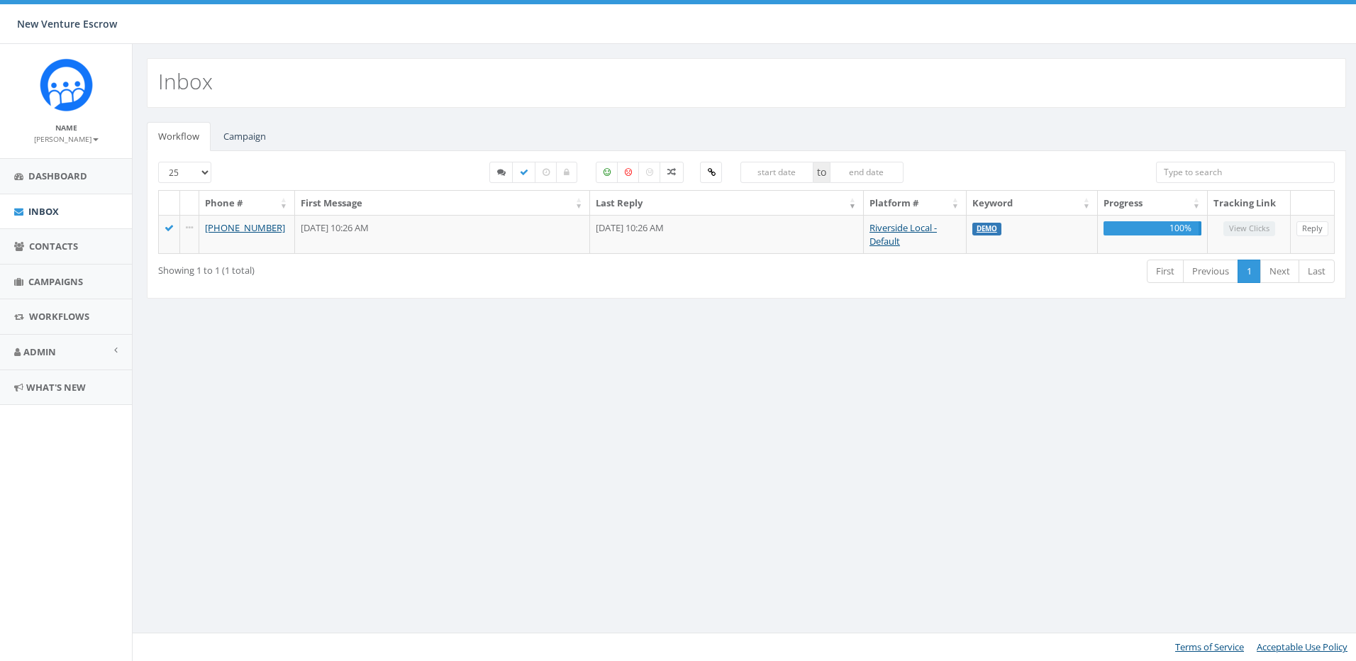
click at [62, 283] on span "Campaigns" at bounding box center [55, 281] width 55 height 13
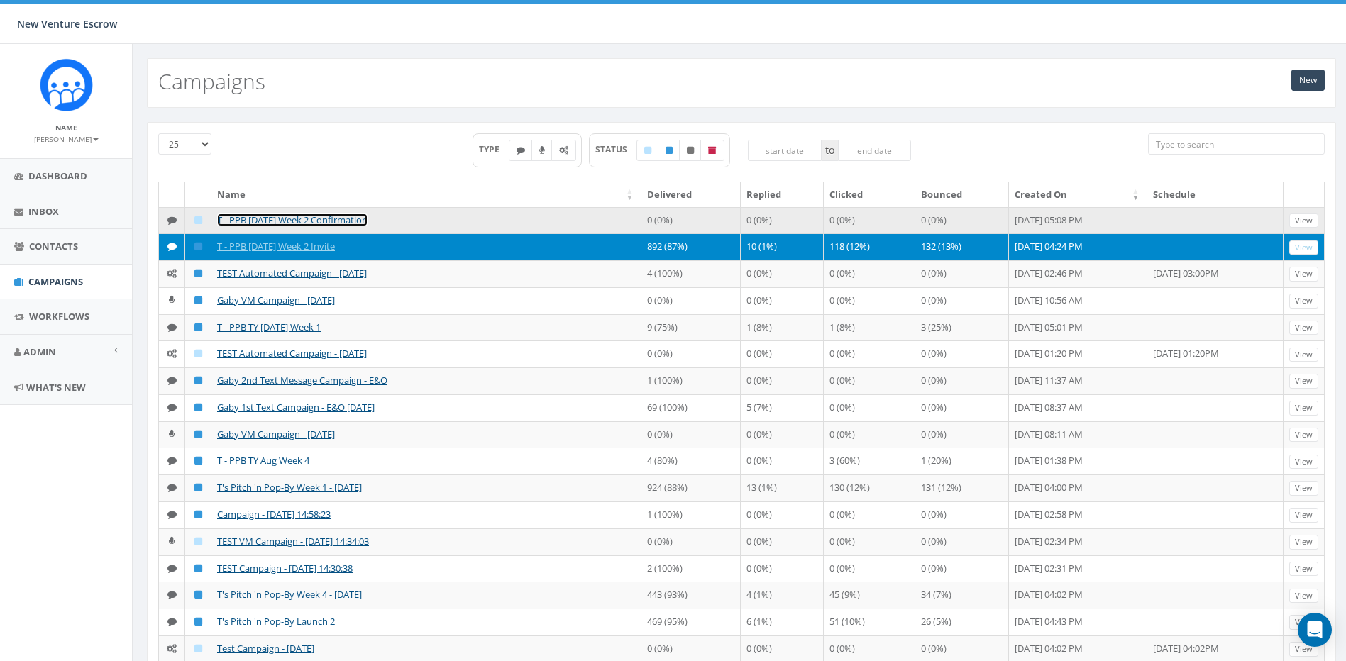
click at [269, 217] on link "T - PPB [DATE] Week 2 Confirmation" at bounding box center [292, 220] width 150 height 13
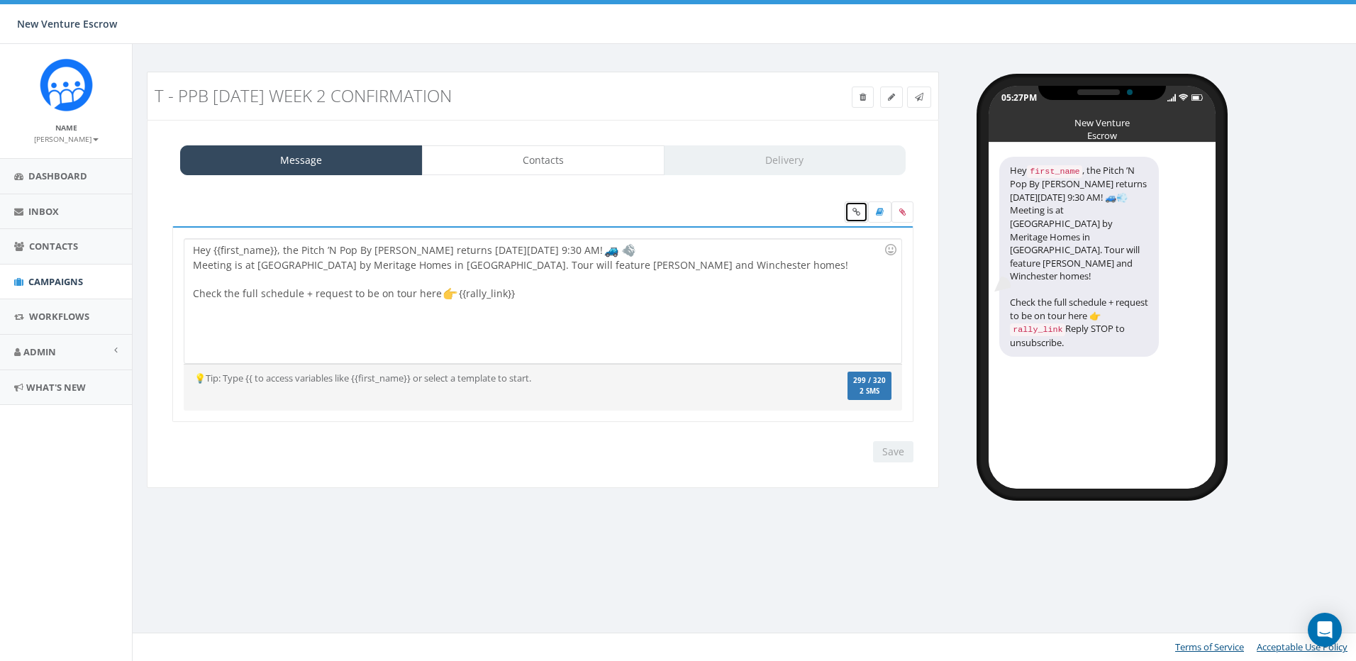
click at [858, 214] on icon at bounding box center [857, 212] width 8 height 9
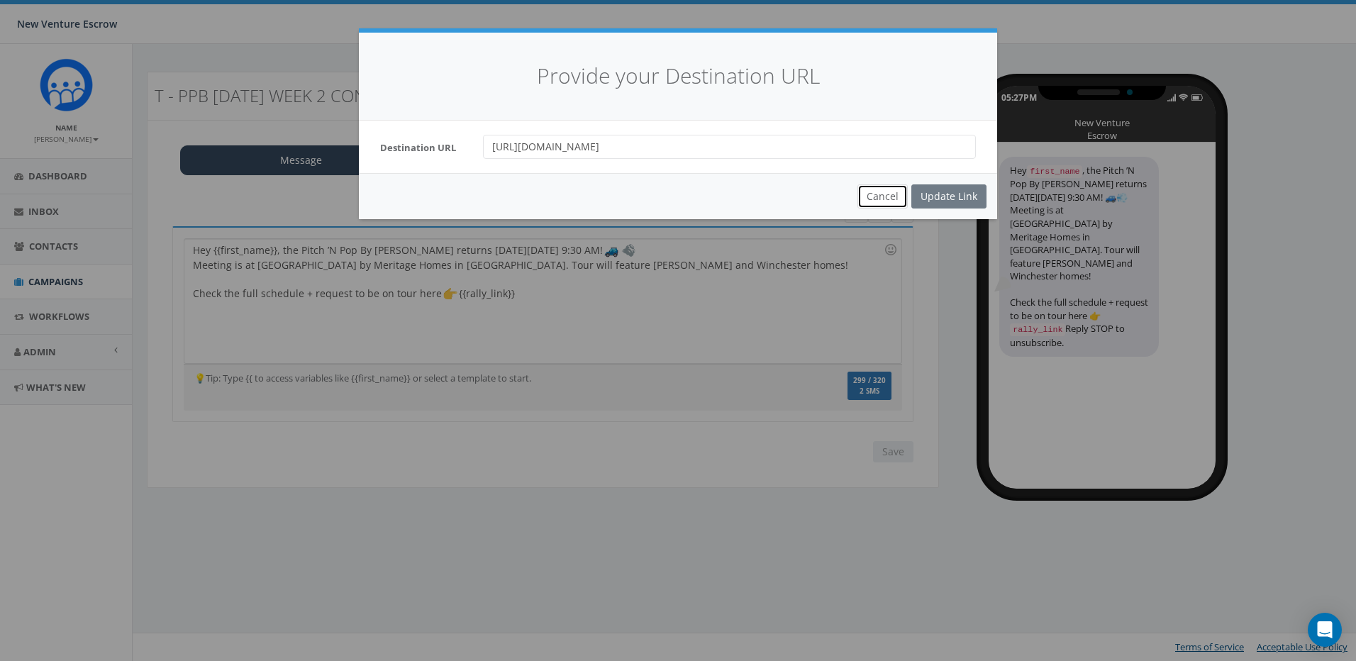
click at [871, 196] on button "Cancel" at bounding box center [883, 196] width 50 height 24
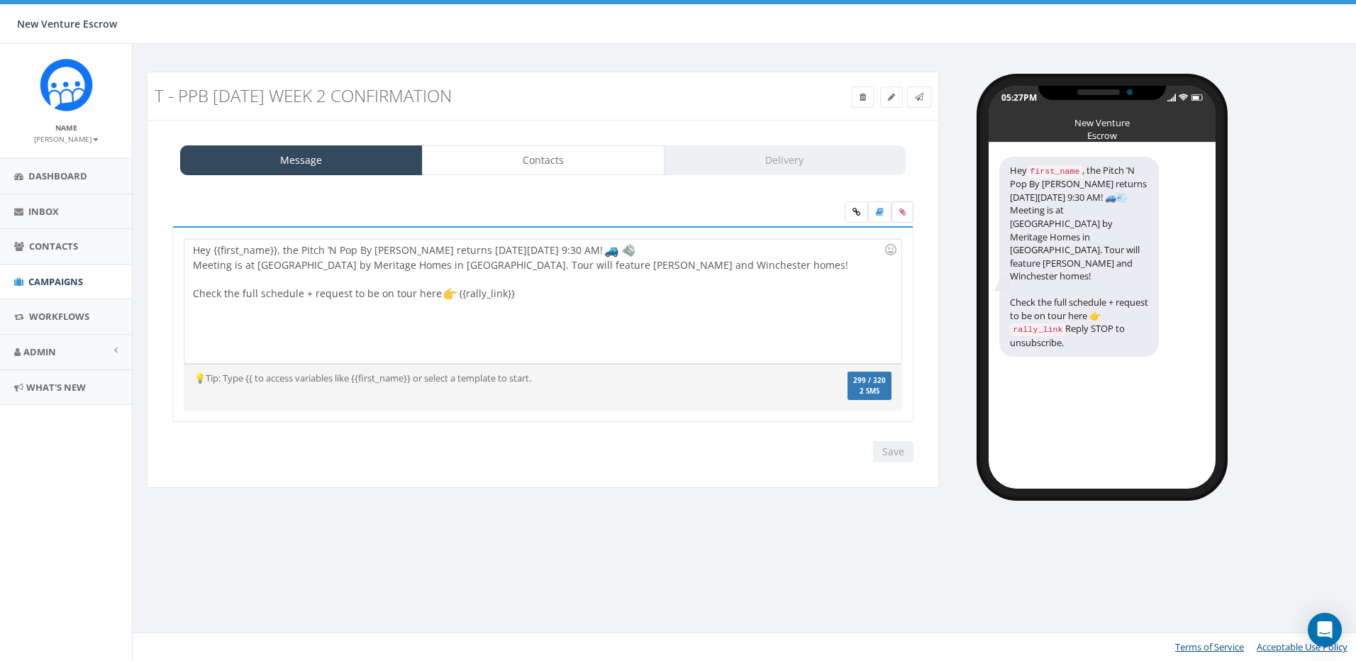
click at [904, 216] on label at bounding box center [903, 211] width 22 height 21
click at [0, 0] on input "file" at bounding box center [0, 0] width 0 height 0
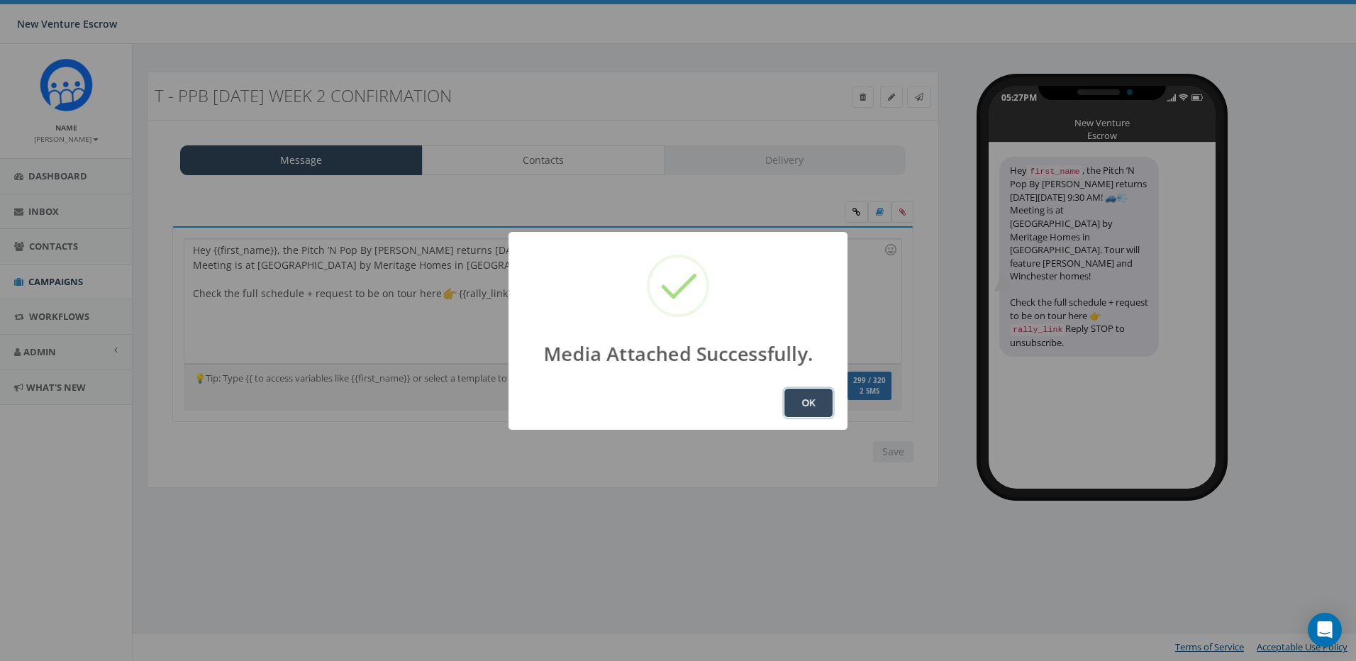
click at [802, 397] on button "OK" at bounding box center [809, 403] width 48 height 28
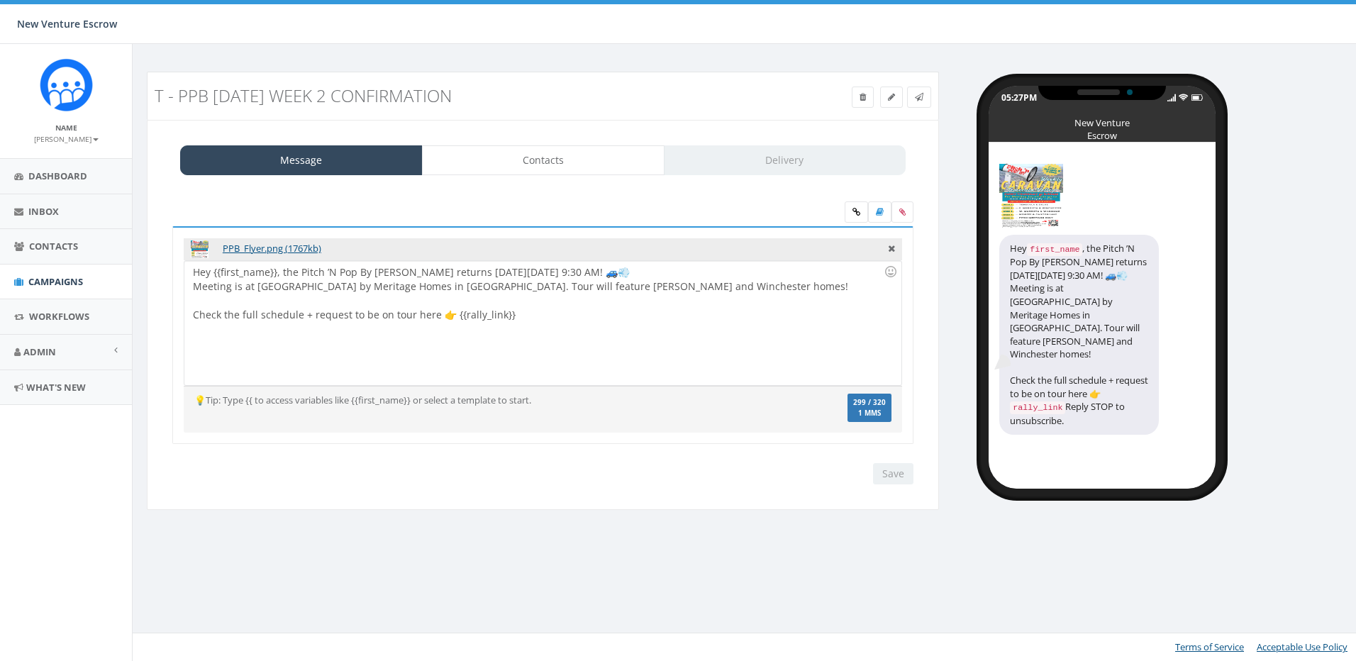
click at [652, 322] on div "Hey {{first_name}}, the Pitch ’N Pop By [PERSON_NAME] returns [DATE][DATE] 9:30…" at bounding box center [542, 323] width 716 height 124
drag, startPoint x: 545, startPoint y: 316, endPoint x: 111, endPoint y: 255, distance: 437.7
click at [111, 255] on body "New Venture Escrow New Venture Escrow Profile Sign Out 0.00 % of Available Amou…" at bounding box center [678, 330] width 1356 height 661
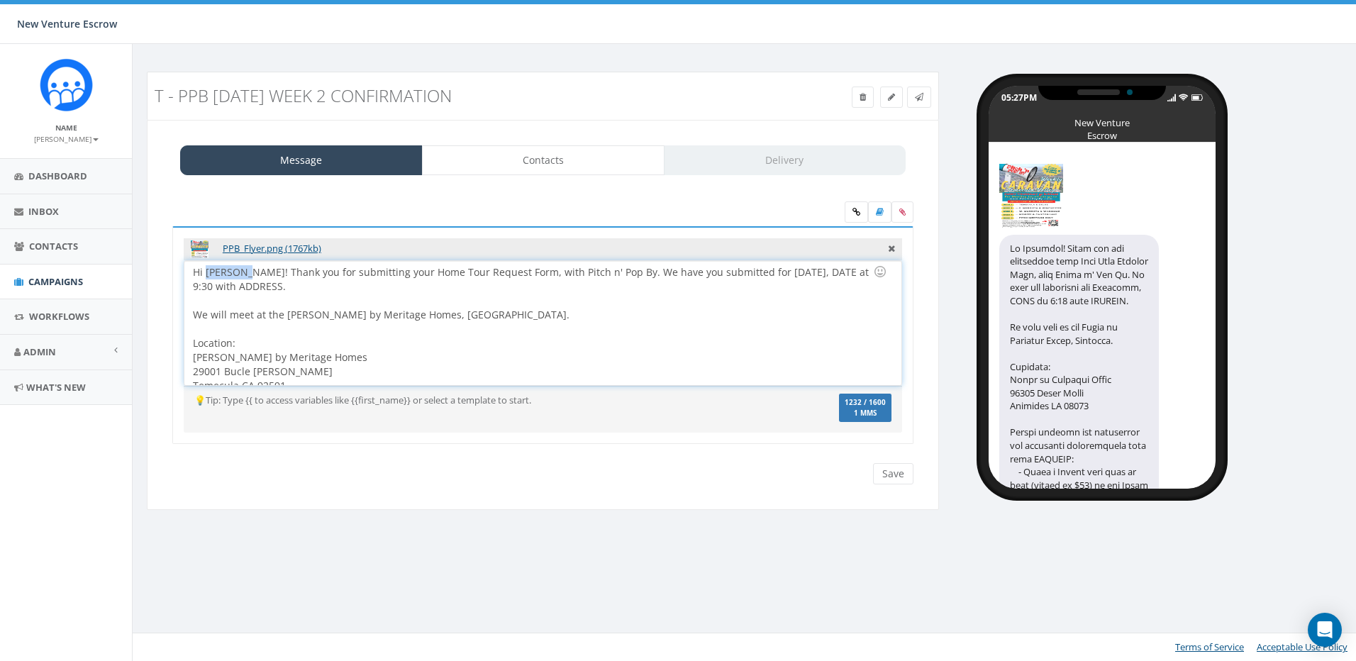
drag, startPoint x: 242, startPoint y: 272, endPoint x: 207, endPoint y: 275, distance: 34.8
click at [206, 275] on div "Hi [PERSON_NAME]! Thank you for submitting your Home Tour Request Form, with Pi…" at bounding box center [542, 323] width 716 height 124
click at [211, 274] on div "Hi [PERSON_NAME]! Thank you for submitting your Home Tour Request Form, with Pi…" at bounding box center [542, 323] width 716 height 124
drag, startPoint x: 242, startPoint y: 278, endPoint x: 207, endPoint y: 278, distance: 34.8
click at [207, 278] on div "Hi [PERSON_NAME]! Thank you for submitting your Home Tour Request Form, with Pi…" at bounding box center [542, 323] width 716 height 124
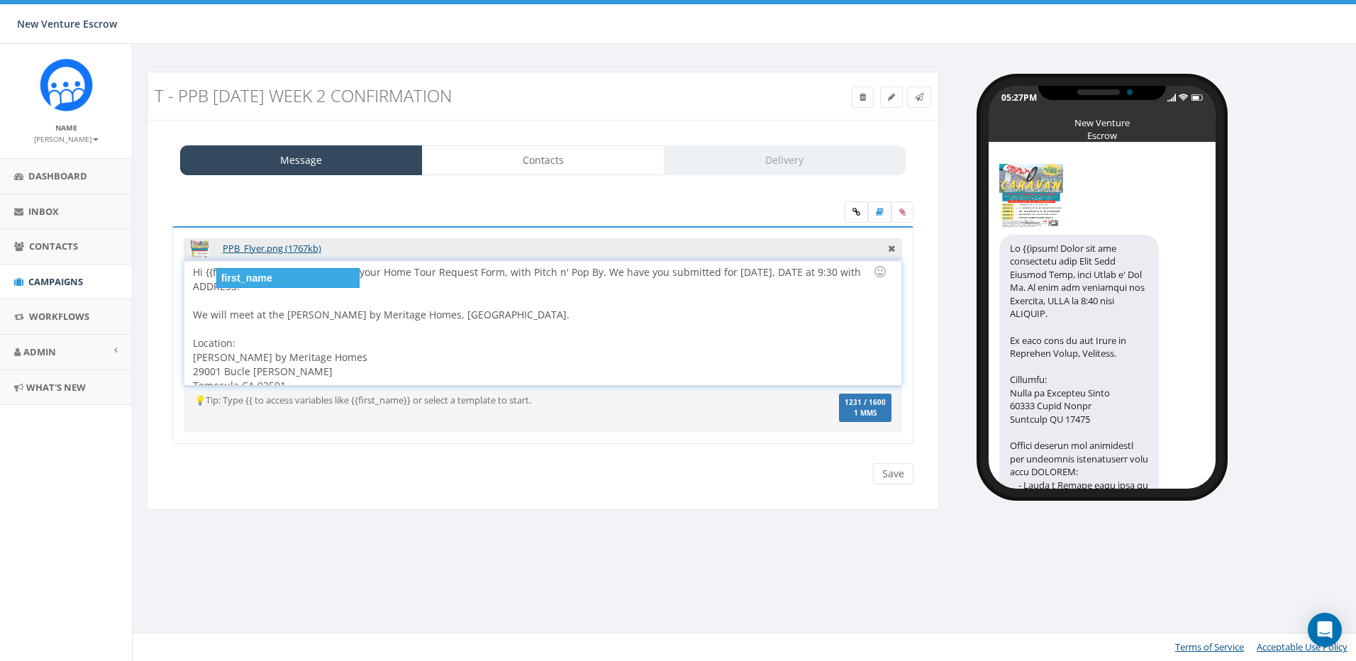
click at [279, 279] on div "first_name" at bounding box center [287, 278] width 143 height 20
click at [684, 295] on div at bounding box center [538, 301] width 691 height 14
click at [806, 275] on div "Hi {{first_name}}! Thank you for submitting your Home Tour Request Form, with P…" at bounding box center [542, 323] width 716 height 124
drag, startPoint x: 834, startPoint y: 274, endPoint x: 814, endPoint y: 275, distance: 19.9
click at [814, 275] on div "Hi {{first_name}}! Thank you for submitting your Home Tour Request Form, with P…" at bounding box center [542, 323] width 716 height 124
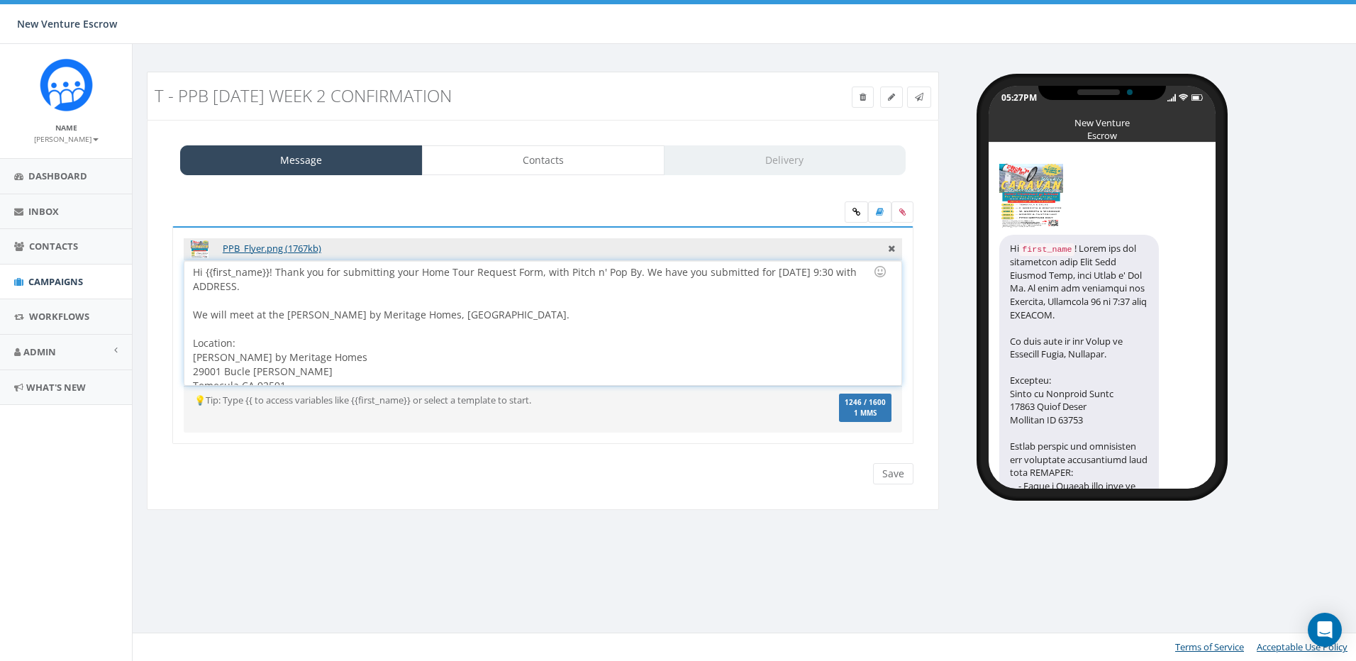
click at [367, 292] on div "Hi {{first_name}}! Thank you for submitting your Home Tour Request Form, with P…" at bounding box center [542, 323] width 716 height 124
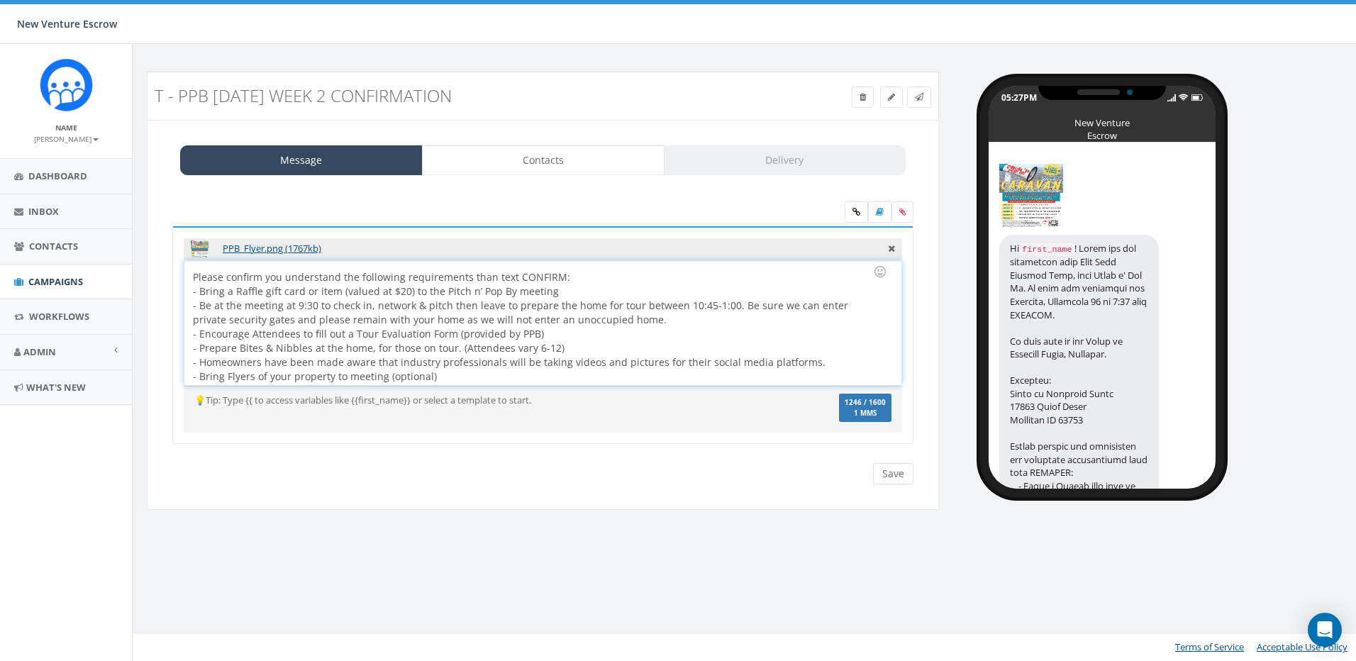
scroll to position [142, 0]
click at [213, 287] on div "Hi {{first_name}}! Thank you for submitting your Home Tour Request Form, with P…" at bounding box center [542, 323] width 716 height 124
click at [209, 287] on div "Hi {{first_name}}! Thank you for submitting your Home Tour Request Form, with P…" at bounding box center [542, 323] width 716 height 124
click at [216, 304] on div "Hi {{first_name}}! Thank you for submitting your Home Tour Request Form, with P…" at bounding box center [542, 323] width 716 height 124
drag, startPoint x: 210, startPoint y: 287, endPoint x: 183, endPoint y: 284, distance: 27.2
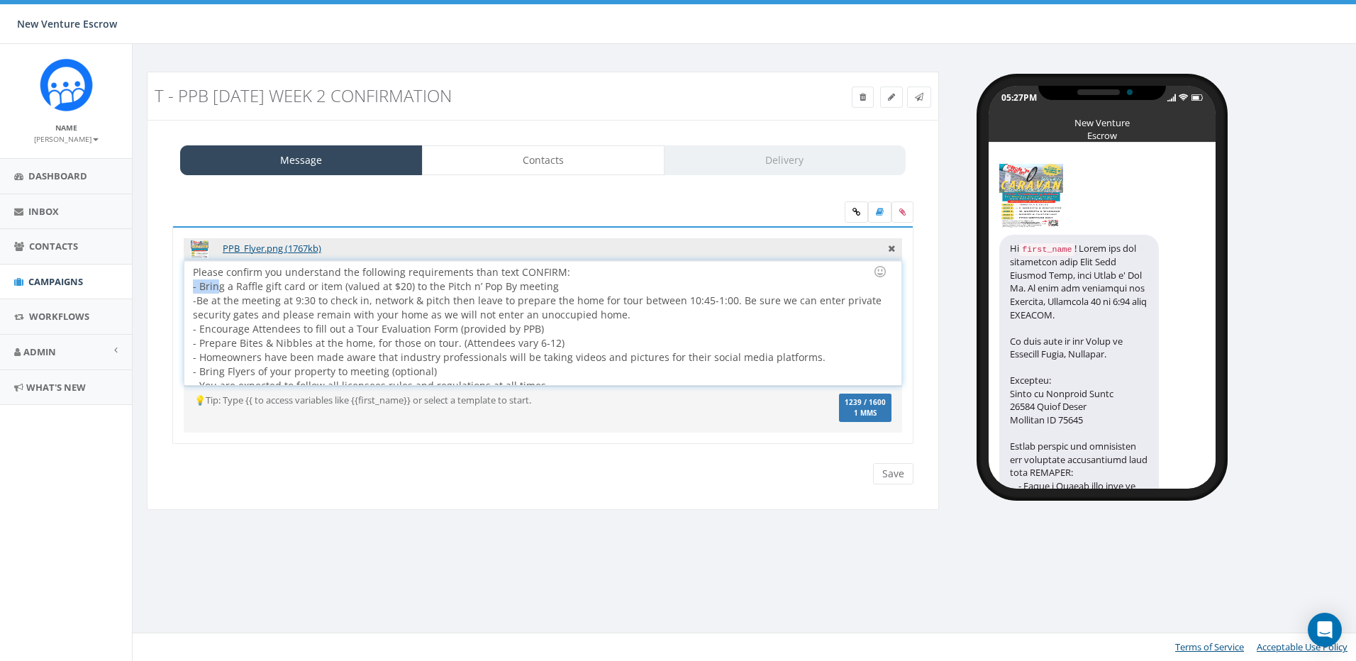
click at [183, 284] on div "PPB_Flyer.png (1767kb) Hey {{first_name}}, the Pitch ’N Pop By [PERSON_NAME] re…" at bounding box center [542, 335] width 741 height 218
click at [211, 328] on div "-Be at the meeting at 9:30 to check in, network & pitch then leave to prepare t…" at bounding box center [538, 379] width 691 height 170
click at [208, 331] on div "-Be at the meeting at 9:30 to check in, network & pitch then leave to prepare t…" at bounding box center [538, 379] width 691 height 170
drag, startPoint x: 212, startPoint y: 331, endPoint x: 178, endPoint y: 328, distance: 34.2
click at [178, 328] on div "PPB_Flyer.png (1767kb) Hey {{first_name}}, the Pitch ’N Pop By [PERSON_NAME] re…" at bounding box center [542, 335] width 741 height 218
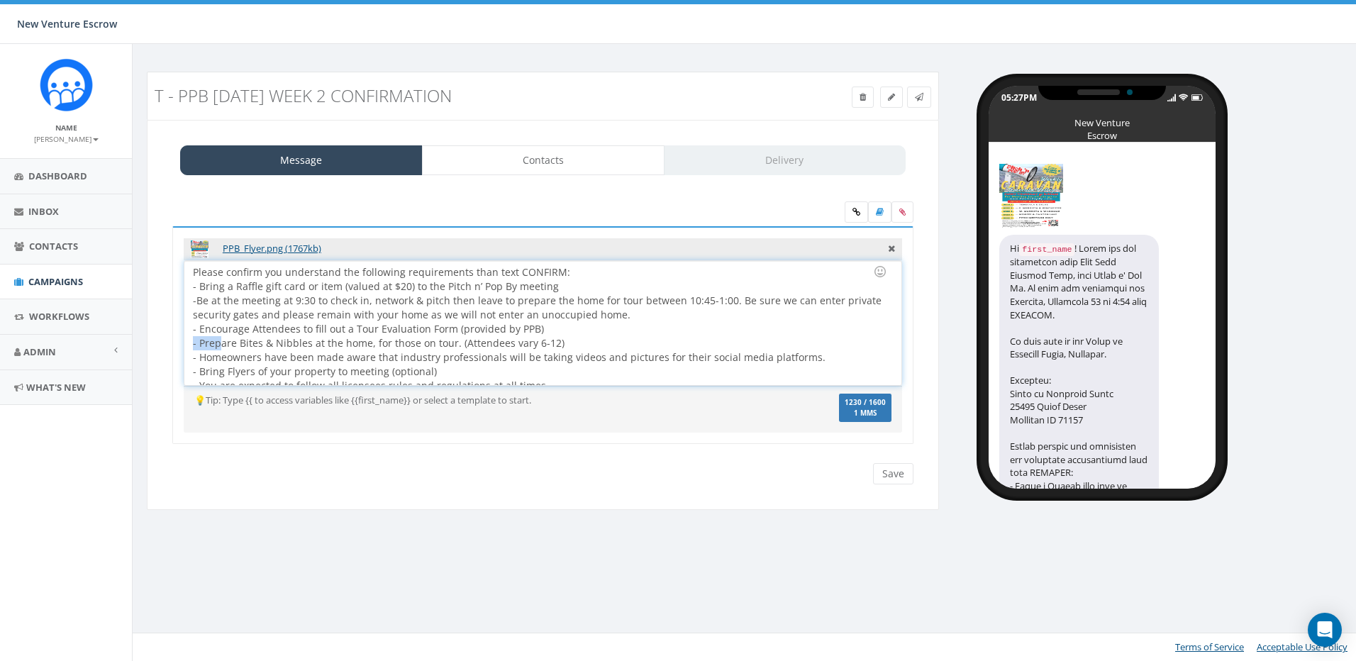
drag, startPoint x: 210, startPoint y: 342, endPoint x: 164, endPoint y: 350, distance: 46.8
click at [164, 350] on div "PPB_Flyer.png (1767kb) Hey {{first_name}}, the Pitch ’N Pop By [PERSON_NAME] re…" at bounding box center [543, 344] width 763 height 236
drag, startPoint x: 209, startPoint y: 360, endPoint x: 173, endPoint y: 357, distance: 36.3
click at [172, 357] on div "PPB_Flyer.png (1767kb) Hey {{first_name}}, the Pitch ’N Pop By [PERSON_NAME] re…" at bounding box center [543, 344] width 763 height 236
drag, startPoint x: 211, startPoint y: 370, endPoint x: 165, endPoint y: 370, distance: 46.1
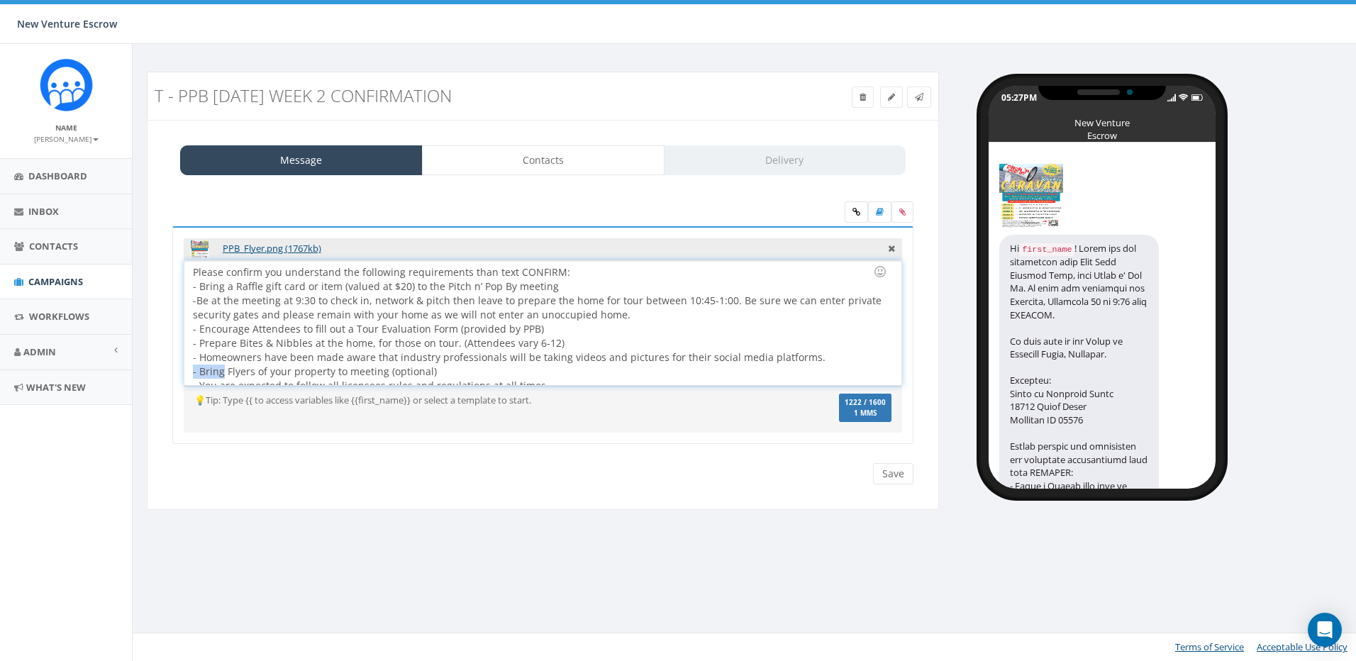
click at [165, 370] on div "PPB_Flyer.png (1767kb) Hey {{first_name}}, the Pitch ’N Pop By [PERSON_NAME] re…" at bounding box center [543, 344] width 763 height 236
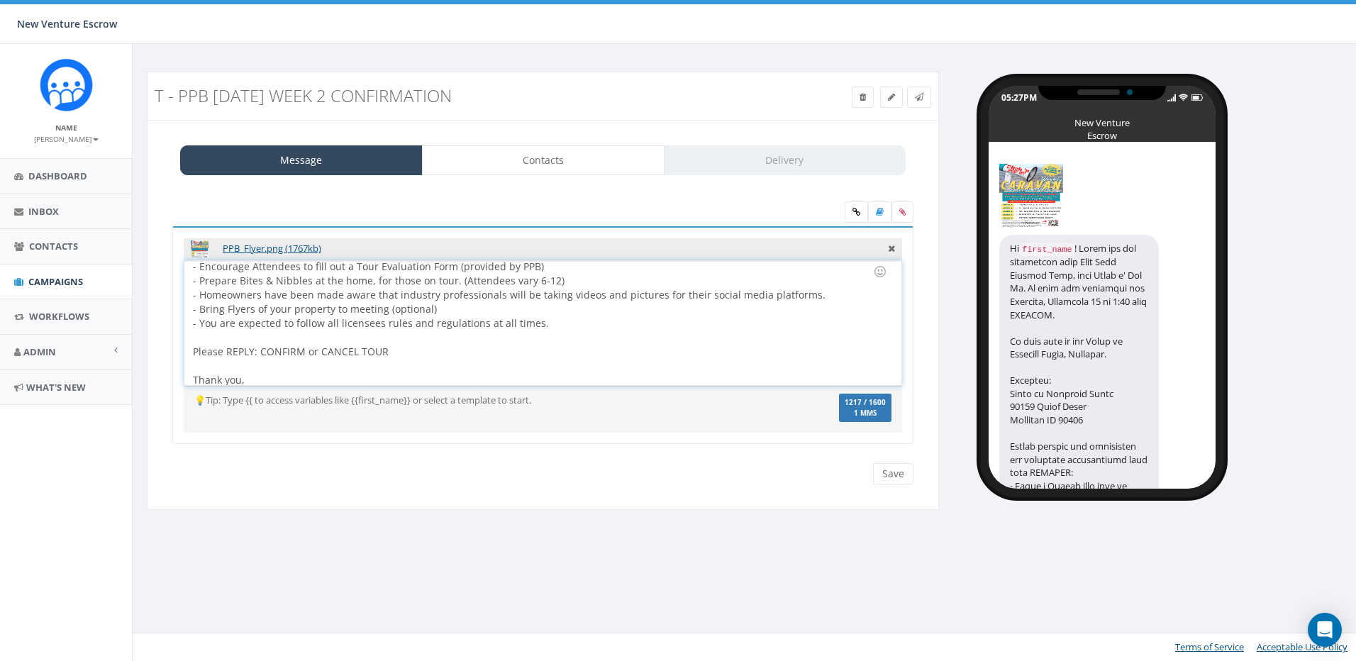
scroll to position [213, 0]
drag, startPoint x: 209, startPoint y: 316, endPoint x: 175, endPoint y: 316, distance: 34.8
click at [175, 316] on div "PPB_Flyer.png (1767kb) Hey {{first_name}}, the Pitch ’N Pop By [PERSON_NAME] re…" at bounding box center [542, 335] width 741 height 218
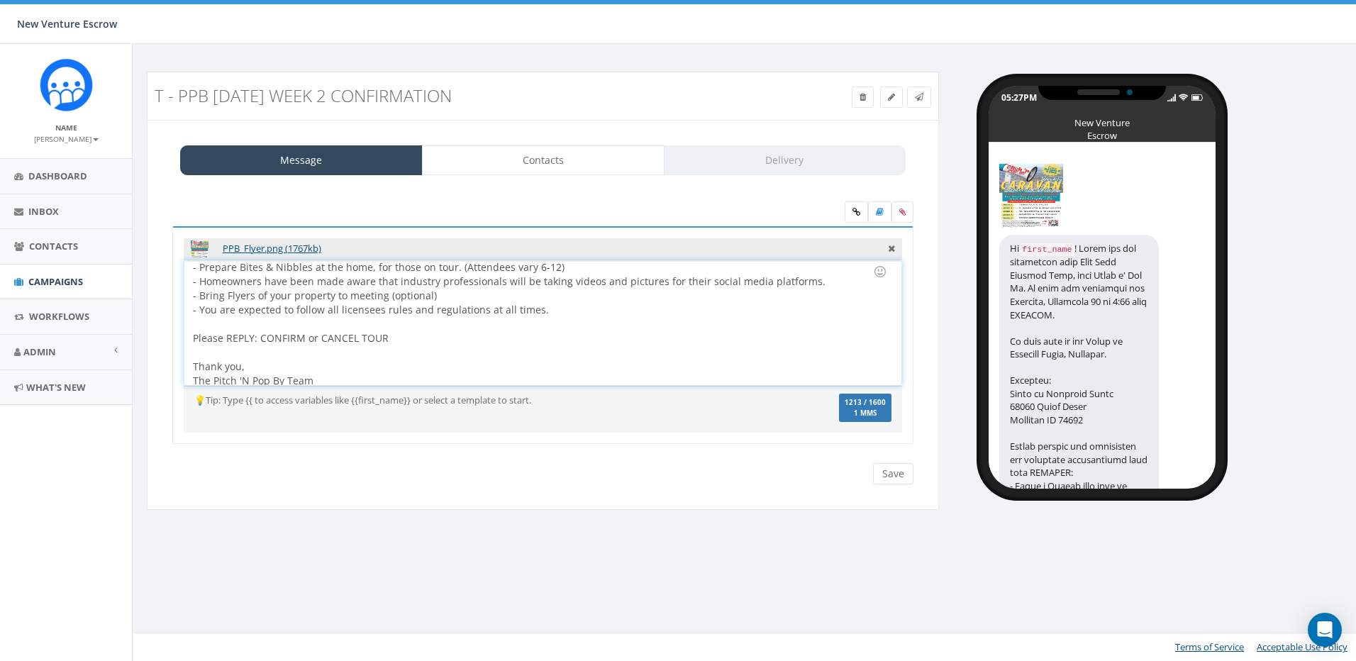
scroll to position [225, 0]
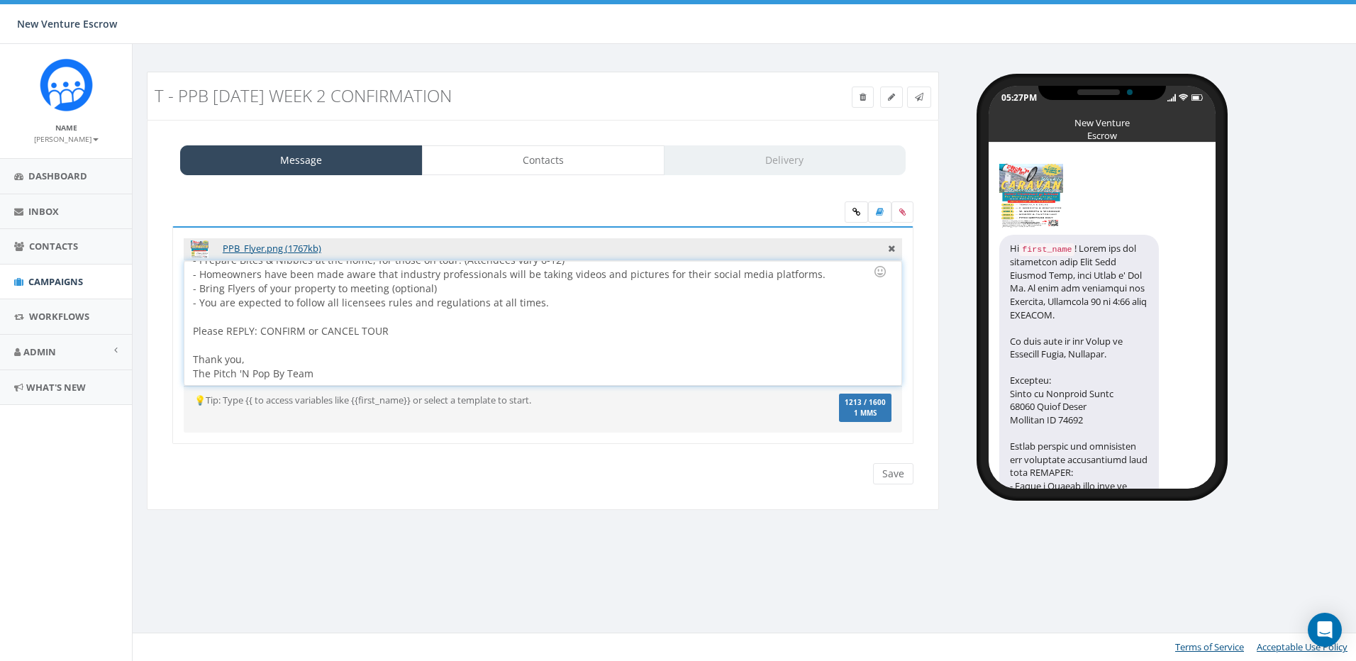
click at [345, 362] on div "-Be at the meeting at 9:30 to check in, network & pitch then leave to prepare t…" at bounding box center [538, 296] width 691 height 170
click at [351, 370] on div "-Be at the meeting at 9:30 to check in, network & pitch then leave to prepare t…" at bounding box center [538, 296] width 691 height 170
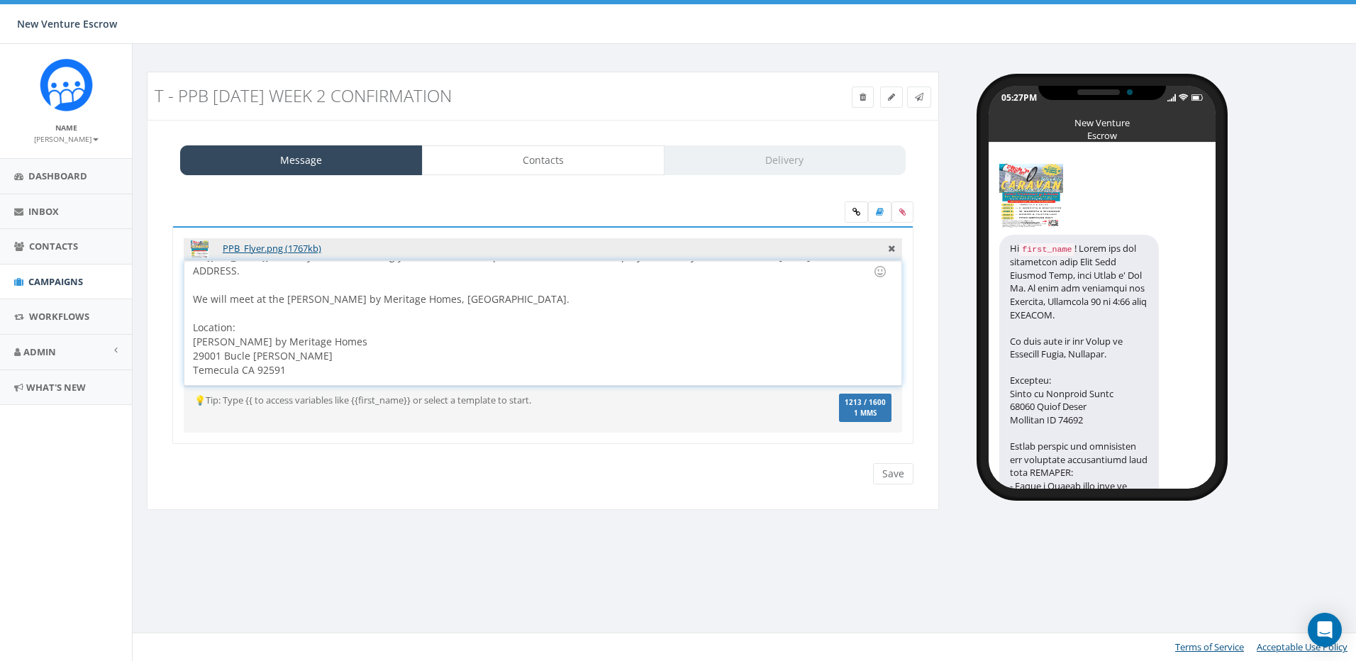
scroll to position [0, 0]
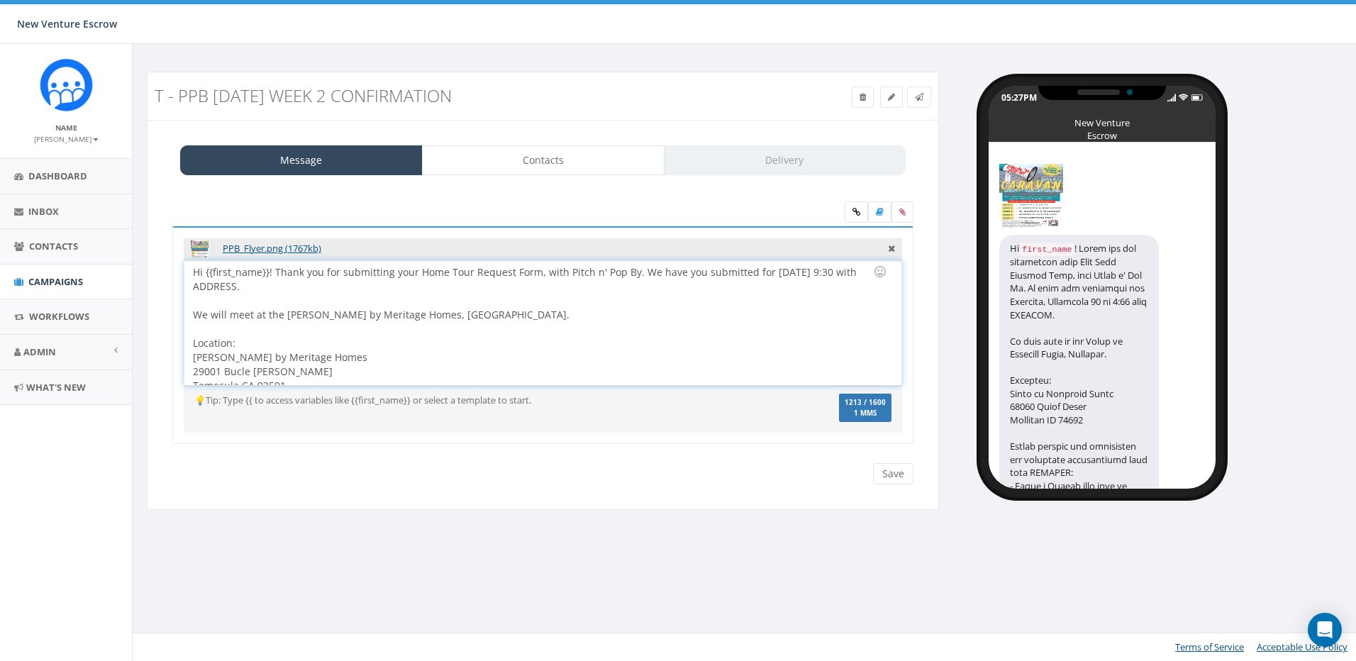
click at [353, 282] on div "Hi {{first_name}}! Thank you for submitting your Home Tour Request Form, with P…" at bounding box center [542, 323] width 716 height 124
click at [496, 164] on link "Contacts" at bounding box center [543, 160] width 243 height 30
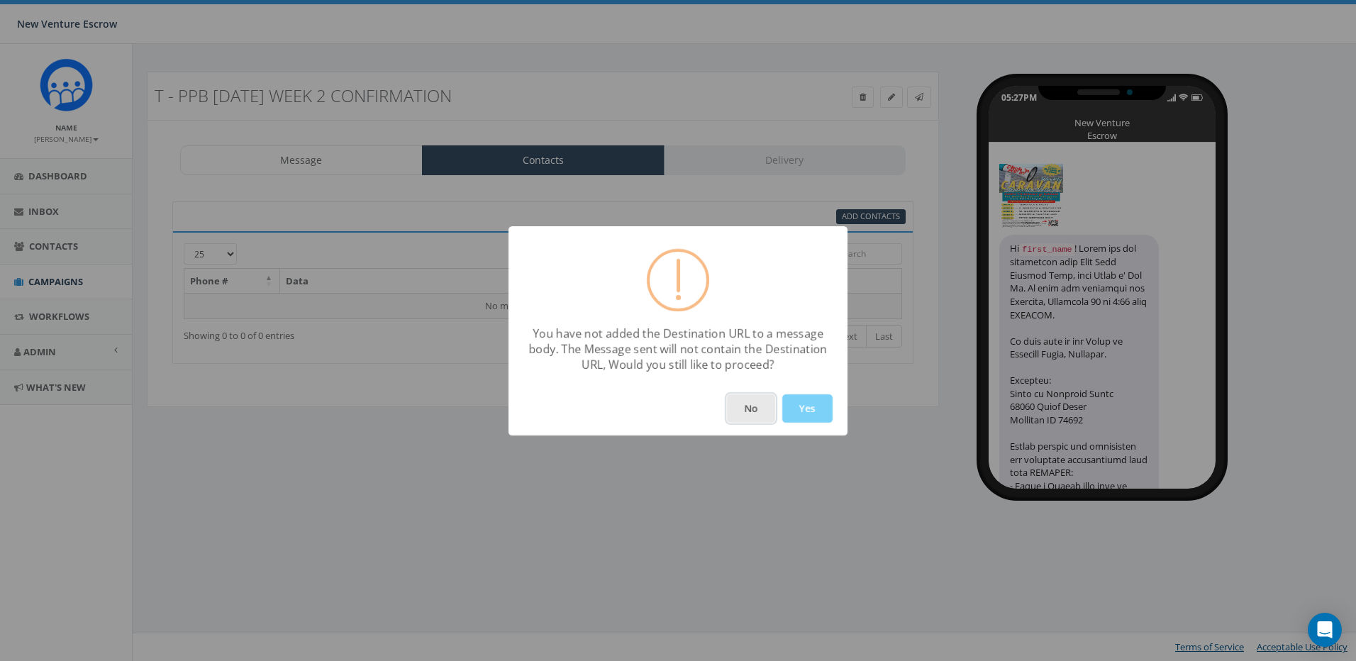
click at [747, 409] on button "No" at bounding box center [751, 408] width 48 height 28
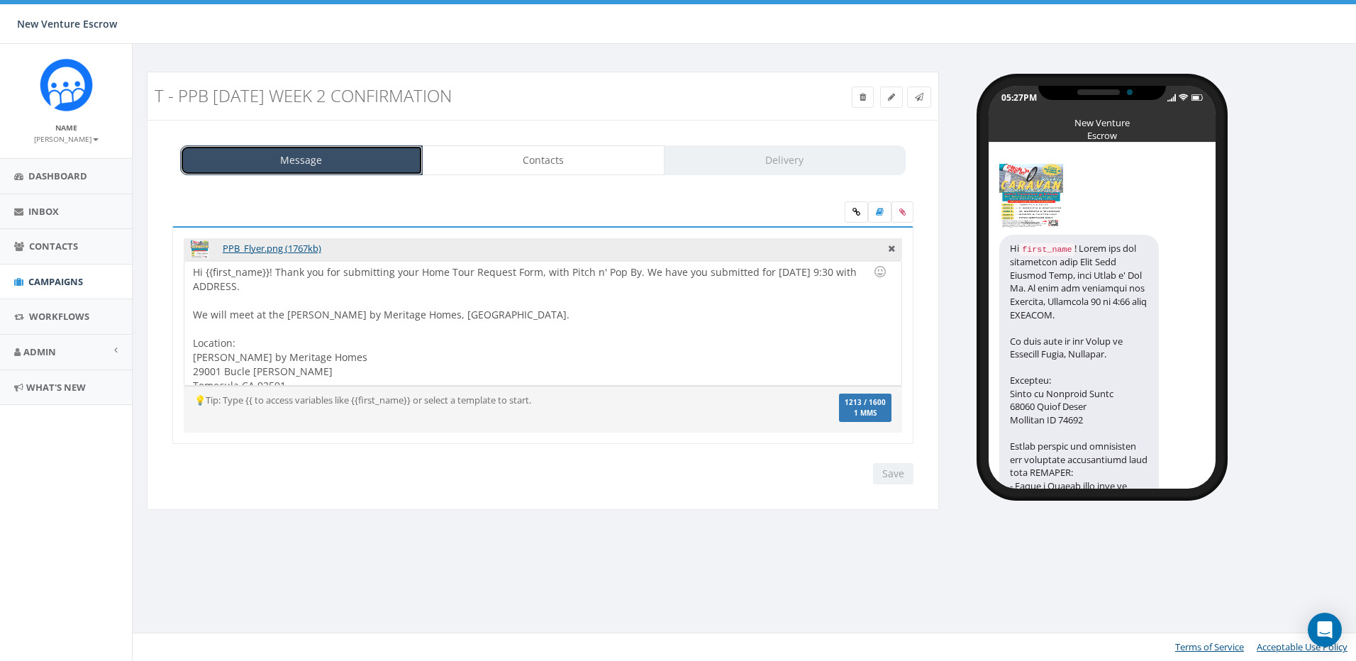
click at [319, 162] on link "Message" at bounding box center [301, 160] width 243 height 30
click at [855, 211] on icon at bounding box center [857, 212] width 8 height 9
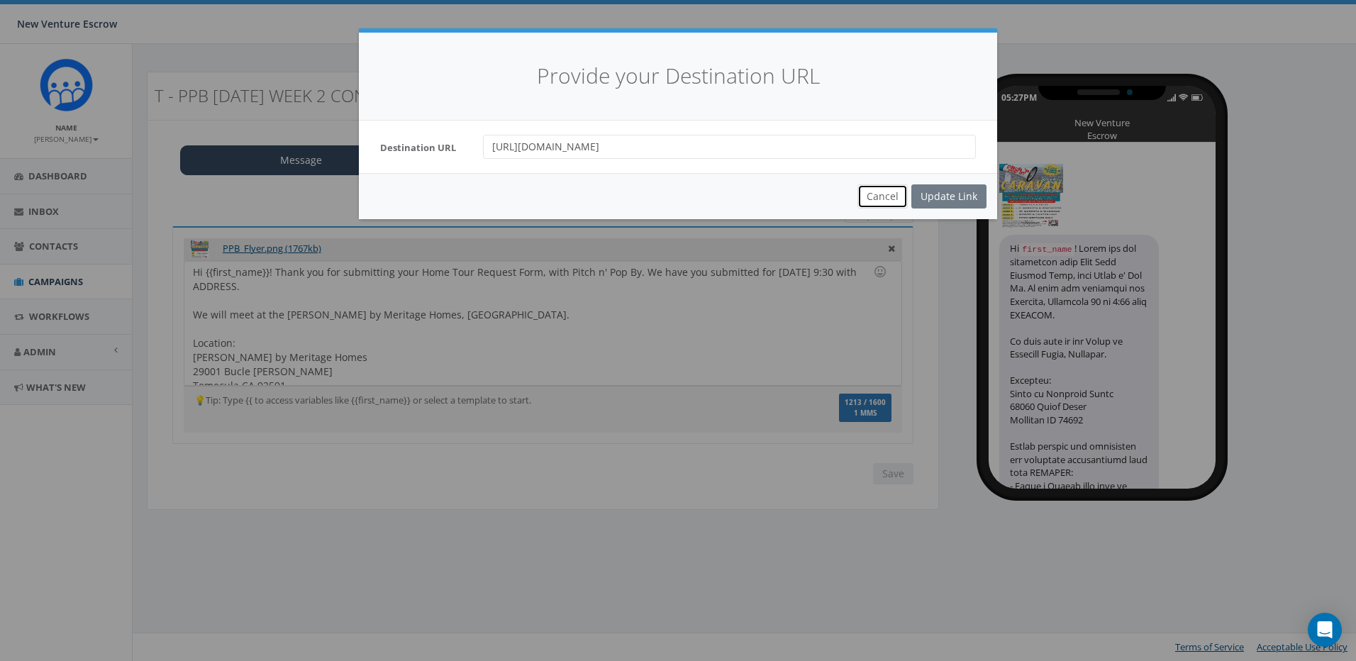
click at [878, 192] on button "Cancel" at bounding box center [883, 196] width 50 height 24
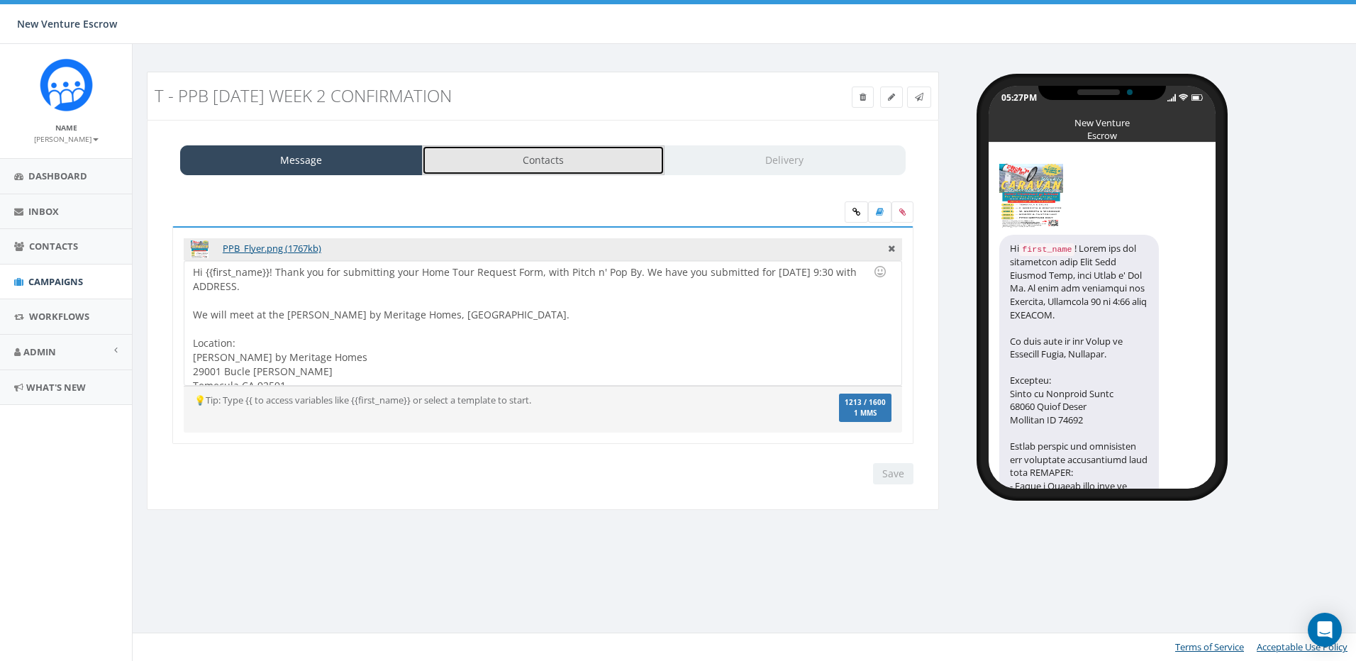
click at [516, 155] on link "Contacts" at bounding box center [543, 160] width 243 height 30
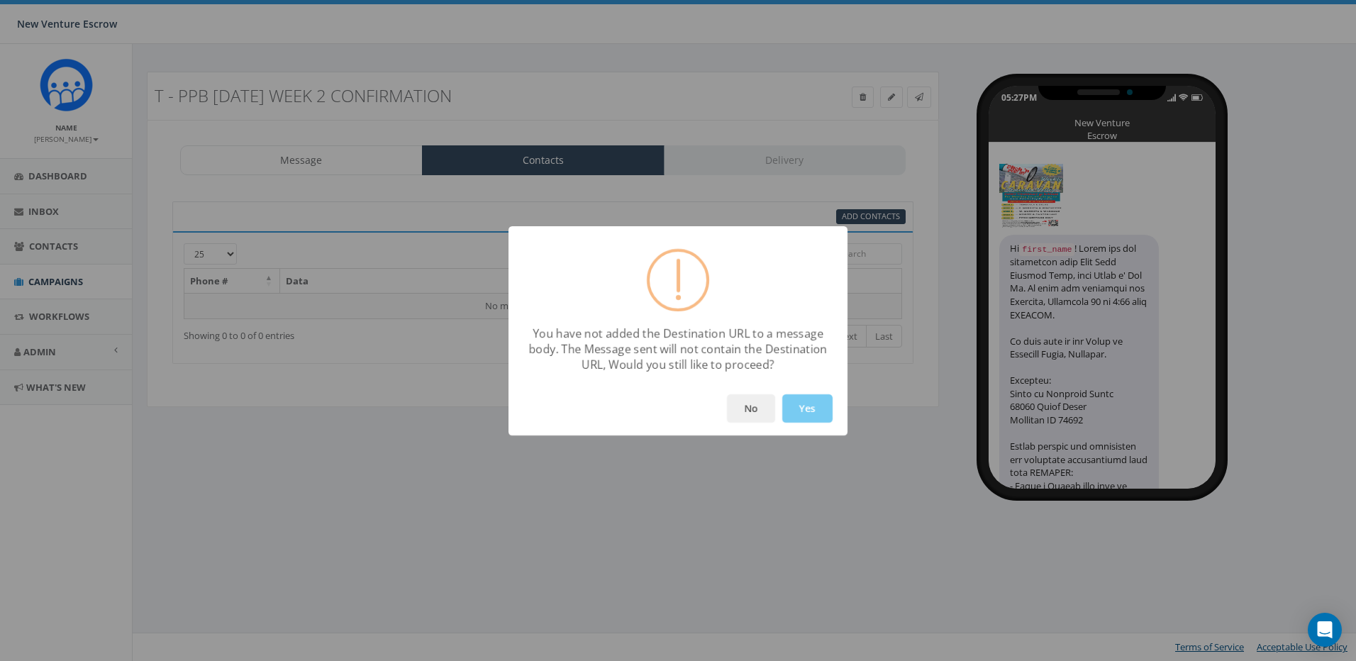
click at [785, 411] on button "Yes" at bounding box center [807, 408] width 50 height 28
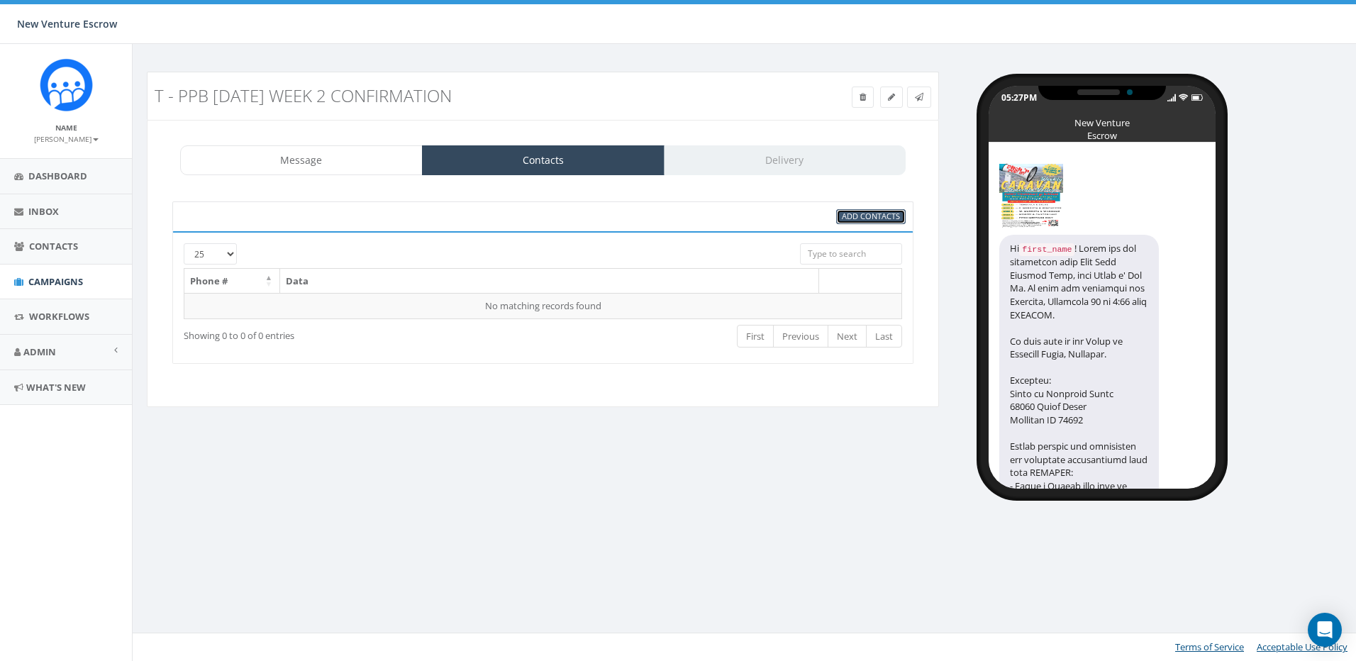
click at [853, 221] on span "Add Contacts" at bounding box center [871, 216] width 58 height 11
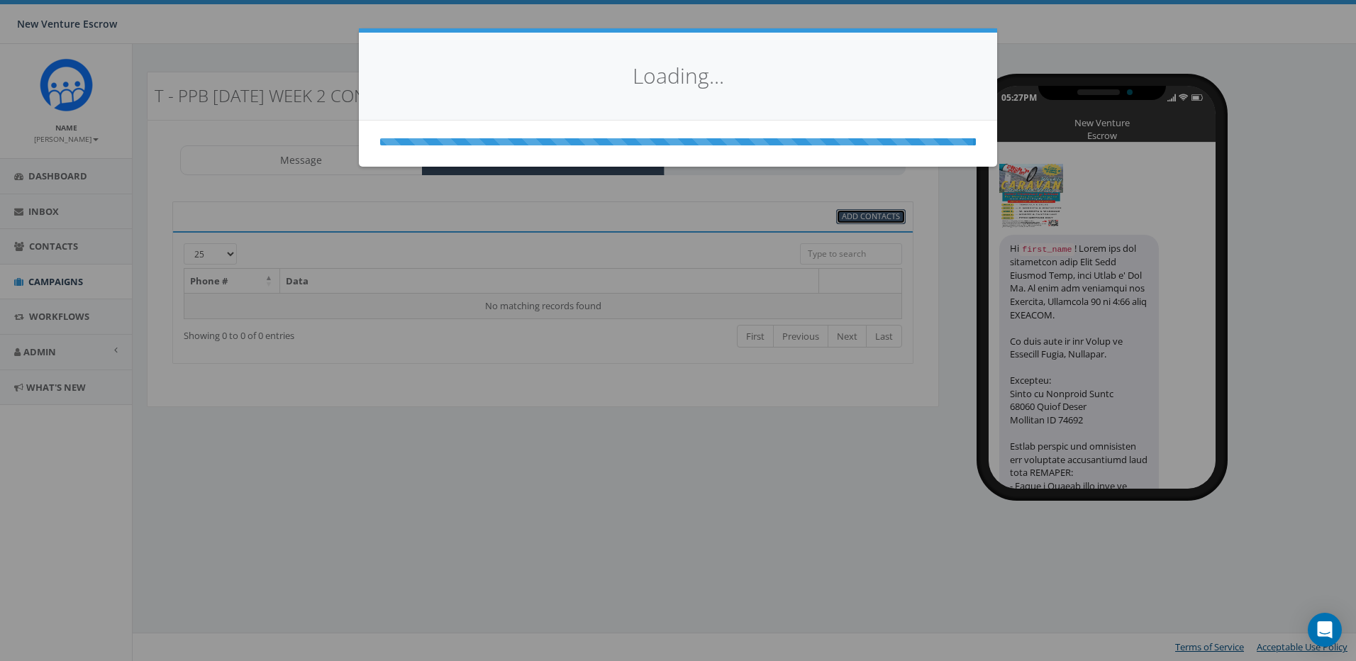
select select
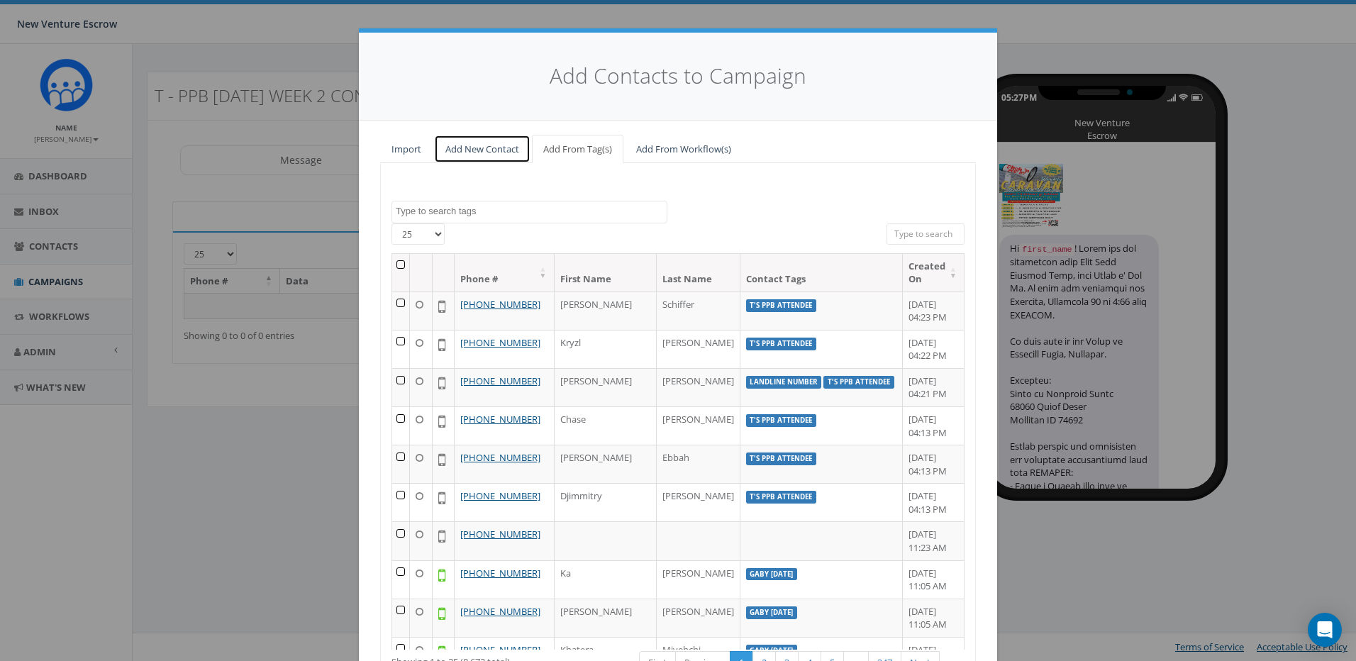
click at [502, 154] on link "Add New Contact" at bounding box center [482, 149] width 96 height 29
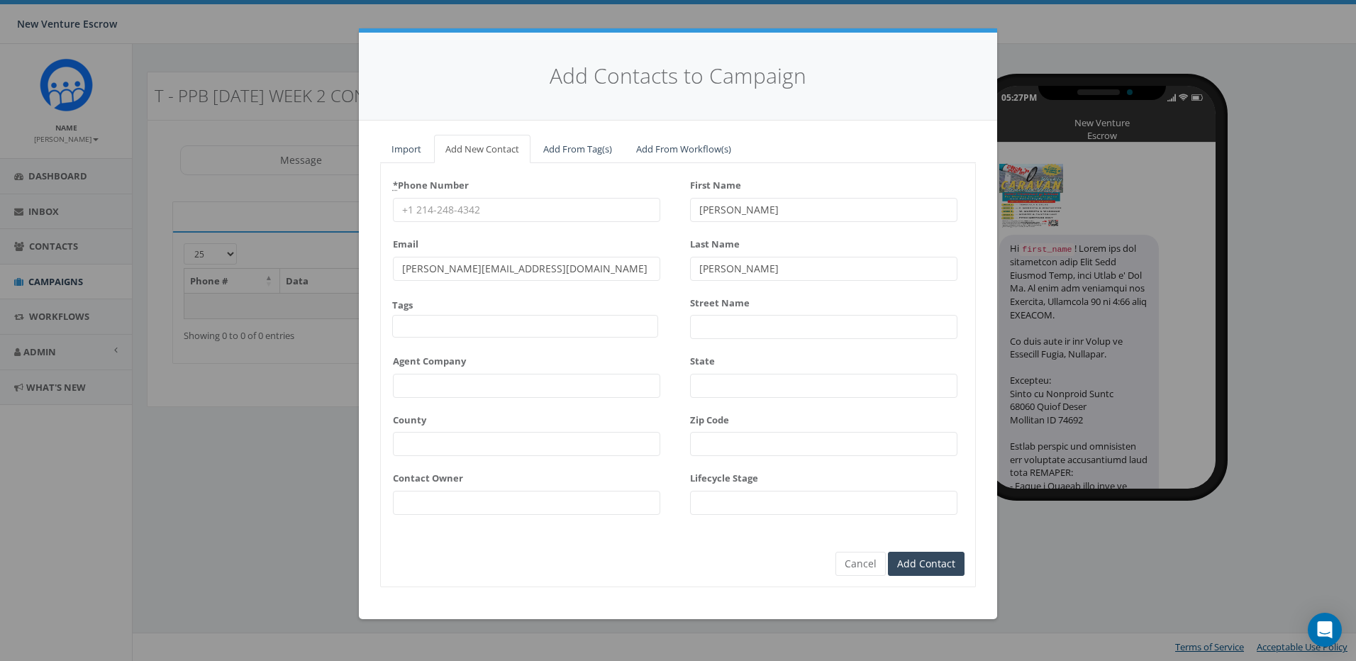
click at [738, 438] on input "Zip Code" at bounding box center [823, 444] width 267 height 24
click at [737, 367] on div "State" at bounding box center [823, 374] width 267 height 48
click at [736, 316] on input "Street Name" at bounding box center [823, 327] width 267 height 24
click at [582, 177] on div "* Phone Number" at bounding box center [526, 198] width 267 height 48
click at [572, 153] on link "Add From Tag(s)" at bounding box center [578, 149] width 92 height 29
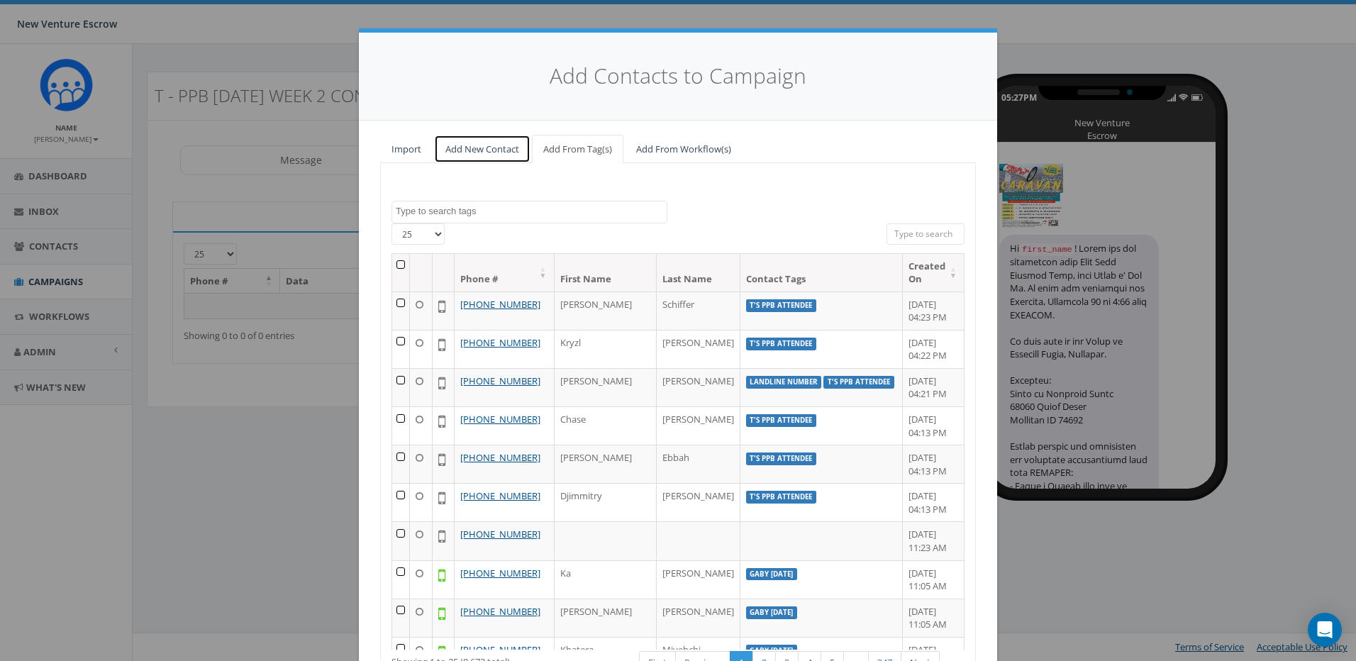
click at [485, 147] on link "Add New Contact" at bounding box center [482, 149] width 96 height 29
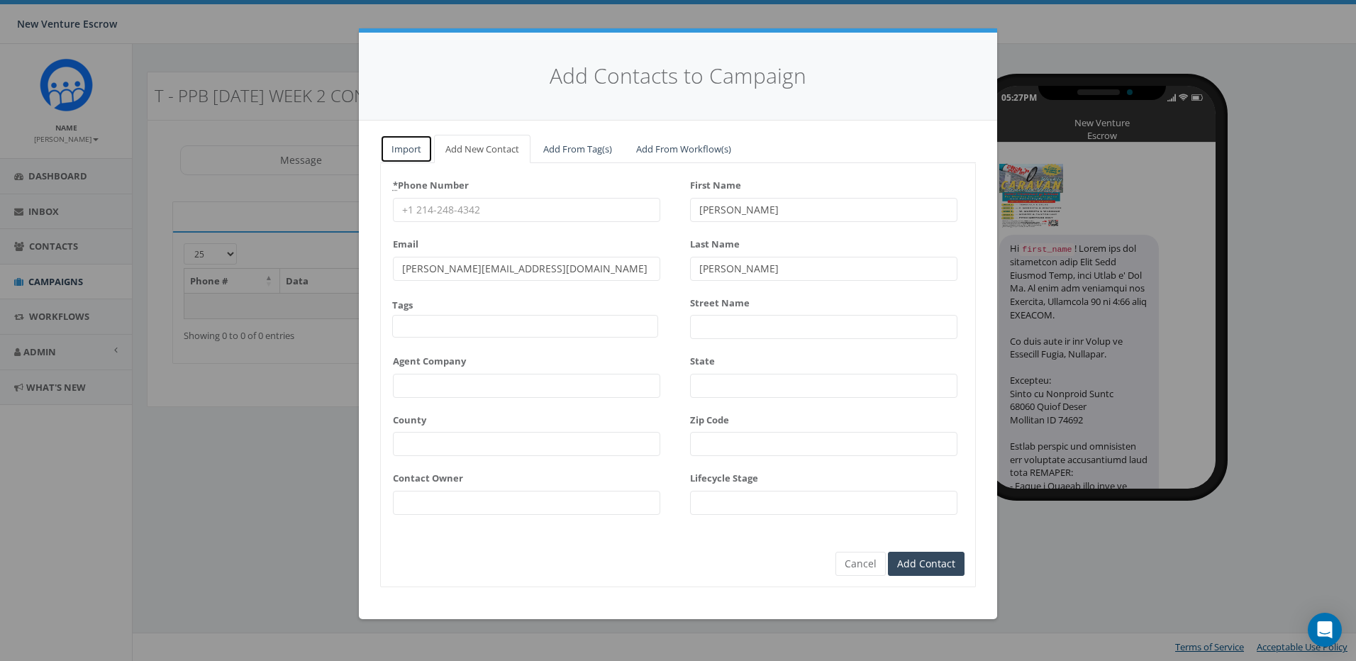
click at [412, 146] on link "Import" at bounding box center [406, 149] width 52 height 29
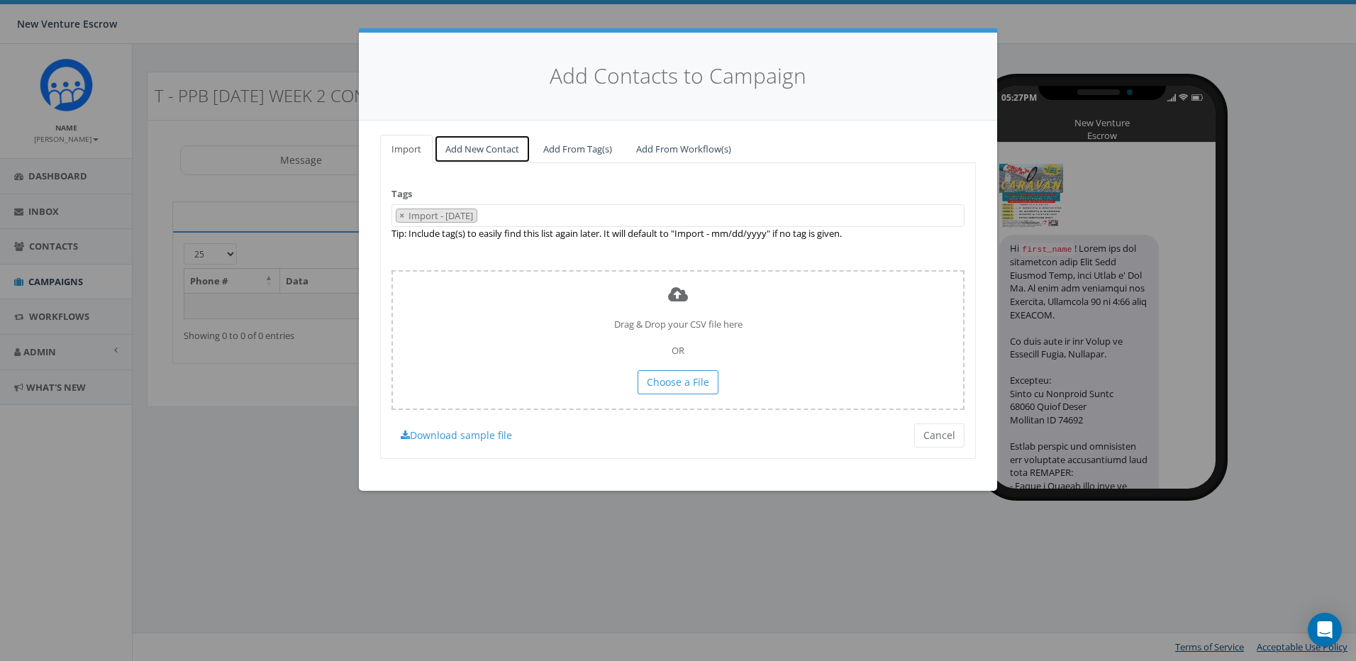
click at [479, 149] on link "Add New Contact" at bounding box center [482, 149] width 96 height 29
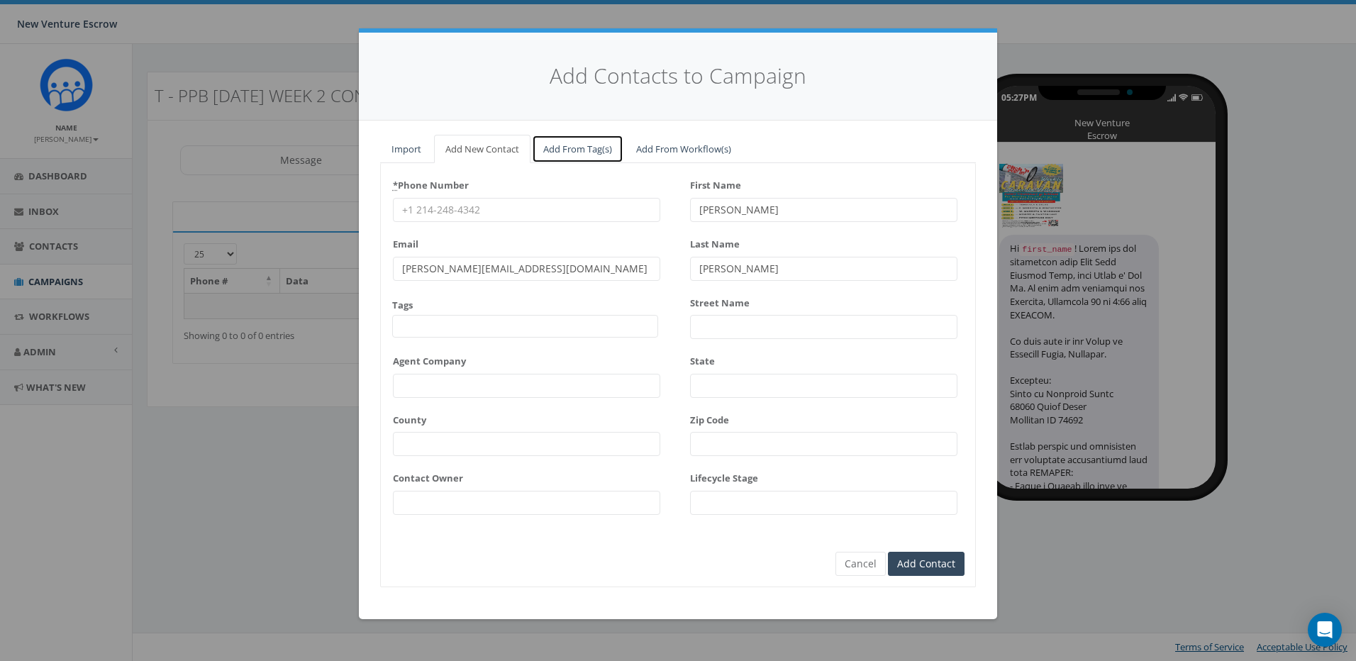
click at [568, 143] on link "Add From Tag(s)" at bounding box center [578, 149] width 92 height 29
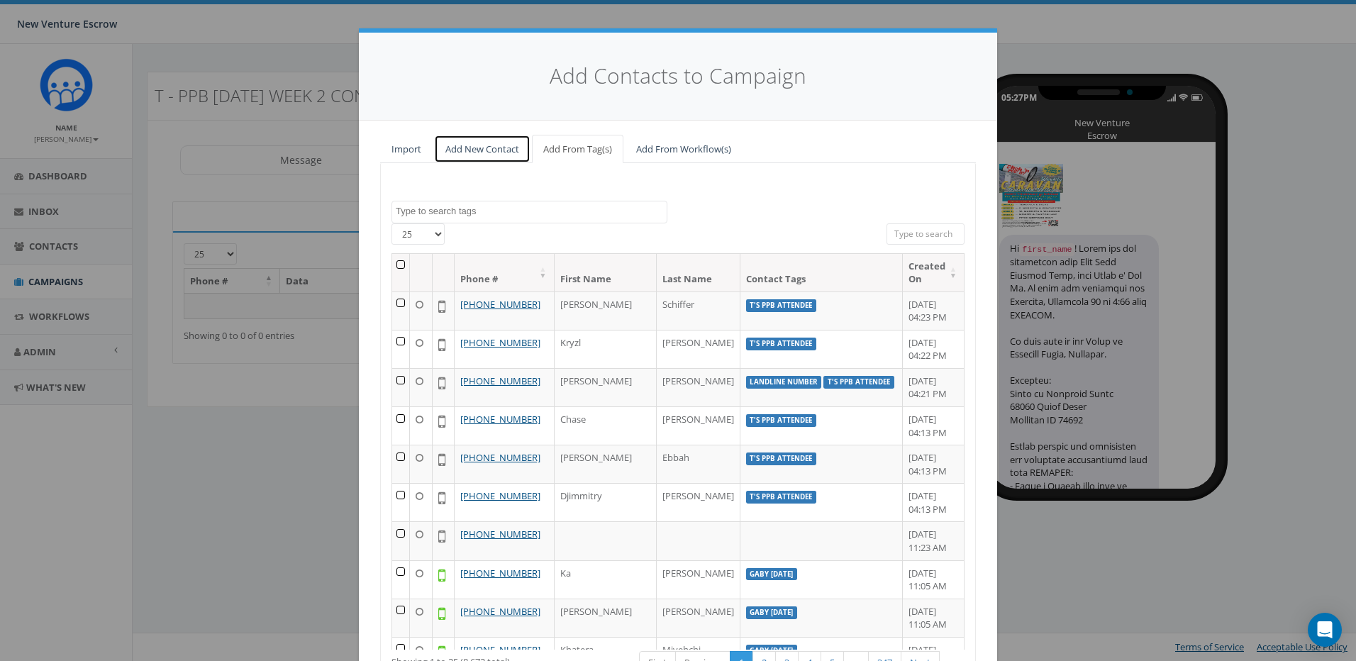
click at [496, 148] on link "Add New Contact" at bounding box center [482, 149] width 96 height 29
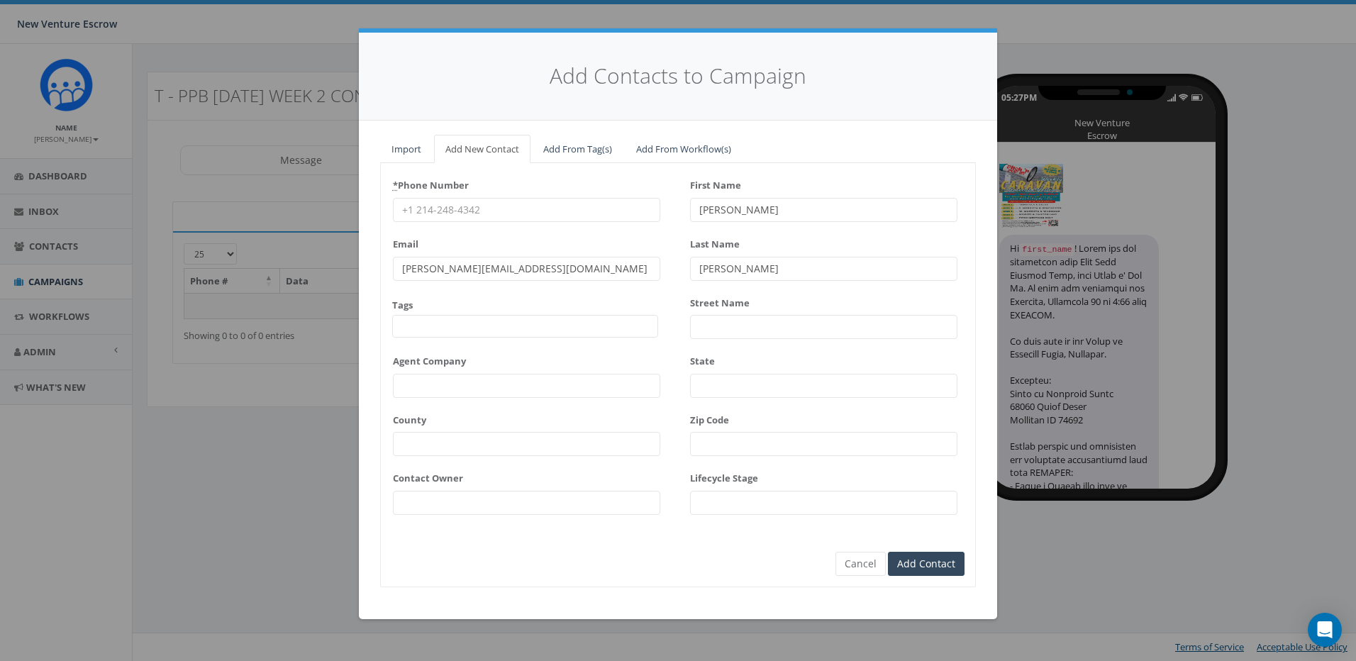
click at [525, 324] on span at bounding box center [525, 326] width 266 height 23
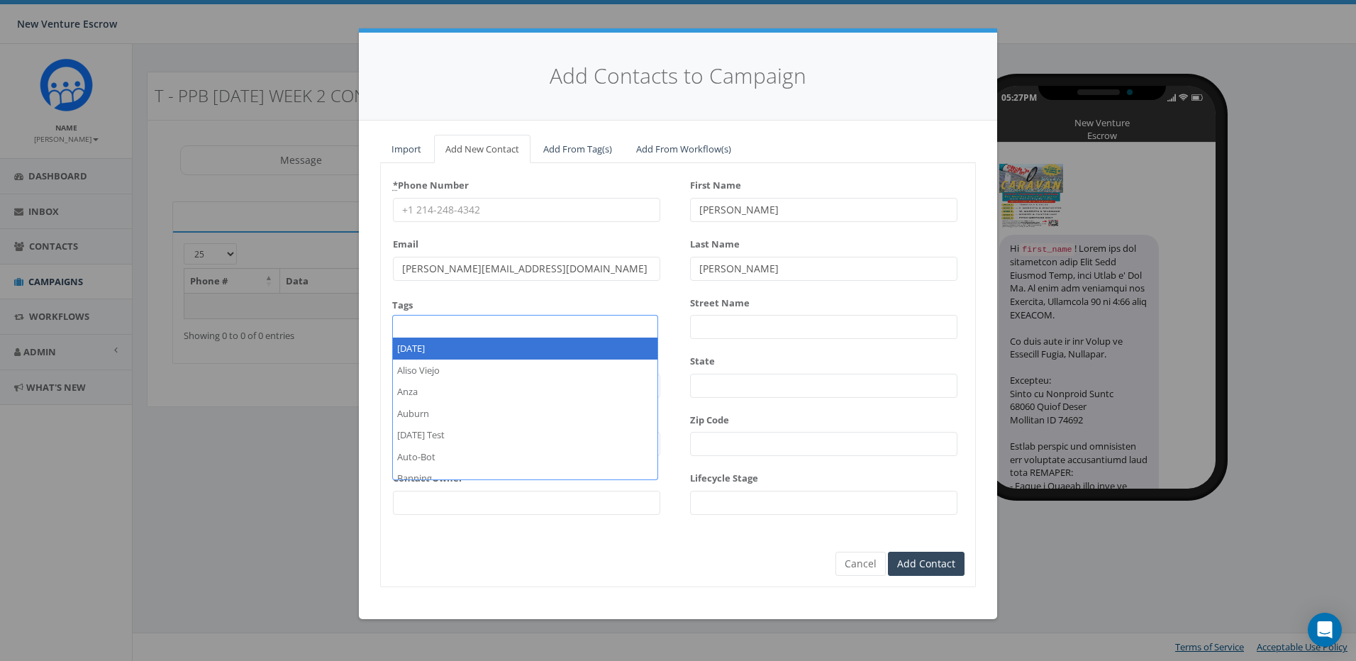
click at [673, 284] on div "* Phone Number Email [PERSON_NAME][EMAIL_ADDRESS][DOMAIN_NAME] Tags [DATE] [GEO…" at bounding box center [678, 349] width 594 height 351
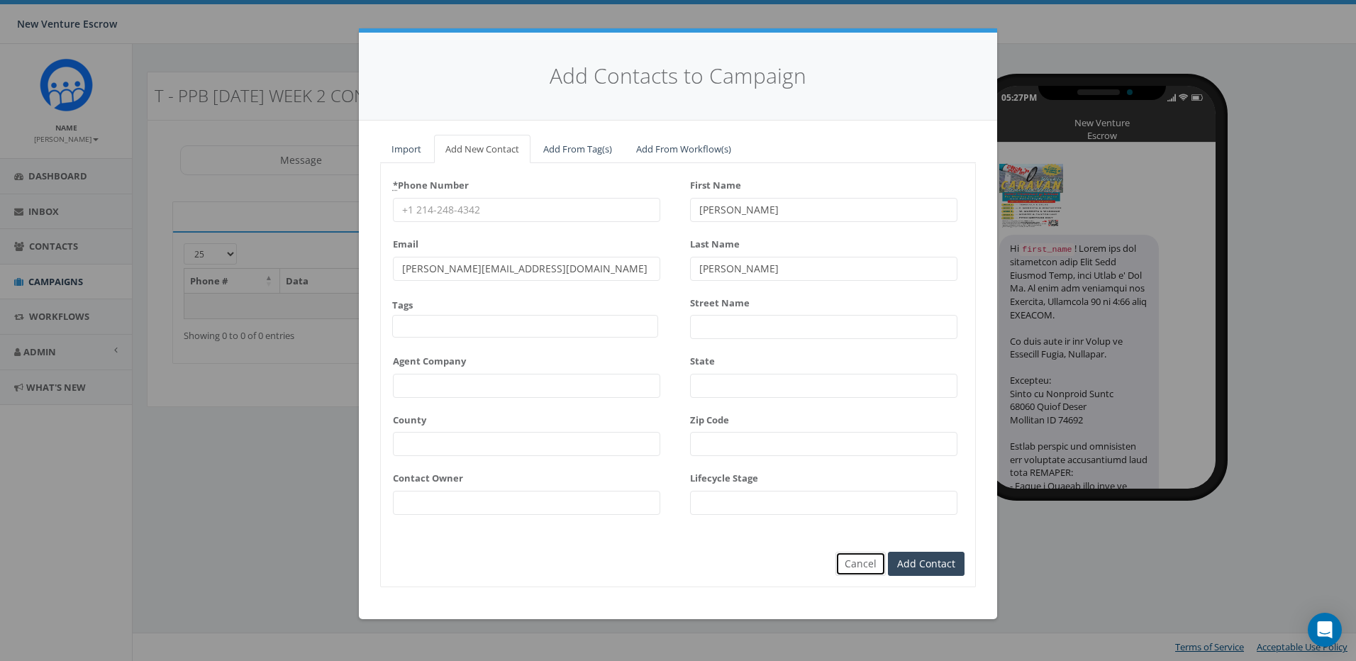
click at [855, 562] on button "Cancel" at bounding box center [861, 564] width 50 height 24
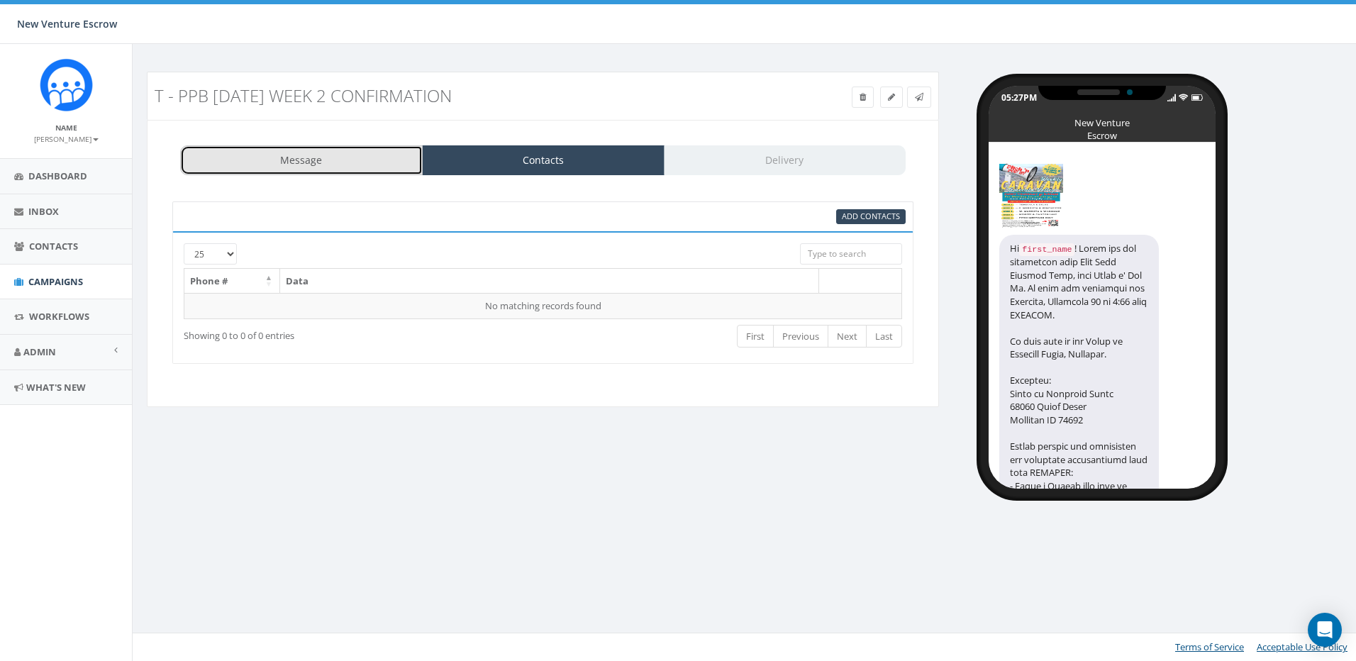
click at [306, 150] on link "Message" at bounding box center [301, 160] width 243 height 30
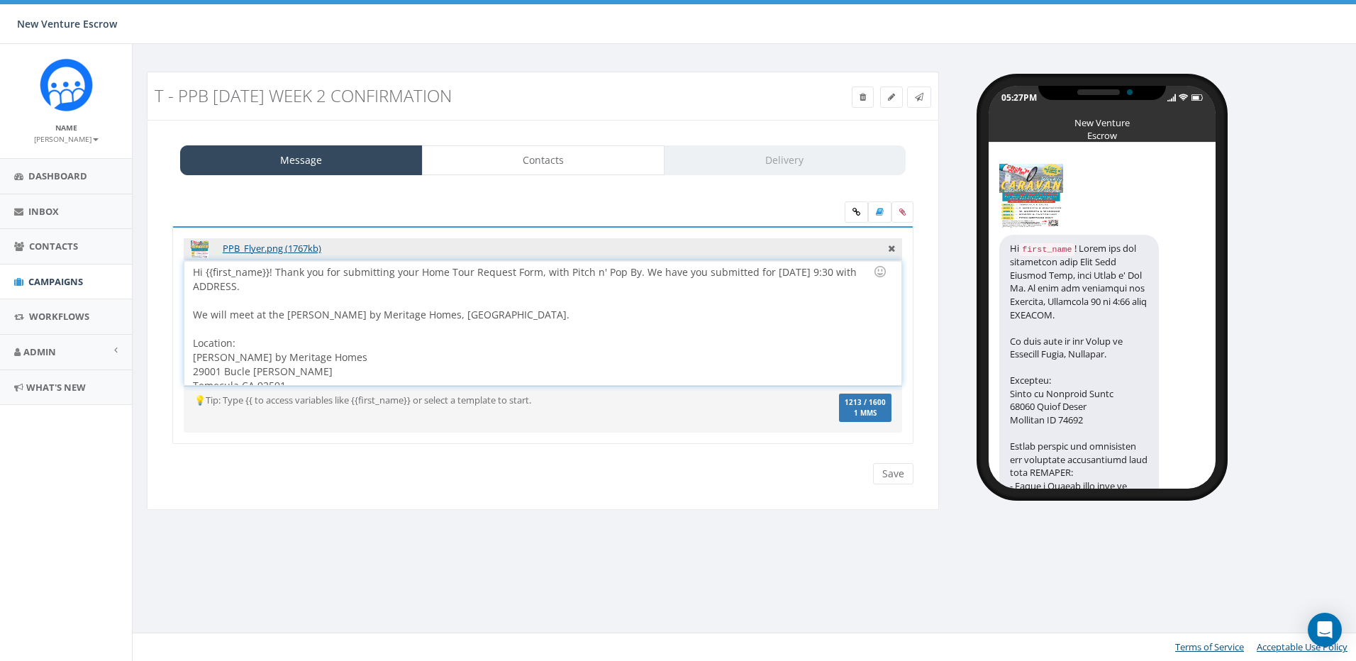
click at [395, 325] on div at bounding box center [538, 329] width 691 height 14
